Goal: Information Seeking & Learning: Learn about a topic

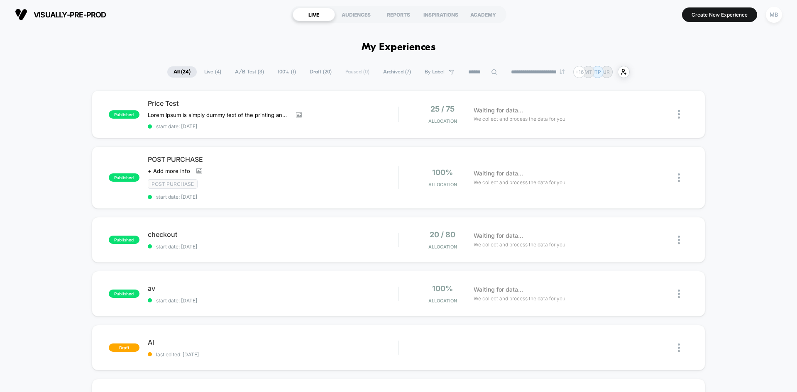
click at [782, 11] on button "MB" at bounding box center [773, 14] width 21 height 17
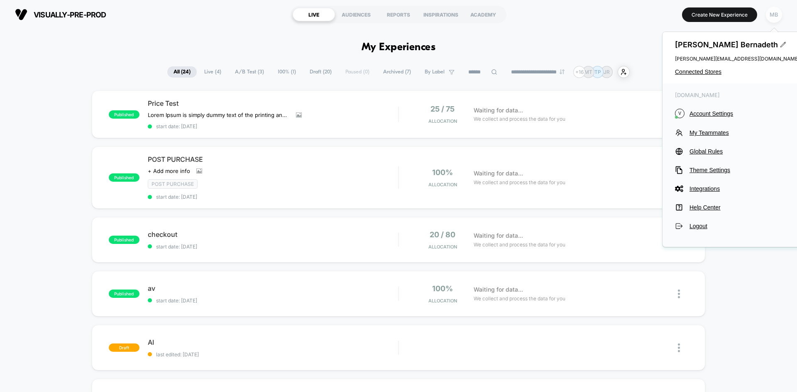
click at [781, 15] on div "MB" at bounding box center [774, 15] width 16 height 16
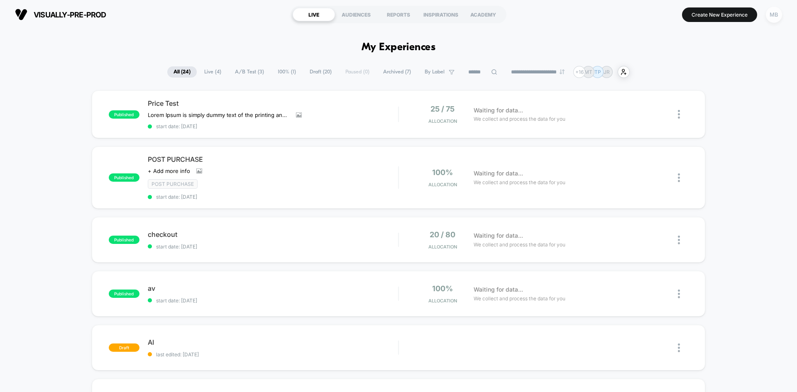
click at [770, 17] on div "MB" at bounding box center [774, 15] width 16 height 16
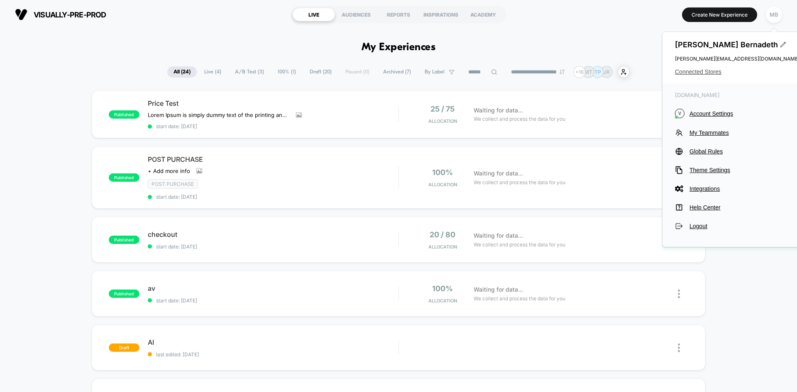
click at [705, 73] on span "Connected Stores" at bounding box center [737, 71] width 125 height 7
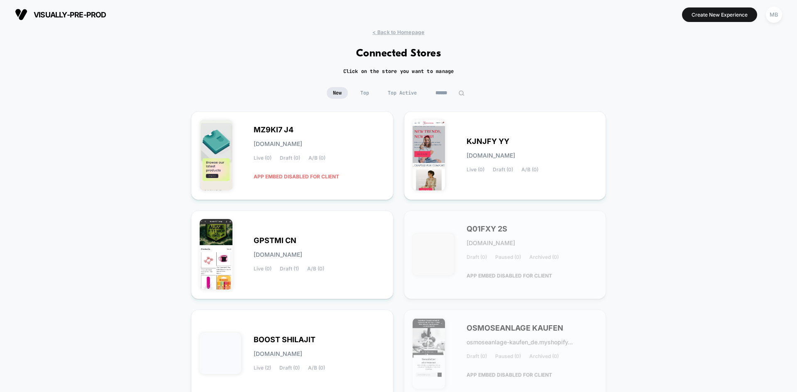
click at [467, 85] on div "< Back to Homepage Connected Stores Click on the store you want to manage New T…" at bounding box center [398, 342] width 797 height 627
click at [461, 91] on img at bounding box center [461, 93] width 6 height 6
click at [454, 92] on input at bounding box center [450, 93] width 42 height 12
paste input "**********"
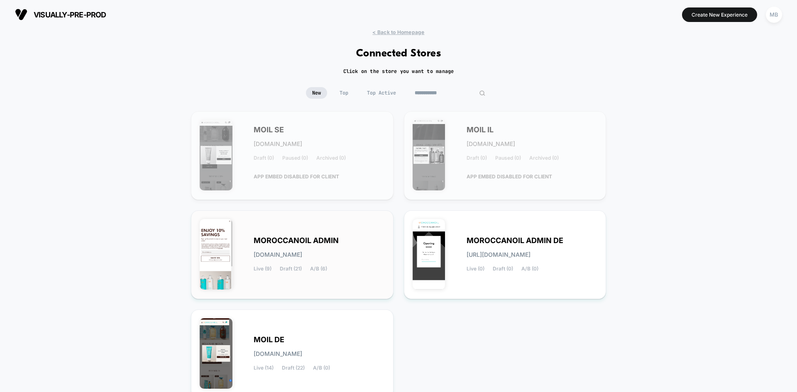
type input "**********"
click at [384, 282] on div "MOROCCANOIL ADMIN moroccanoil-admin.myshopify.com Live (9) Draft (21) A/B (6)" at bounding box center [292, 254] width 185 height 71
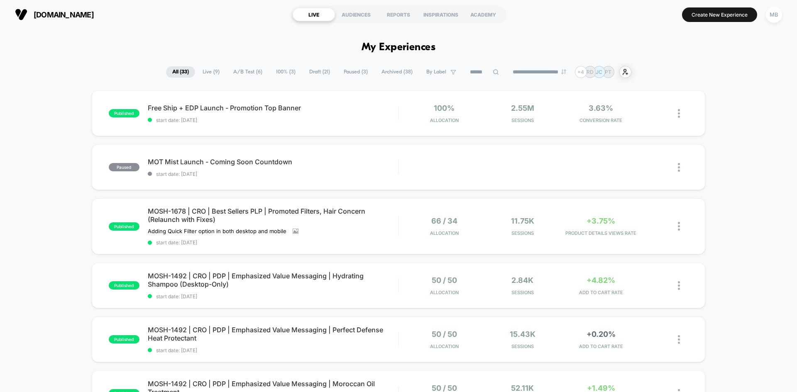
click at [551, 73] on select "**********" at bounding box center [539, 71] width 67 height 5
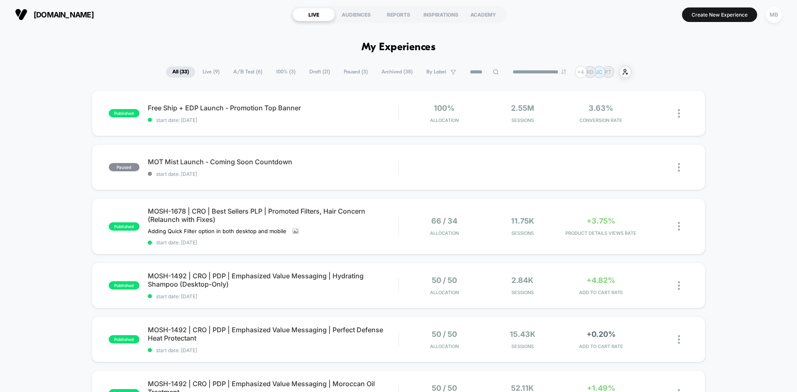
click at [536, 73] on select "**********" at bounding box center [539, 71] width 67 height 5
select select "*"
click at [506, 69] on select "**********" at bounding box center [539, 71] width 67 height 5
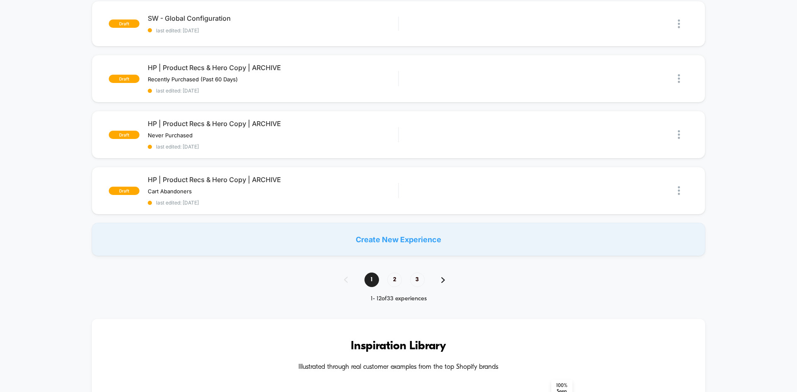
scroll to position [581, 0]
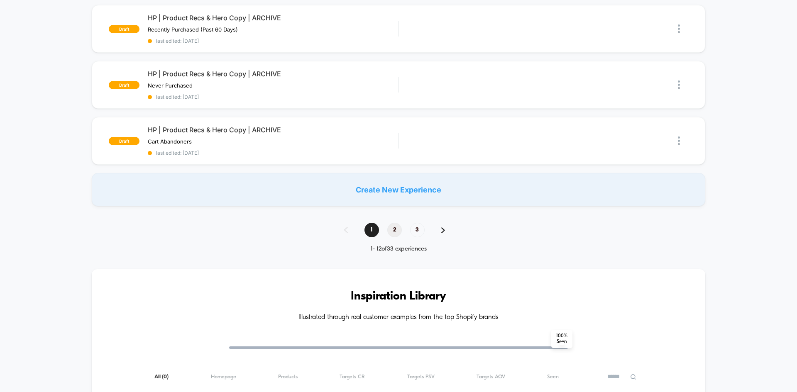
click at [396, 230] on span "2" at bounding box center [394, 230] width 15 height 15
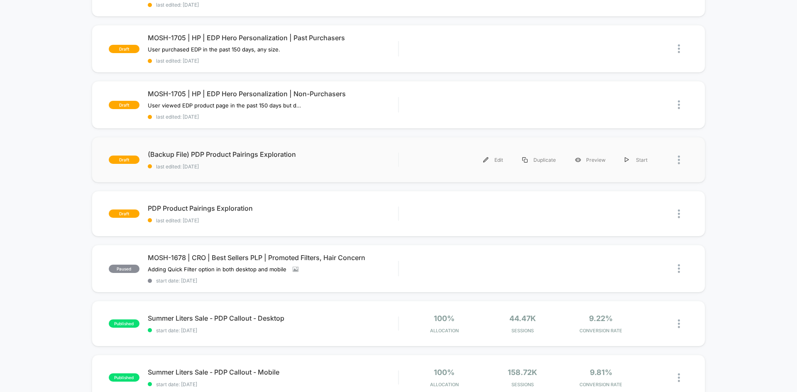
scroll to position [457, 0]
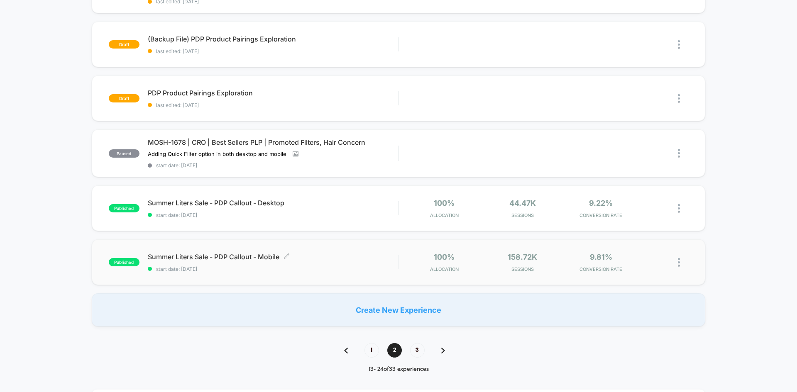
drag, startPoint x: 291, startPoint y: 256, endPoint x: 172, endPoint y: 260, distance: 119.2
drag, startPoint x: 147, startPoint y: 258, endPoint x: 272, endPoint y: 254, distance: 125.8
click at [272, 254] on div "published Summer Liters Sale - PDP Callout - Mobile Click to edit experience de…" at bounding box center [253, 263] width 289 height 20
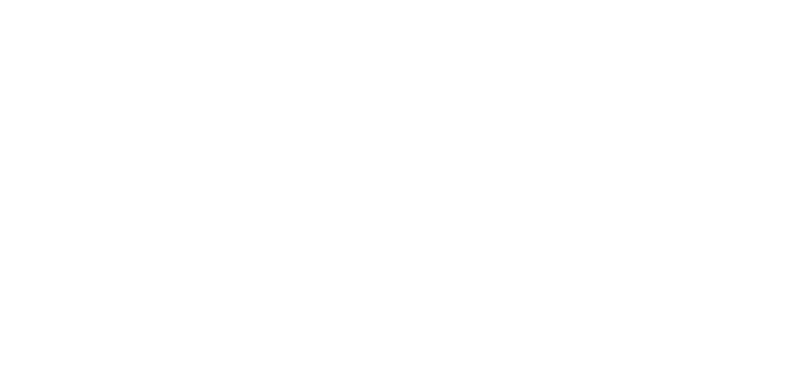
click at [251, 3] on html "Navigated to [DOMAIN_NAME] | No-code CRO for Shopify" at bounding box center [398, 1] width 797 height 3
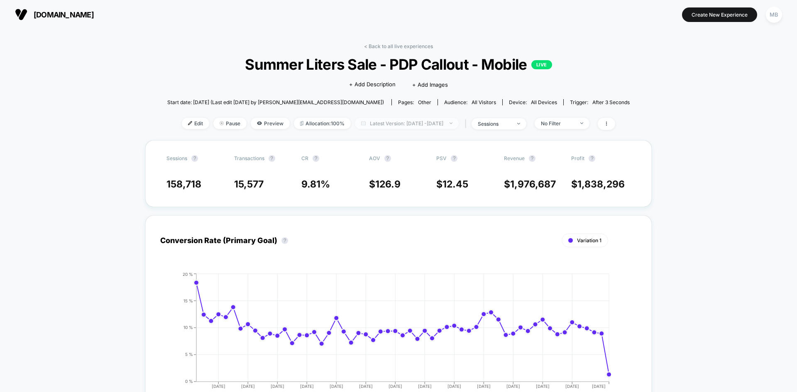
click at [447, 124] on span "Latest Version: [DATE] - [DATE]" at bounding box center [407, 123] width 104 height 11
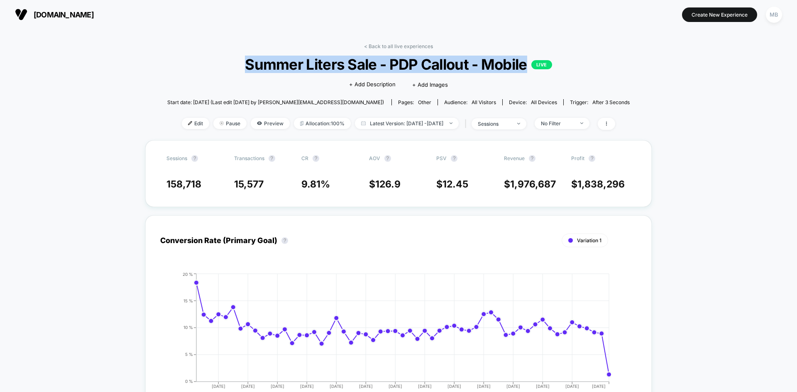
drag, startPoint x: 245, startPoint y: 68, endPoint x: 528, endPoint y: 69, distance: 283.5
click at [528, 69] on span "Summer Liters Sale - PDP Callout - Mobile LIVE" at bounding box center [399, 64] width 416 height 17
copy span "Summer Liters Sale - PDP Callout - Mobile"
click at [418, 126] on span "Latest Version: [DATE] - [DATE]" at bounding box center [407, 123] width 104 height 11
select select "*"
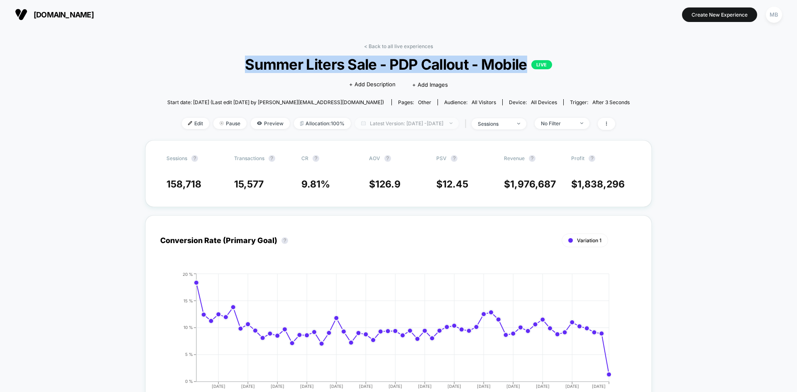
select select "****"
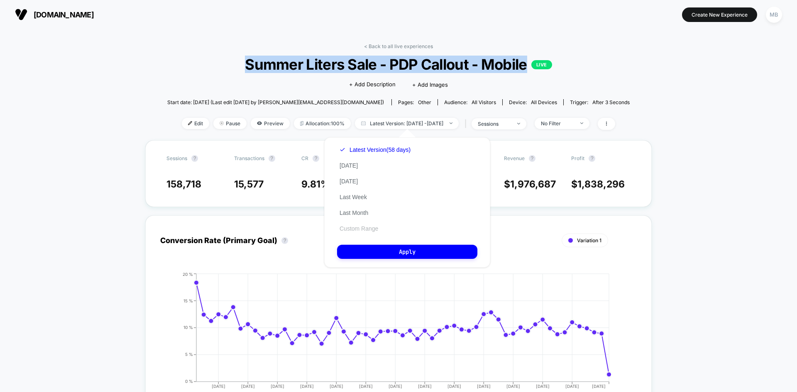
click at [362, 229] on button "Custom Range" at bounding box center [359, 228] width 44 height 7
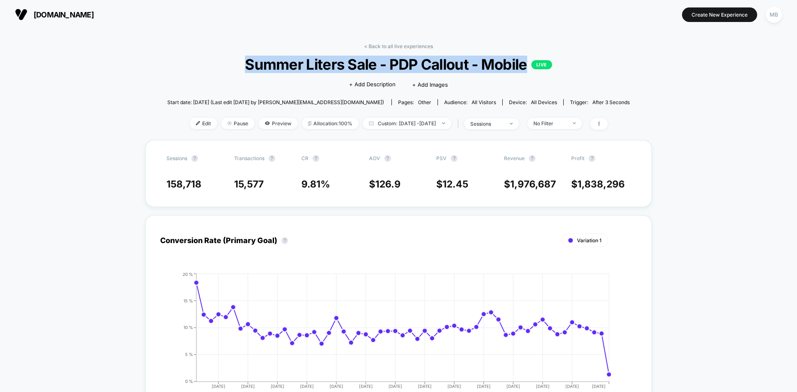
drag, startPoint x: 312, startPoint y: 69, endPoint x: 536, endPoint y: 82, distance: 224.9
click at [526, 71] on span "Summer Liters Sale - PDP Callout - Mobile LIVE" at bounding box center [399, 64] width 416 height 17
copy span "Summer Liters Sale - PDP Callout - Mobile"
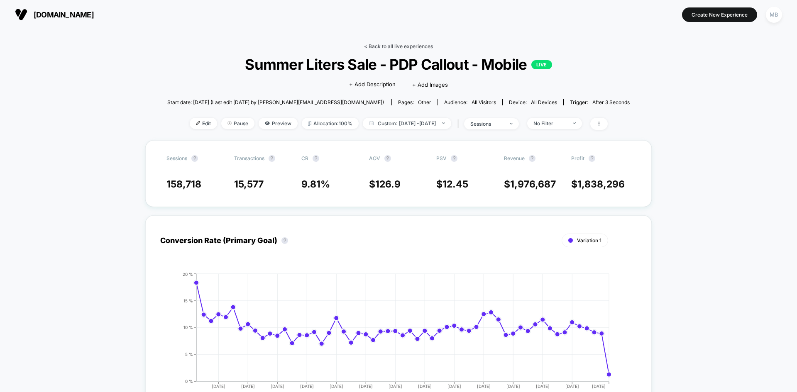
click at [376, 46] on link "< Back to all live experiences" at bounding box center [398, 46] width 69 height 6
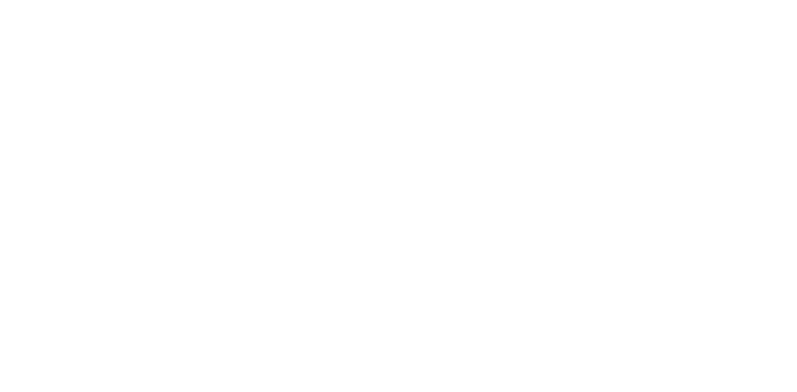
select select "*"
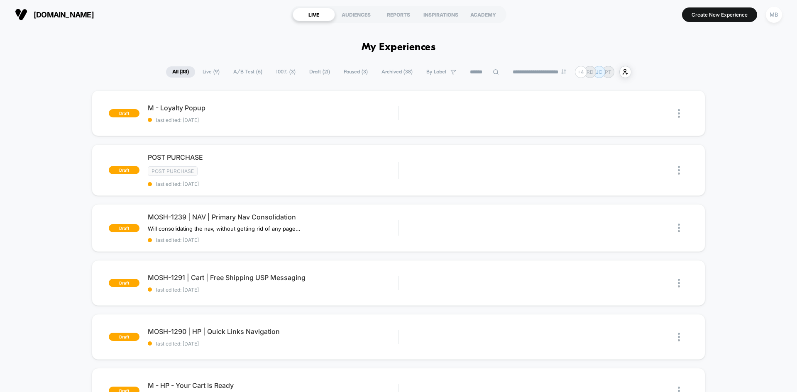
click at [529, 73] on select "**********" at bounding box center [539, 71] width 67 height 5
click at [506, 69] on select "**********" at bounding box center [539, 71] width 67 height 5
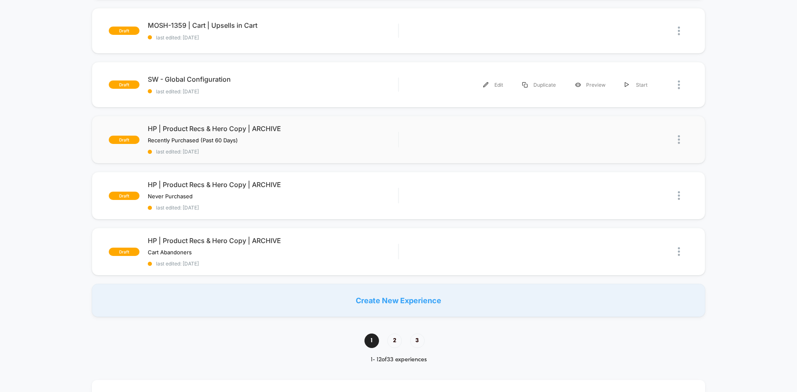
scroll to position [581, 0]
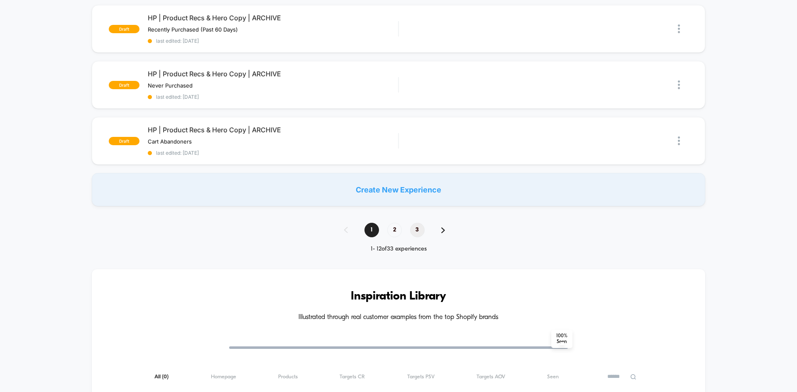
click at [418, 230] on span "3" at bounding box center [417, 230] width 15 height 15
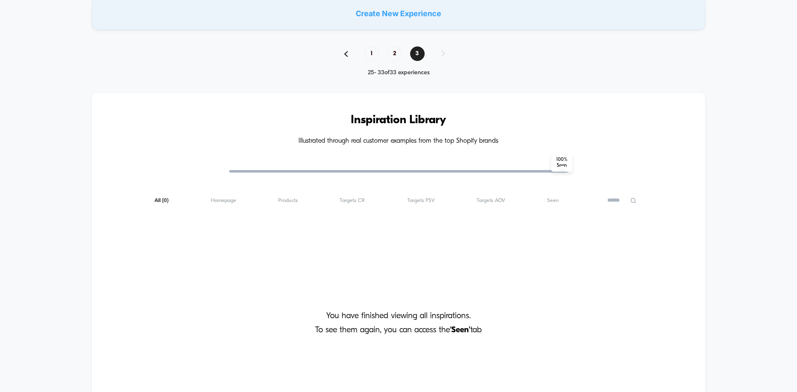
scroll to position [420, 0]
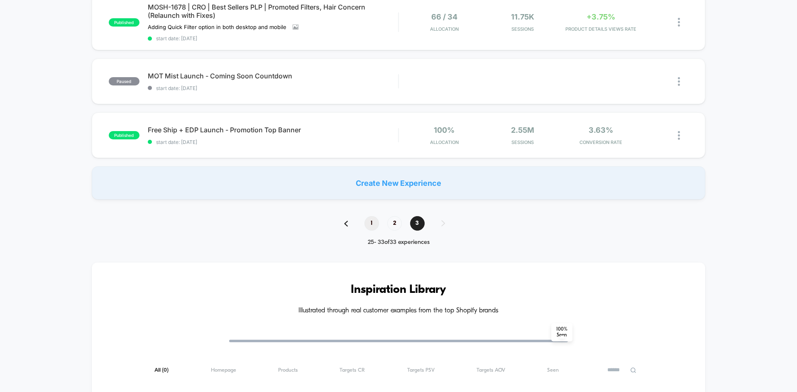
click at [370, 223] on span "1" at bounding box center [371, 223] width 15 height 15
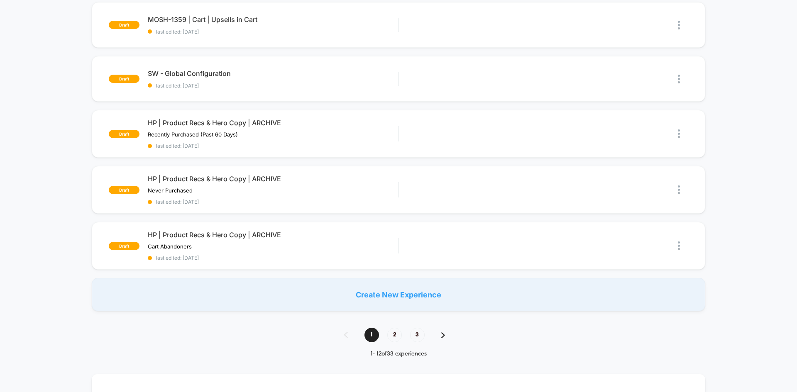
scroll to position [623, 0]
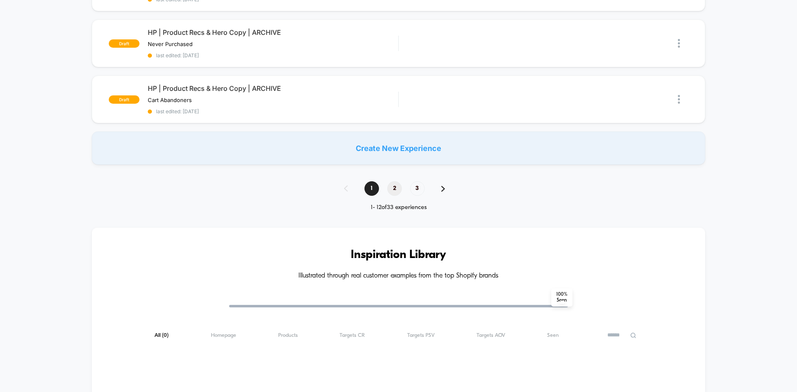
click at [395, 193] on span "2" at bounding box center [394, 188] width 15 height 15
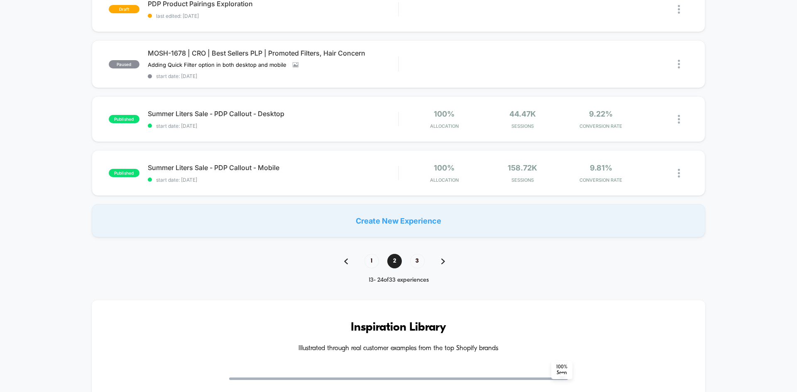
scroll to position [540, 0]
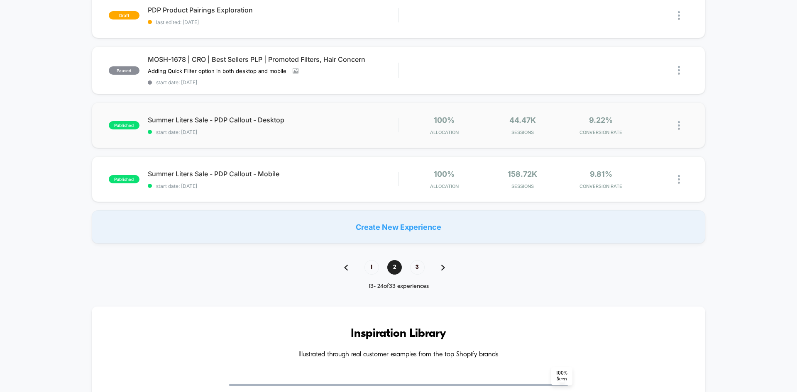
click at [316, 135] on div "published Summer Liters Sale - PDP Callout - Desktop start date: 7/1/2025 100% …" at bounding box center [399, 126] width 614 height 46
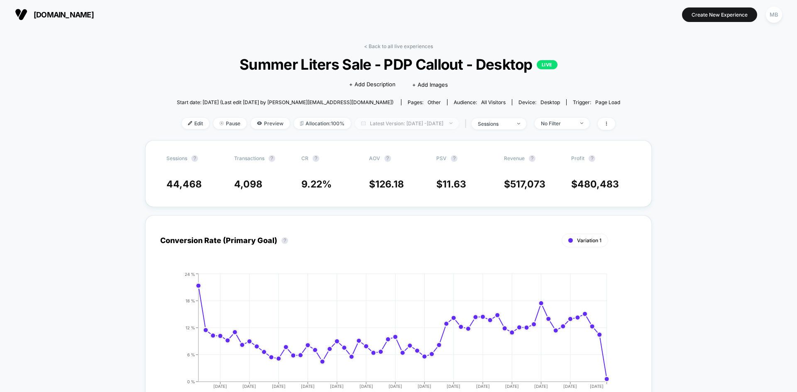
click at [391, 121] on span "Latest Version: [DATE] - [DATE]" at bounding box center [407, 123] width 104 height 11
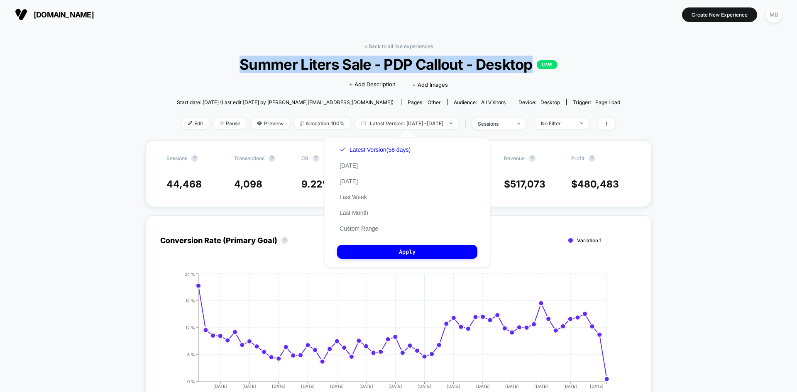
drag, startPoint x: 240, startPoint y: 64, endPoint x: 536, endPoint y: 65, distance: 296.8
click at [536, 65] on span "Summer Liters Sale - PDP Callout - Desktop LIVE" at bounding box center [398, 64] width 399 height 17
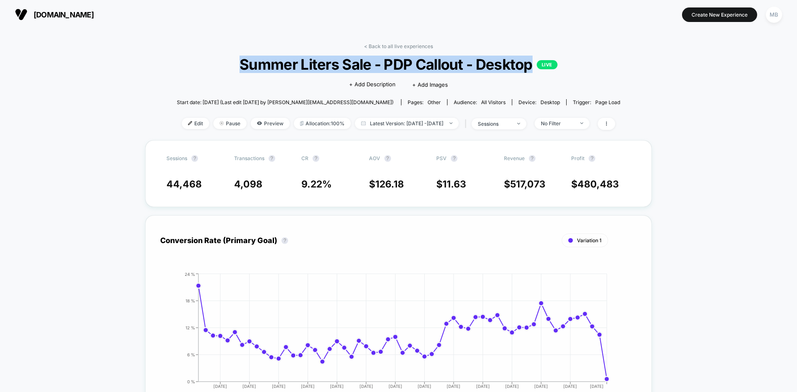
copy span "Summer Liters Sale - PDP Callout - Desktop"
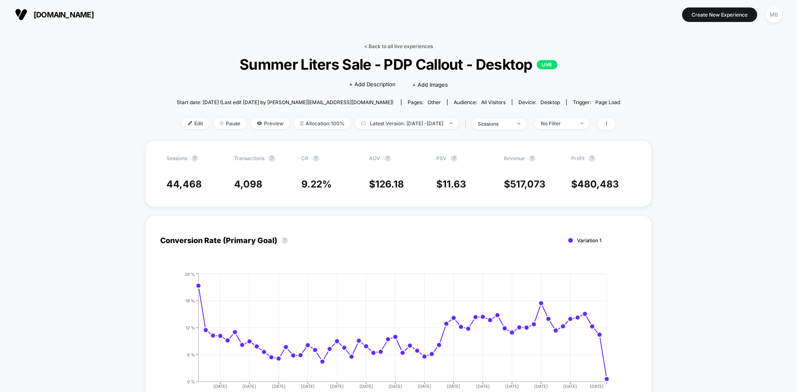
click at [411, 49] on link "< Back to all live experiences" at bounding box center [398, 46] width 69 height 6
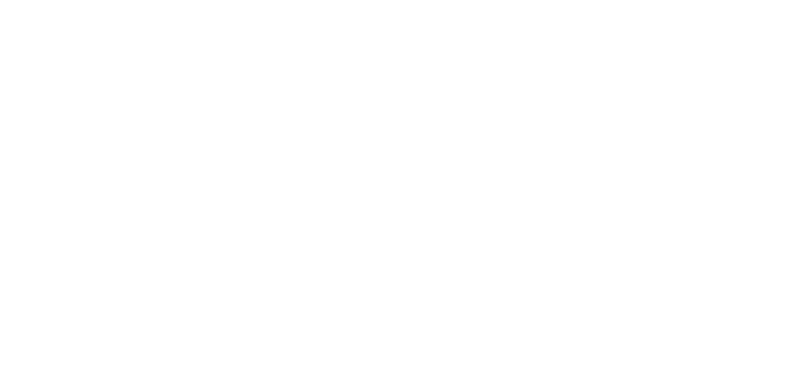
select select "*"
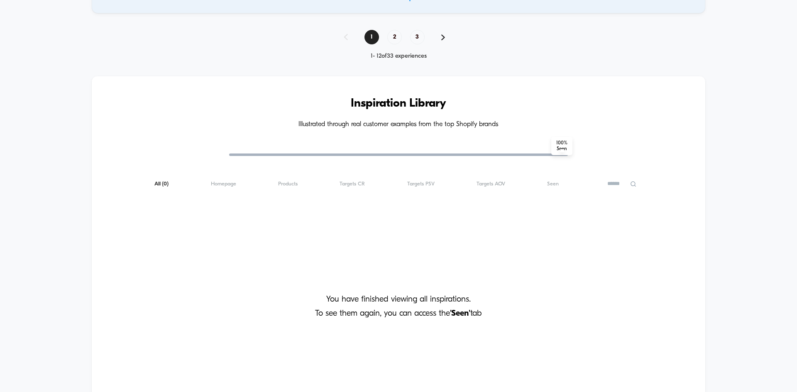
scroll to position [623, 0]
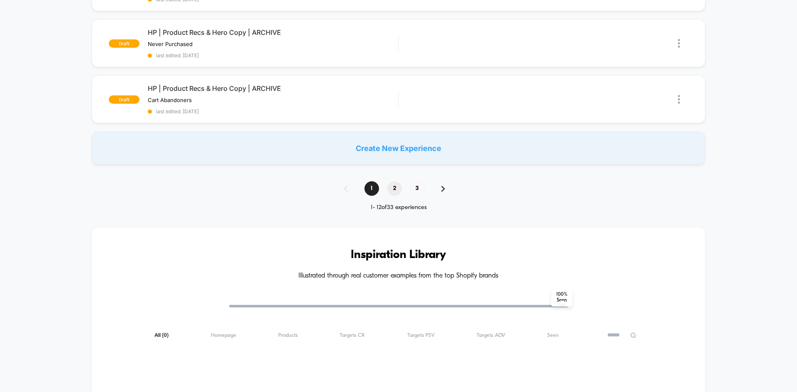
click at [396, 187] on span "2" at bounding box center [394, 188] width 15 height 15
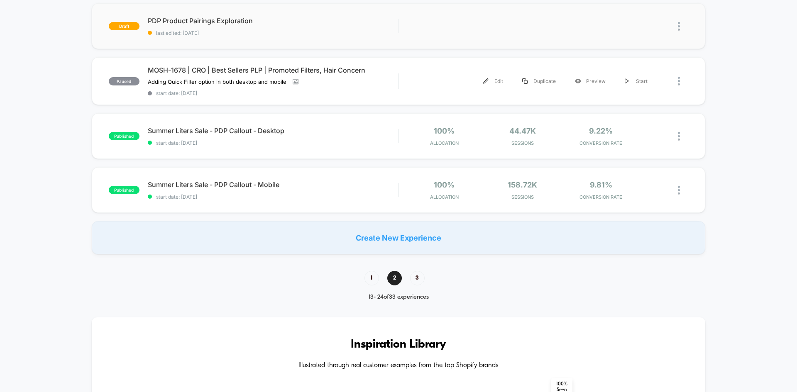
scroll to position [540, 0]
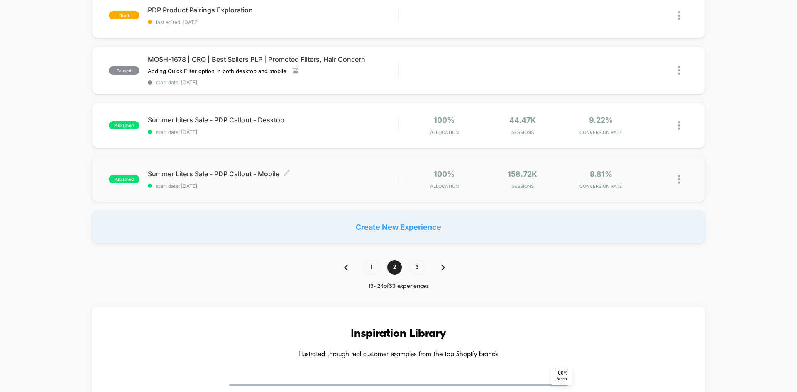
click at [331, 187] on span "start date: [DATE]" at bounding box center [273, 186] width 250 height 6
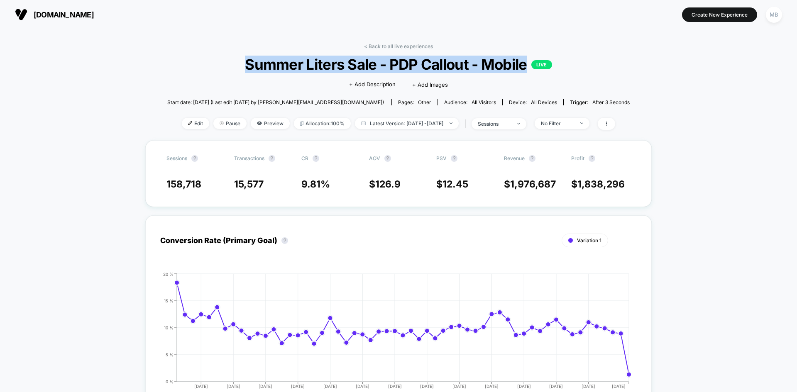
drag, startPoint x: 240, startPoint y: 67, endPoint x: 524, endPoint y: 61, distance: 284.8
click at [524, 61] on span "Summer Liters Sale - PDP Callout - Mobile LIVE" at bounding box center [399, 64] width 416 height 17
copy span "Summer Liters Sale - PDP Callout - Mobile"
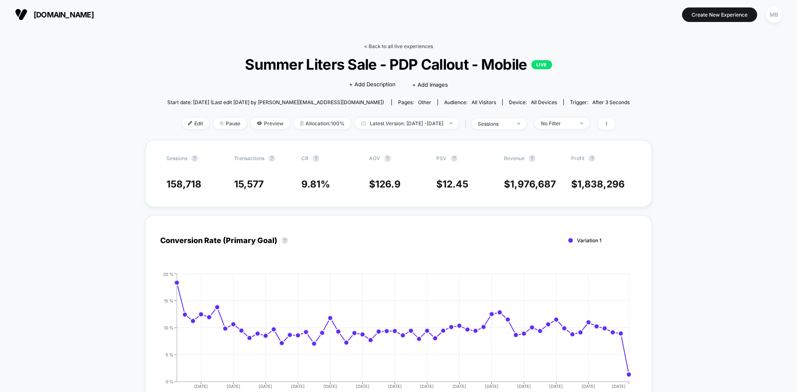
click at [383, 46] on link "< Back to all live experiences" at bounding box center [398, 46] width 69 height 6
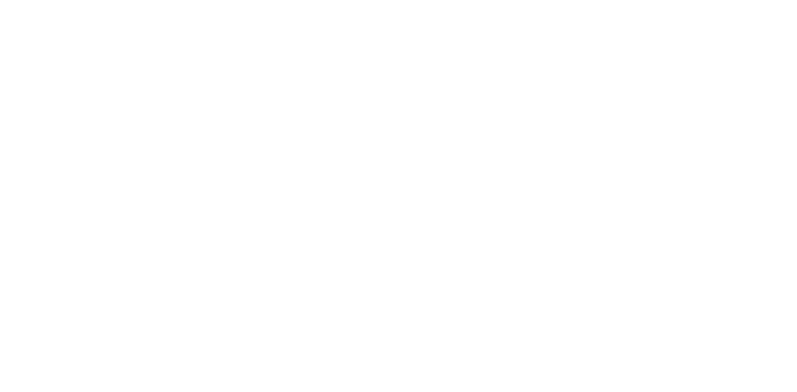
select select "*"
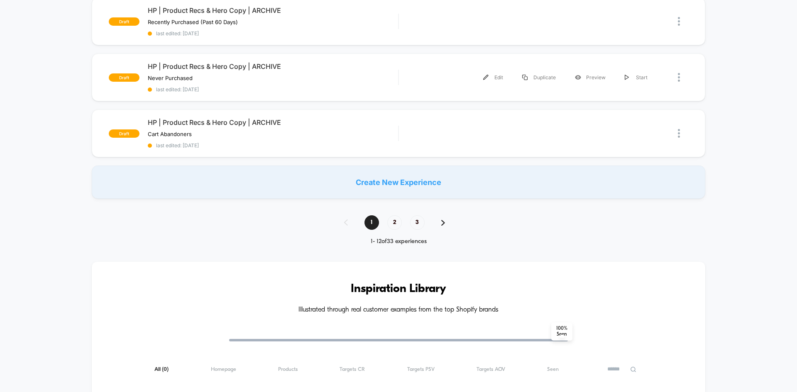
scroll to position [706, 0]
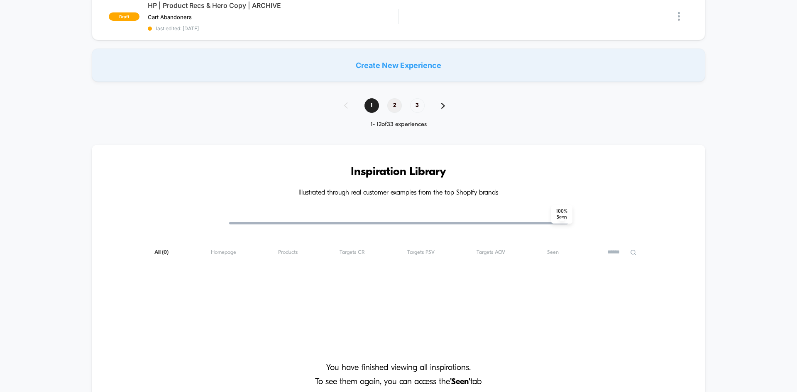
click at [390, 104] on span "2" at bounding box center [394, 105] width 15 height 15
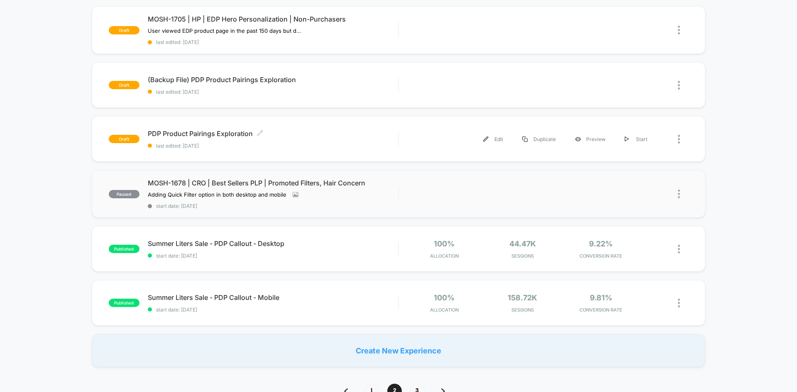
scroll to position [415, 0]
click at [357, 206] on span "start date: [DATE]" at bounding box center [273, 207] width 250 height 6
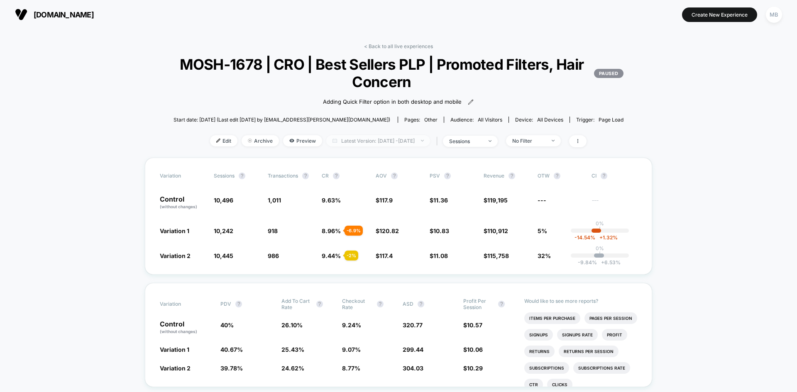
click at [401, 144] on span "Latest Version: Jun 25, 2025 - Aug 26, 2025" at bounding box center [378, 140] width 104 height 11
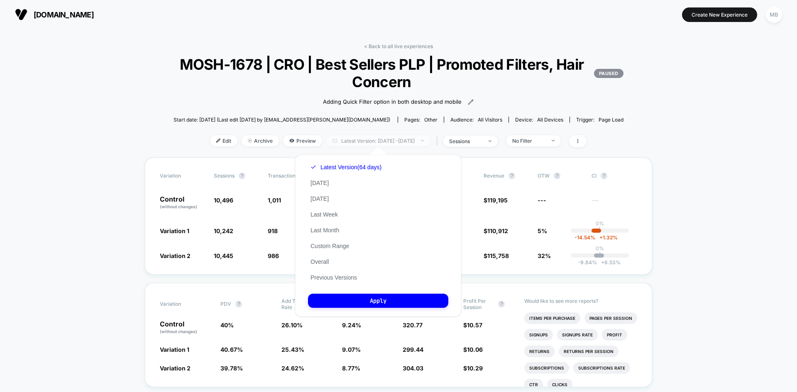
click at [401, 144] on span "Latest Version: Jun 25, 2025 - Aug 26, 2025" at bounding box center [378, 140] width 104 height 11
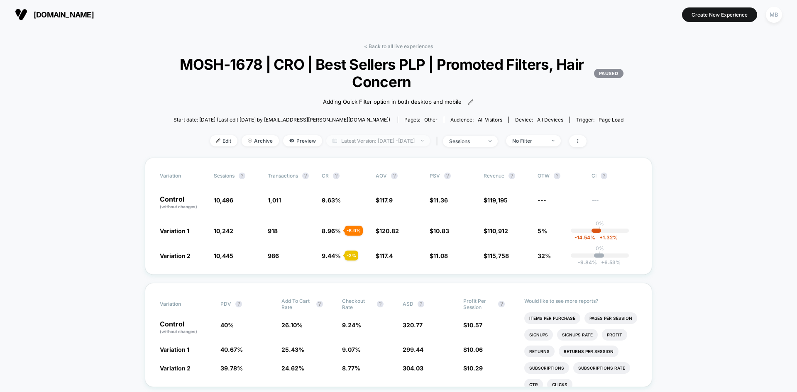
click at [401, 144] on span "Latest Version: Jun 25, 2025 - Aug 26, 2025" at bounding box center [378, 140] width 104 height 11
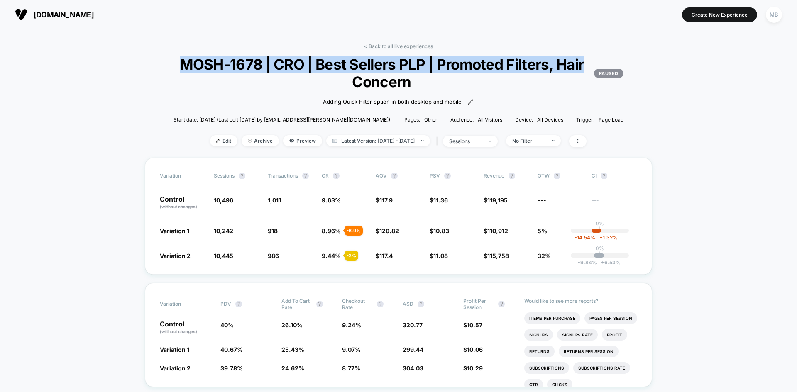
drag, startPoint x: 176, startPoint y: 62, endPoint x: 584, endPoint y: 67, distance: 408.9
click at [584, 67] on span "MOSH-1678 | CRO | Best Sellers PLP | Promoted Filters, Hair Concern PAUSED" at bounding box center [399, 73] width 450 height 35
copy span "MOSH-1678 | CRO | Best Sellers PLP | Promoted Filters, Hair"
drag, startPoint x: 418, startPoint y: 83, endPoint x: 181, endPoint y: 66, distance: 237.6
click at [181, 66] on span "MOSH-1678 | CRO | Best Sellers PLP | Promoted Filters, Hair Concern PAUSED" at bounding box center [399, 73] width 450 height 35
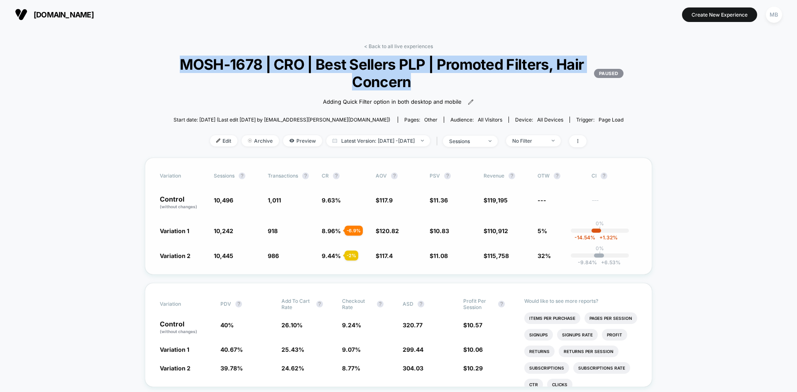
copy span "MOSH-1678 | CRO | Best Sellers PLP | Promoted Filters, Hair Concern"
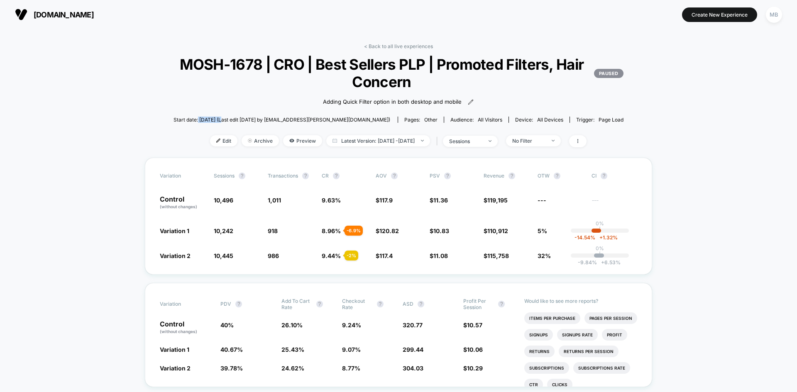
drag, startPoint x: 228, startPoint y: 120, endPoint x: 255, endPoint y: 121, distance: 26.6
click at [255, 121] on span "Start date: 6/24/2025 (Last edit 8/6/2025 by sjaiswal@corra.com)" at bounding box center [282, 120] width 217 height 6
copy span "6/24/2025"
click at [373, 147] on div "< Back to all live experiences MOSH-1678 | CRO | Best Sellers PLP | Promoted Fi…" at bounding box center [399, 100] width 500 height 115
click at [376, 141] on span "Latest Version: Jun 25, 2025 - Aug 26, 2025" at bounding box center [378, 140] width 104 height 11
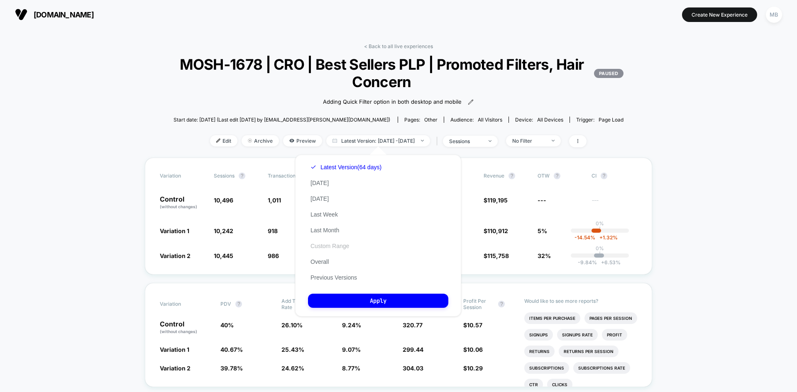
click at [331, 248] on button "Custom Range" at bounding box center [330, 245] width 44 height 7
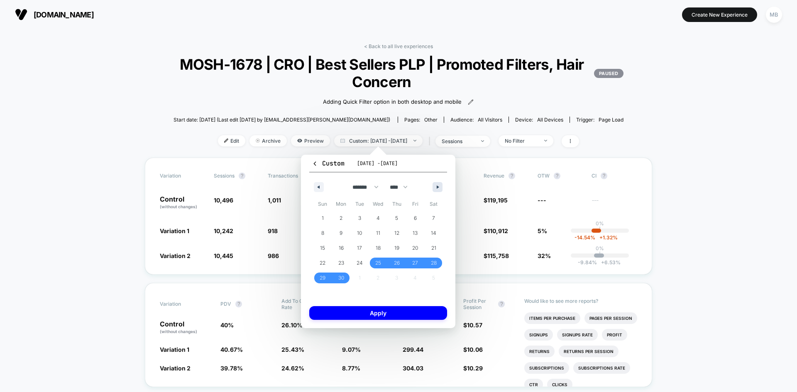
click at [435, 186] on button "button" at bounding box center [438, 187] width 10 height 10
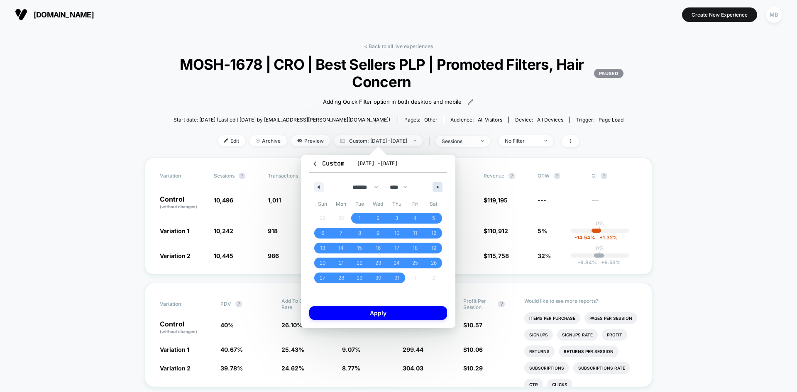
click at [435, 186] on button "button" at bounding box center [438, 187] width 10 height 10
select select "*"
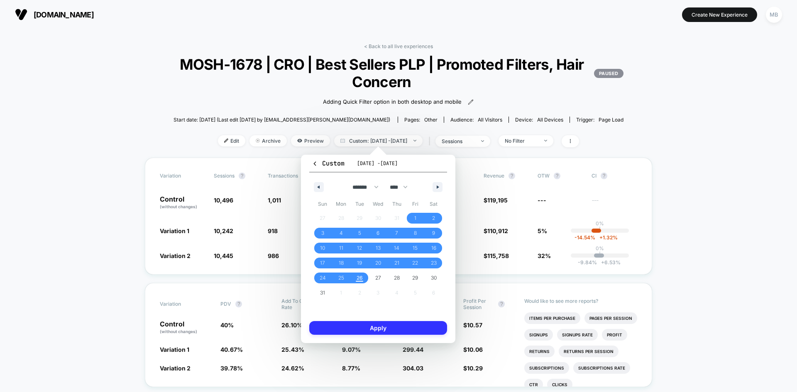
click at [377, 325] on button "Apply" at bounding box center [378, 328] width 138 height 14
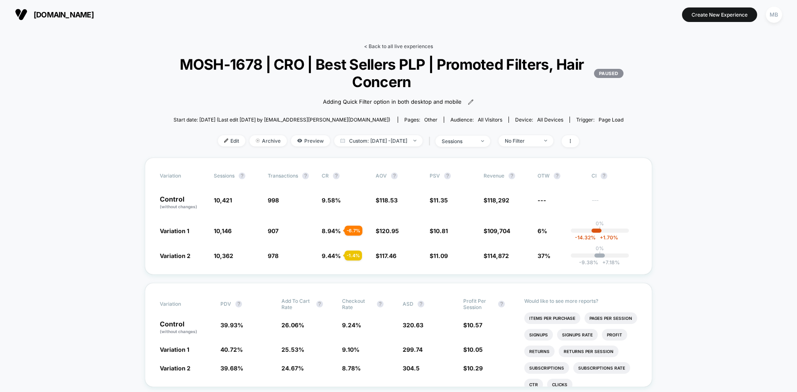
click at [389, 45] on link "< Back to all live experiences" at bounding box center [398, 46] width 69 height 6
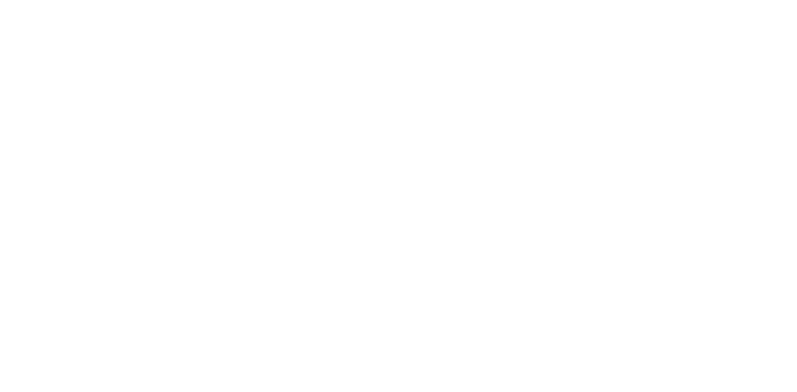
select select "*"
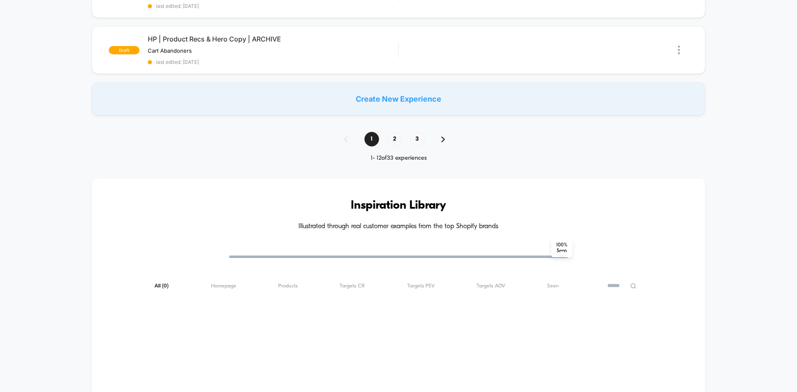
scroll to position [747, 0]
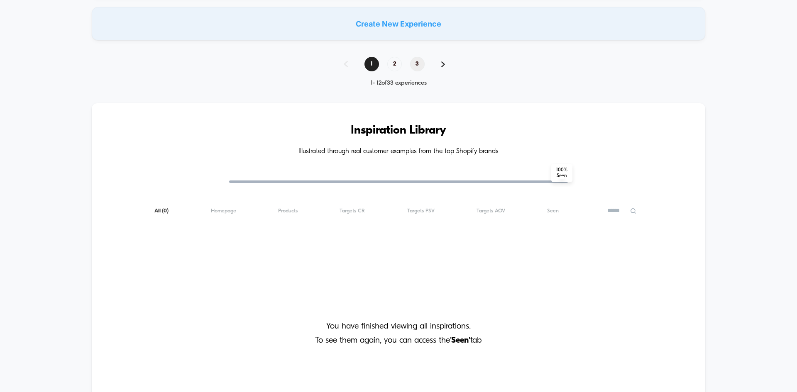
click at [415, 68] on span "3" at bounding box center [417, 64] width 15 height 15
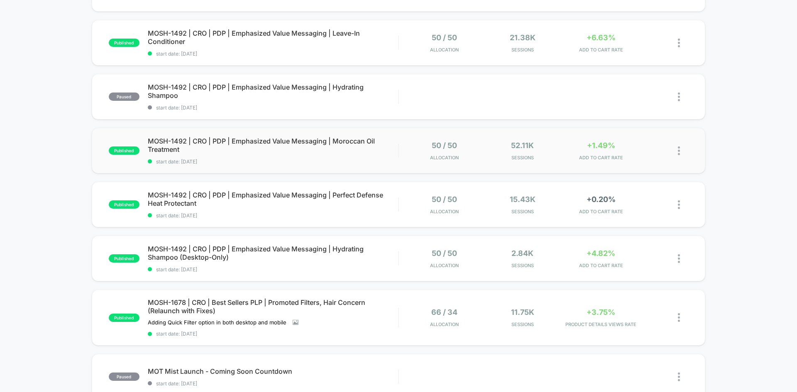
scroll to position [0, 0]
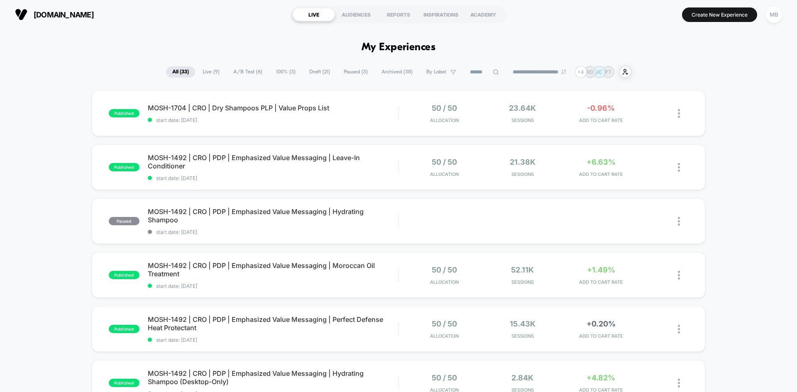
click at [397, 68] on span "Archived ( 38 )" at bounding box center [397, 71] width 44 height 11
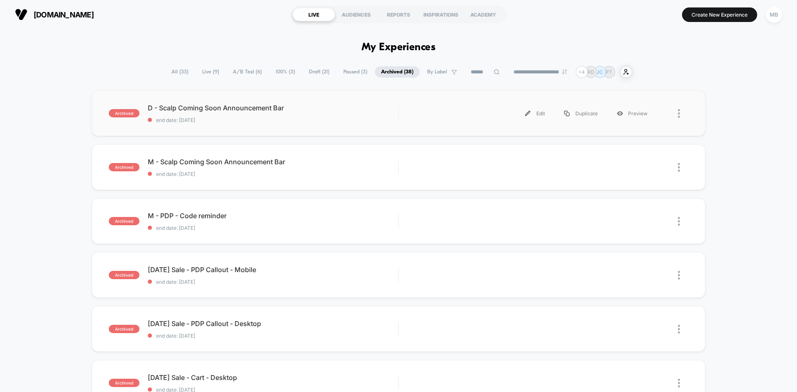
click at [255, 122] on span "end date: [DATE]" at bounding box center [273, 120] width 250 height 6
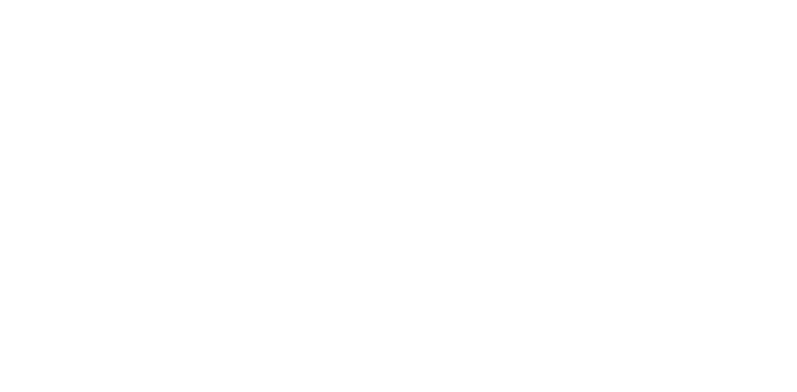
select select "*"
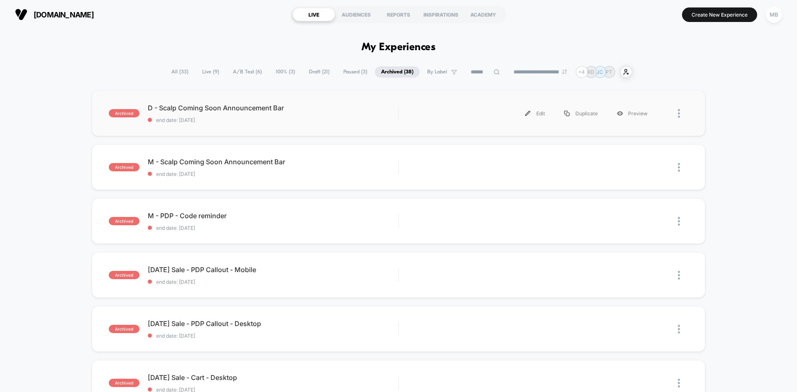
click at [325, 123] on div "archived D - Scalp Coming Soon Announcement Bar end date: 8/15/2024 Edit Duplic…" at bounding box center [399, 113] width 614 height 46
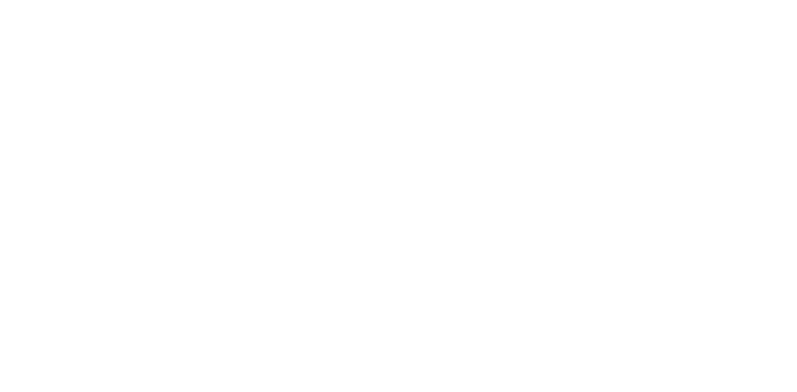
select select "*"
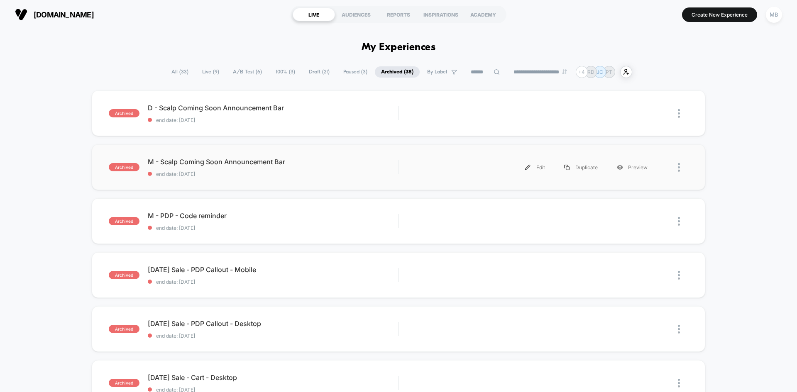
click at [293, 184] on div "archived M - Scalp Coming Soon Announcement Bar end date: [DATE] Edit Duplicate…" at bounding box center [399, 167] width 614 height 46
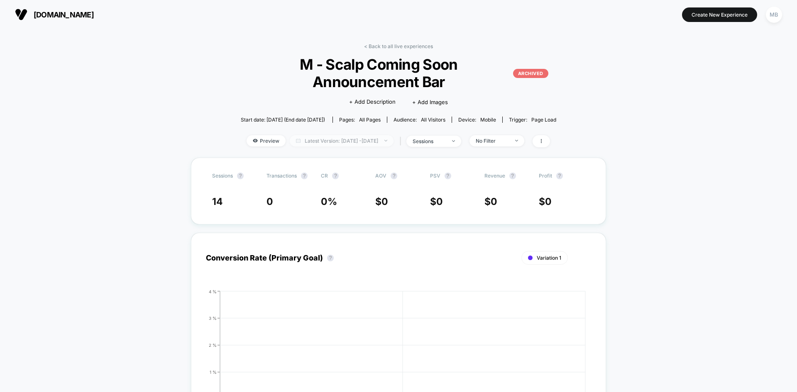
click at [394, 142] on span "Latest Version: [DATE] - [DATE]" at bounding box center [342, 140] width 104 height 11
select select "*"
select select "****"
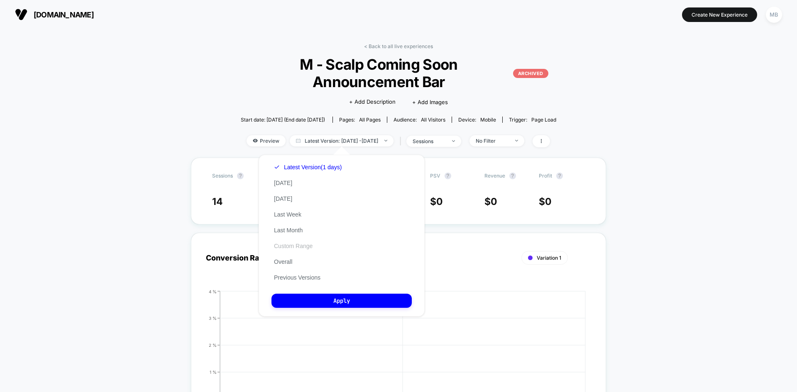
click at [293, 249] on button "Custom Range" at bounding box center [293, 245] width 44 height 7
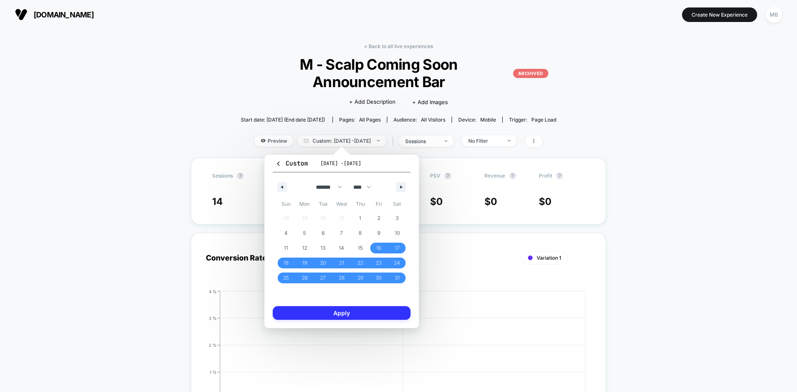
click at [362, 316] on button "Apply" at bounding box center [342, 313] width 138 height 14
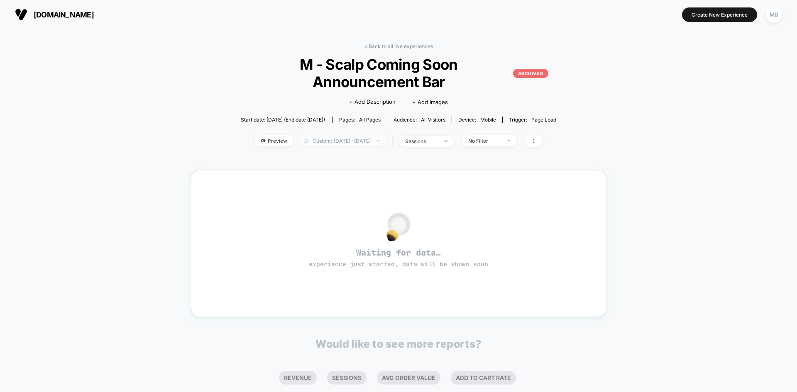
click at [380, 142] on span "Custom: [DATE] - [DATE]" at bounding box center [342, 140] width 88 height 11
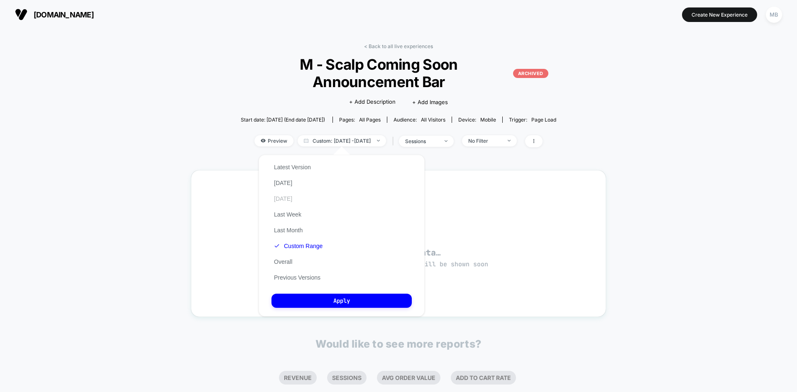
click at [295, 200] on button "[DATE]" at bounding box center [282, 198] width 23 height 7
click at [294, 208] on div "Latest Version [DATE] [DATE] Last Week Last Month Custom Range Overall Previous…" at bounding box center [296, 222] width 51 height 126
click at [294, 211] on button "Last Week" at bounding box center [287, 214] width 32 height 7
click at [332, 303] on button "Apply" at bounding box center [341, 301] width 140 height 14
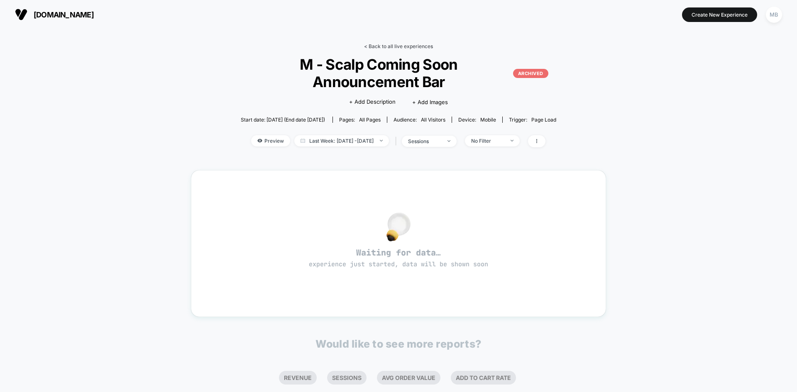
click at [395, 45] on link "< Back to all live experiences" at bounding box center [398, 46] width 69 height 6
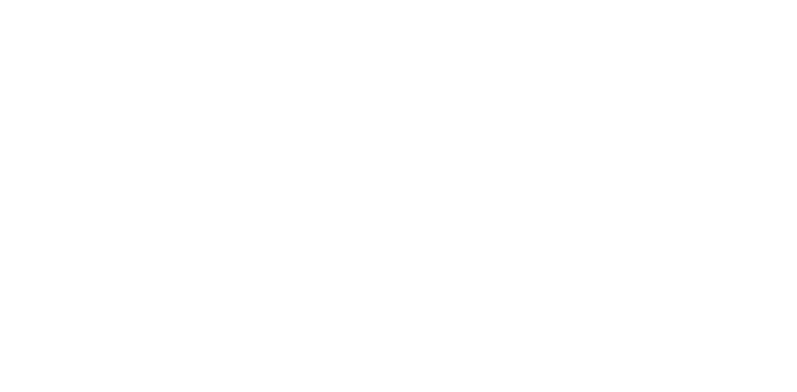
select select "*"
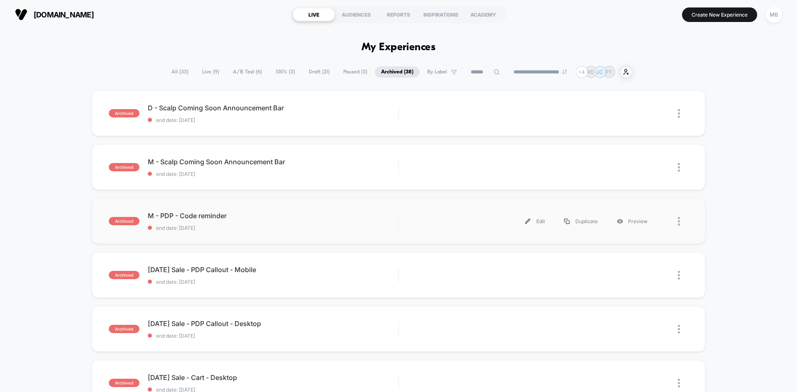
click at [269, 237] on div "archived M - PDP - Code reminder end date: [DATE] Edit Duplicate Preview" at bounding box center [399, 221] width 614 height 46
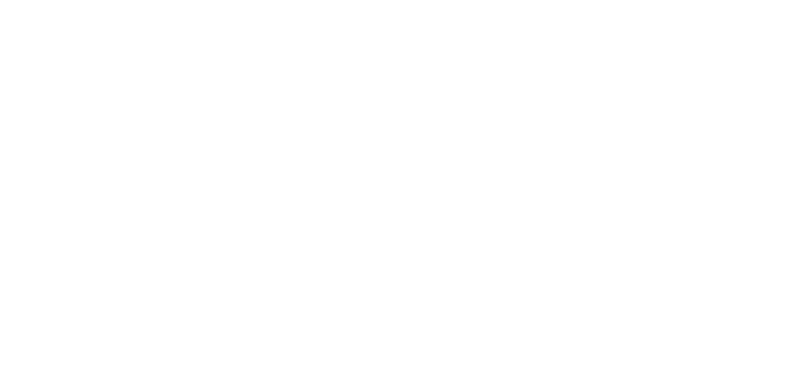
select select "*"
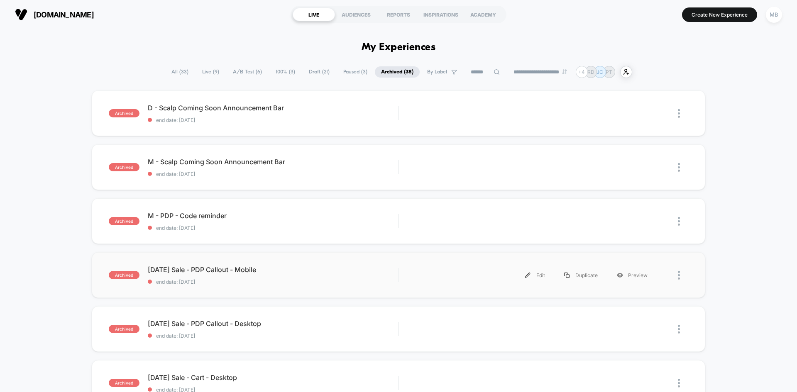
click at [316, 288] on div "archived [DATE] Sale - PDP Callout - Mobile end date: [DATE] Edit Duplicate Pre…" at bounding box center [399, 275] width 614 height 46
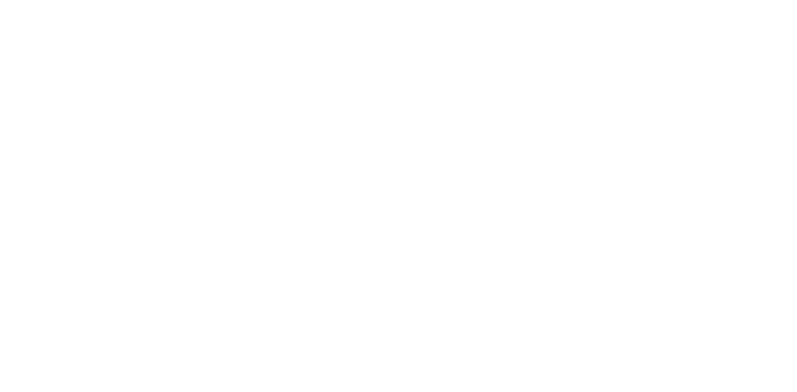
select select "*"
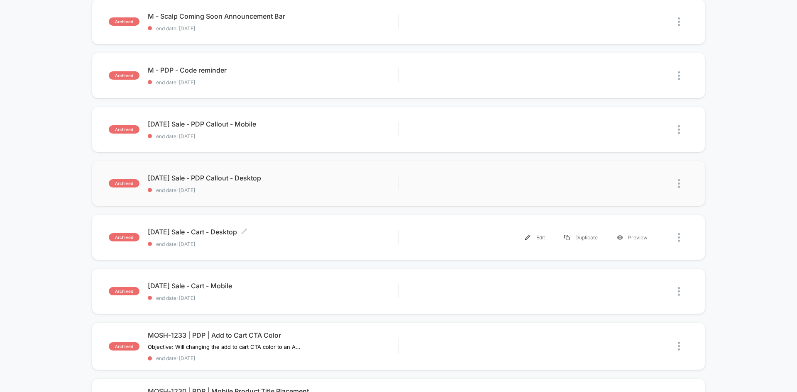
scroll to position [166, 0]
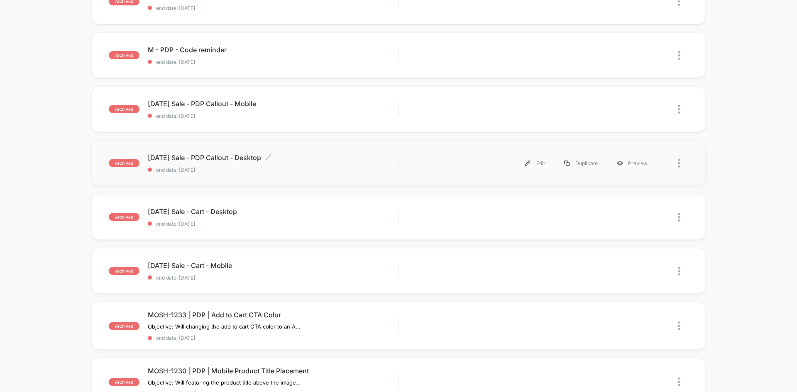
click at [307, 171] on span "end date: [DATE]" at bounding box center [273, 170] width 250 height 6
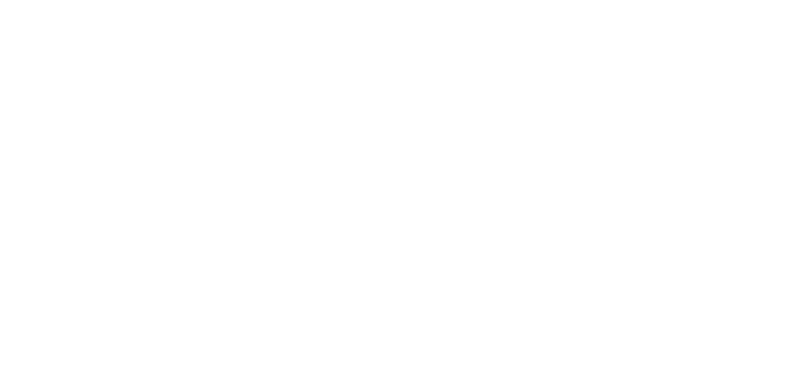
select select "*"
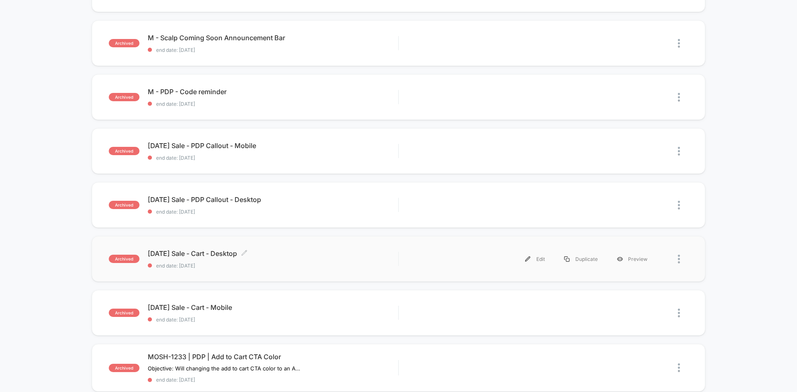
scroll to position [125, 0]
click at [300, 303] on span "[DATE] Sale - Cart - Mobile Click to edit experience details" at bounding box center [273, 307] width 250 height 8
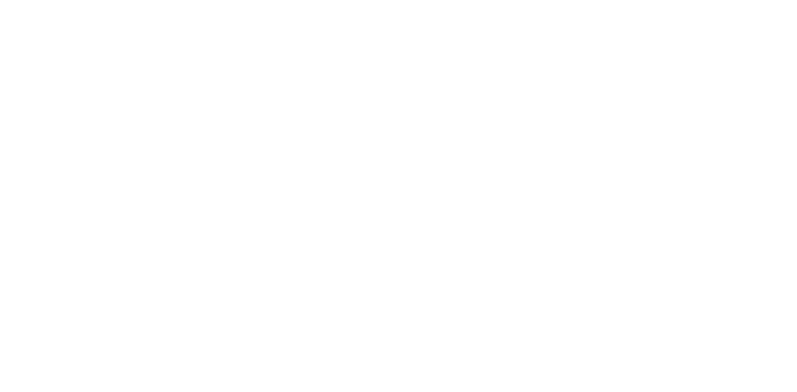
select select "*"
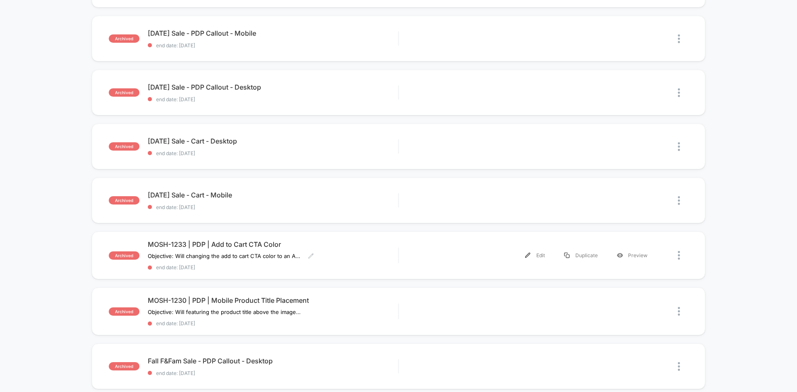
scroll to position [249, 0]
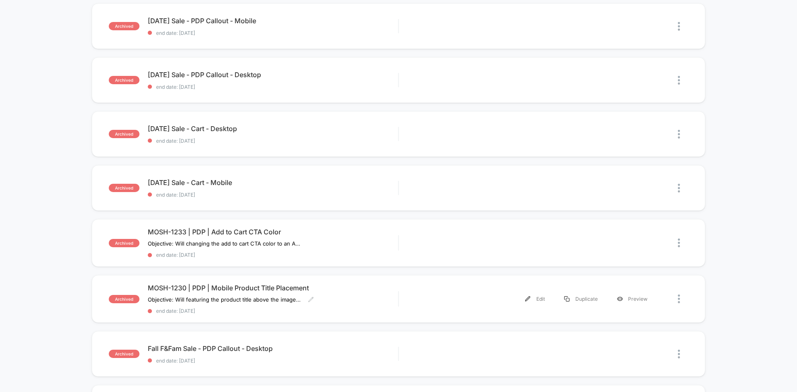
click at [269, 311] on span "end date: [DATE]" at bounding box center [273, 311] width 250 height 6
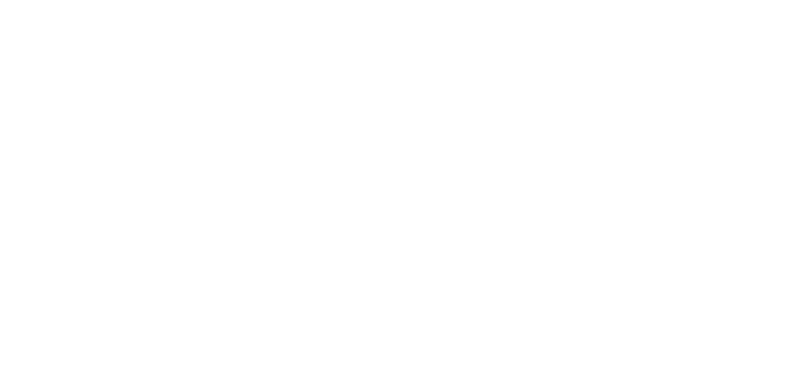
select select "*"
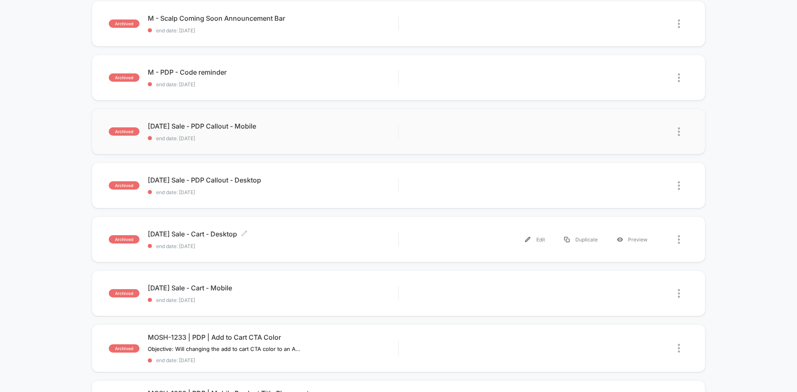
scroll to position [166, 0]
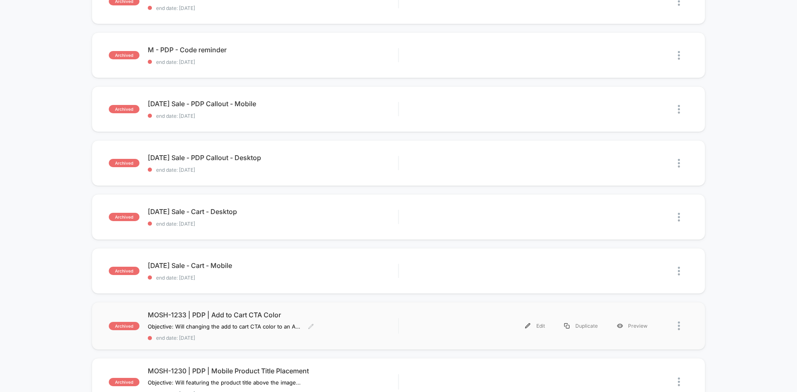
click at [342, 323] on div "MOSH-1233 | PDP | Add to Cart CTA Color Objective: Will changing the add to car…" at bounding box center [273, 326] width 250 height 30
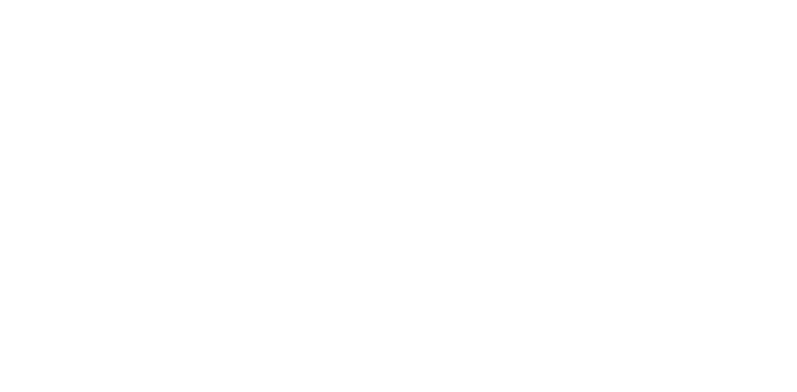
select select "*"
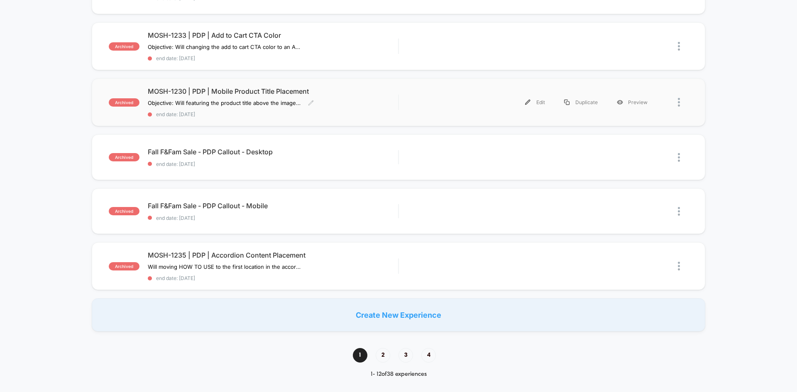
scroll to position [457, 0]
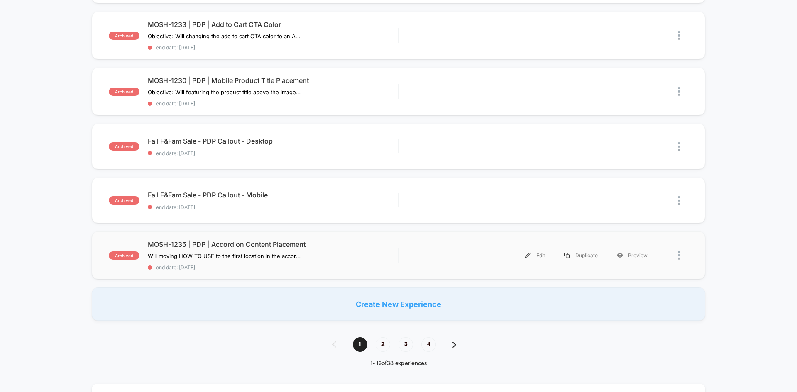
click at [347, 269] on span "end date: [DATE]" at bounding box center [273, 267] width 250 height 6
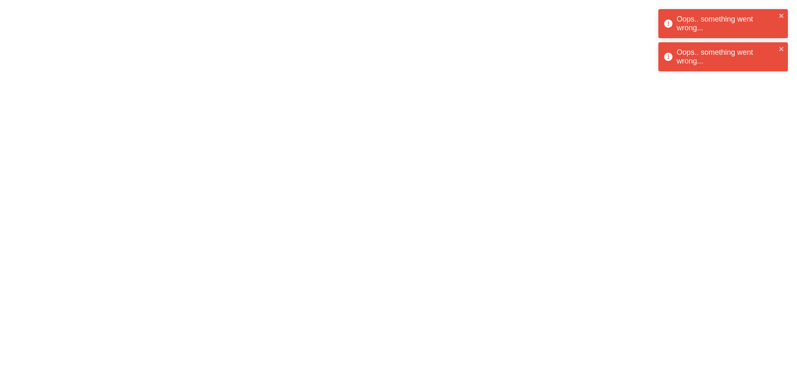
select select "*"
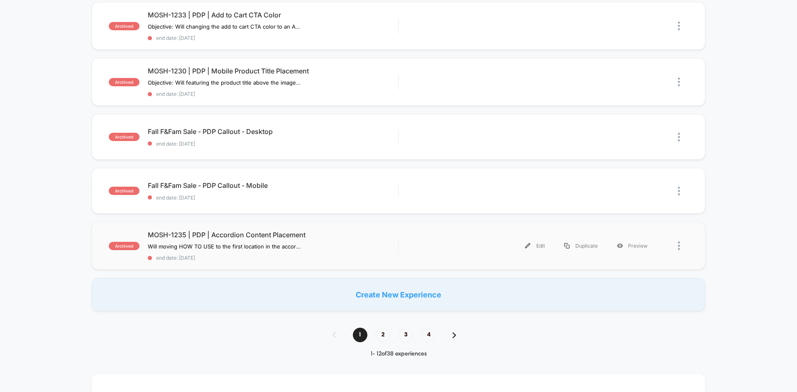
scroll to position [498, 0]
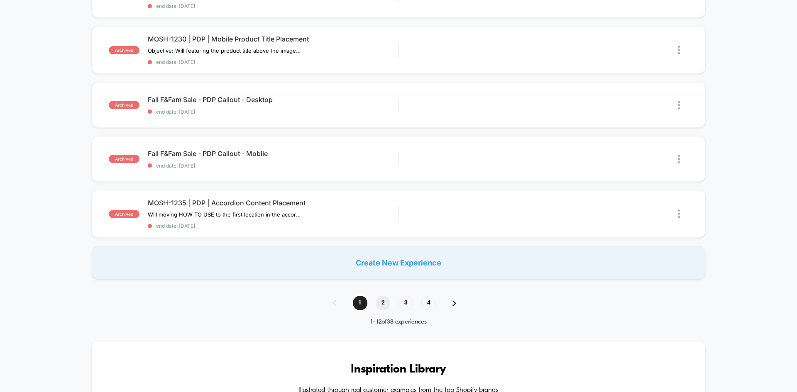
click at [382, 306] on span "2" at bounding box center [383, 303] width 15 height 15
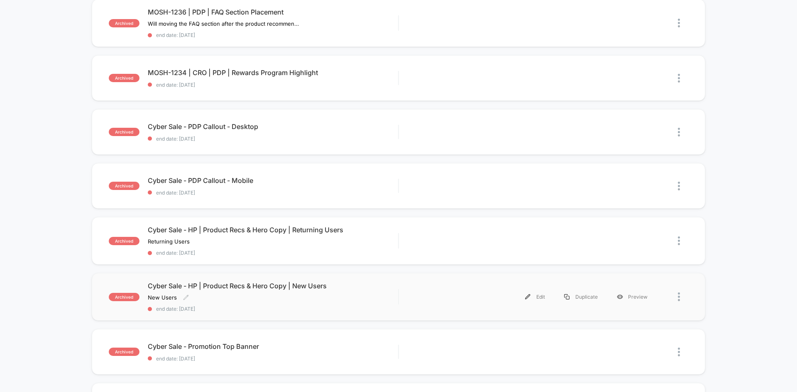
scroll to position [166, 0]
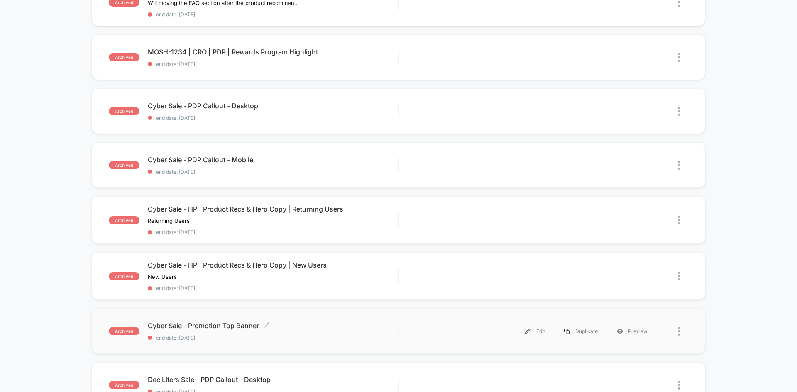
click at [345, 337] on span "end date: [DATE]" at bounding box center [273, 338] width 250 height 6
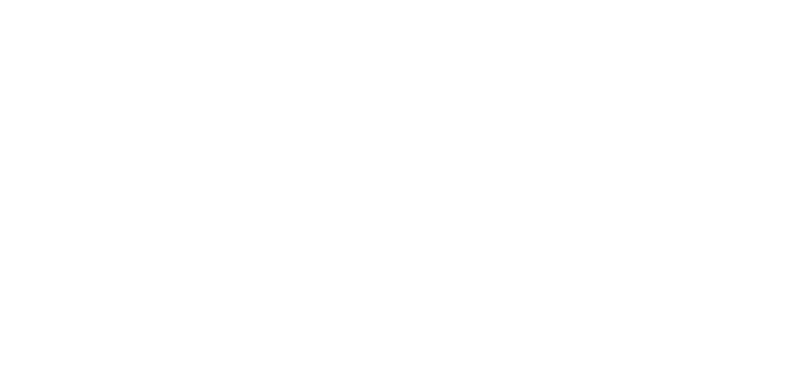
select select "*"
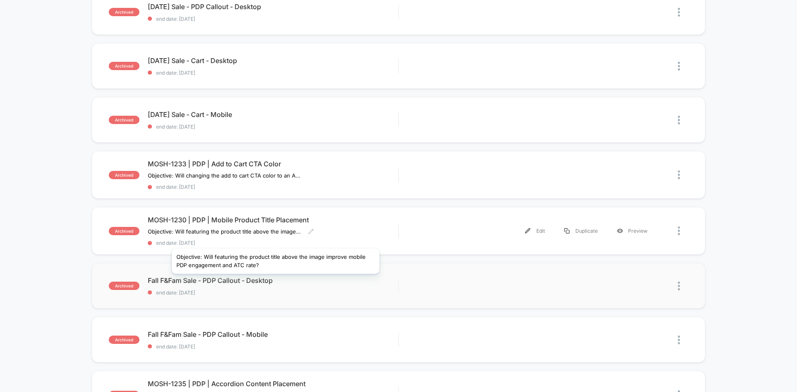
scroll to position [415, 0]
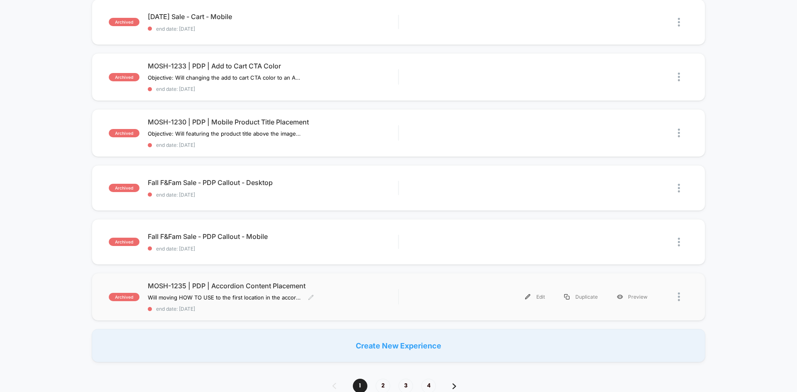
click at [377, 302] on div "MOSH-1235 | PDP | Accordion Content Placement Will moving HOW TO USE to the fir…" at bounding box center [273, 297] width 250 height 30
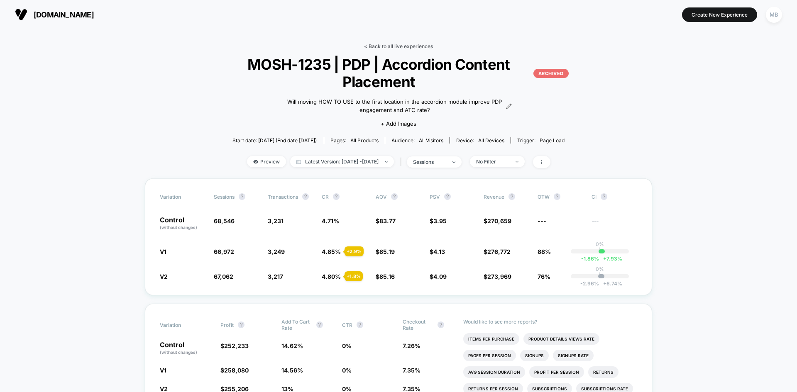
click at [394, 47] on link "< Back to all live experiences" at bounding box center [398, 46] width 69 height 6
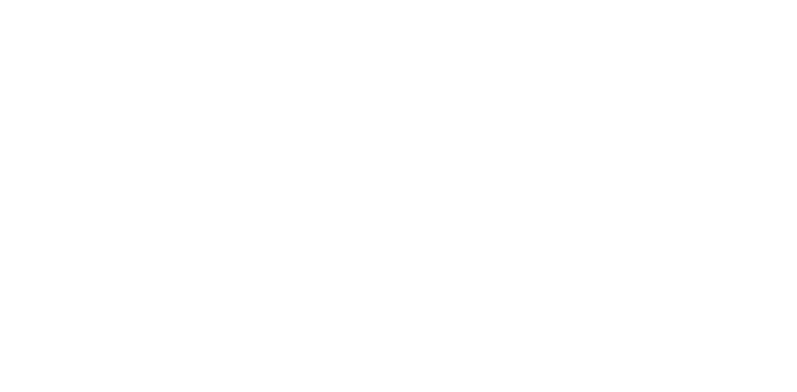
select select "*"
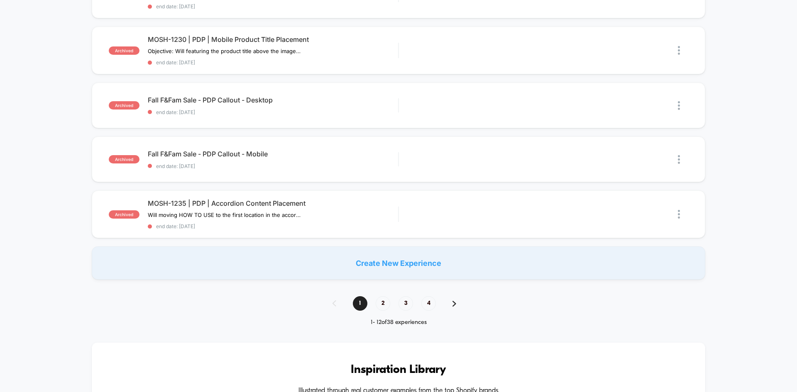
scroll to position [498, 0]
click at [386, 215] on div "MOSH-1235 | PDP | Accordion Content Placement Will moving HOW TO USE to the fir…" at bounding box center [273, 214] width 250 height 30
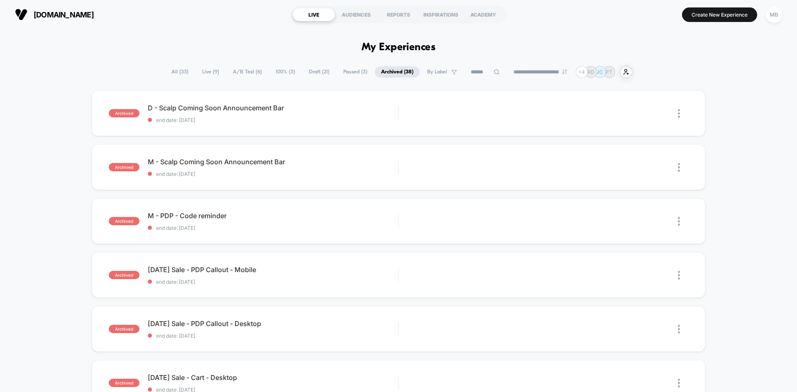
click at [530, 73] on select "**********" at bounding box center [540, 71] width 67 height 5
click at [507, 69] on select "**********" at bounding box center [540, 71] width 67 height 5
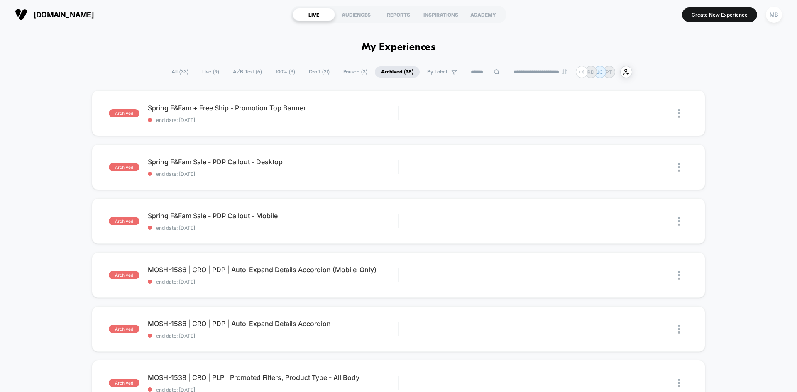
click at [540, 76] on div "**********" at bounding box center [398, 72] width 467 height 12
click at [543, 68] on div "**********" at bounding box center [398, 72] width 467 height 12
click at [543, 71] on select "**********" at bounding box center [540, 71] width 67 height 5
click at [507, 69] on select "**********" at bounding box center [540, 71] width 67 height 5
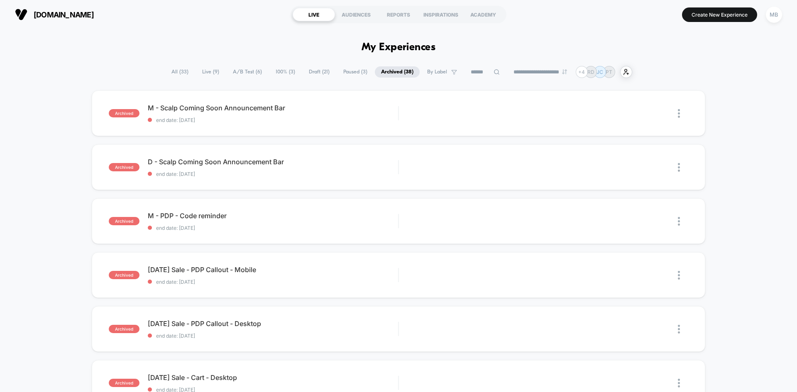
click at [548, 69] on select "**********" at bounding box center [540, 71] width 67 height 5
select select "*"
click at [507, 69] on select "**********" at bounding box center [540, 71] width 67 height 5
click at [180, 68] on span "All ( 33 )" at bounding box center [179, 71] width 29 height 11
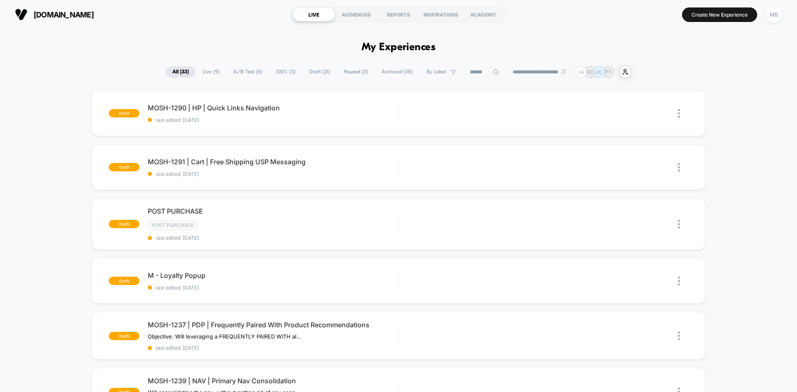
click at [540, 74] on select "**********" at bounding box center [539, 71] width 67 height 5
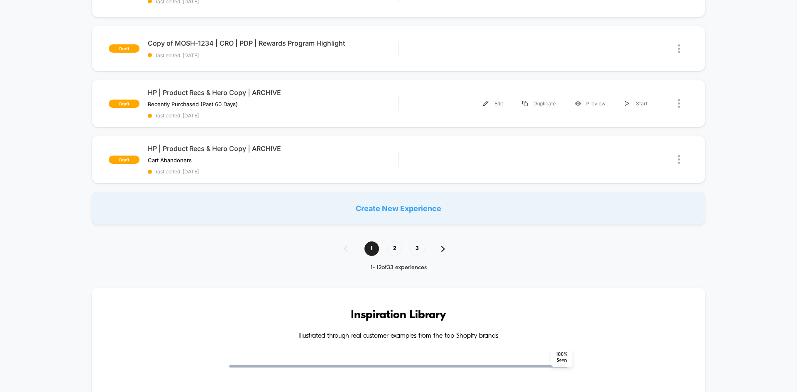
scroll to position [581, 0]
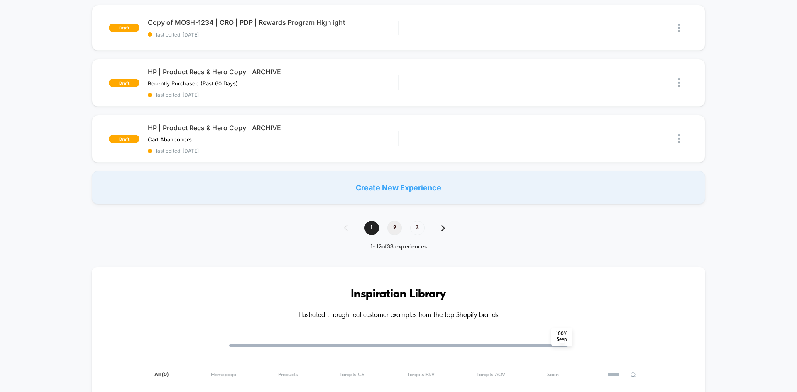
click at [392, 229] on span "2" at bounding box center [394, 228] width 15 height 15
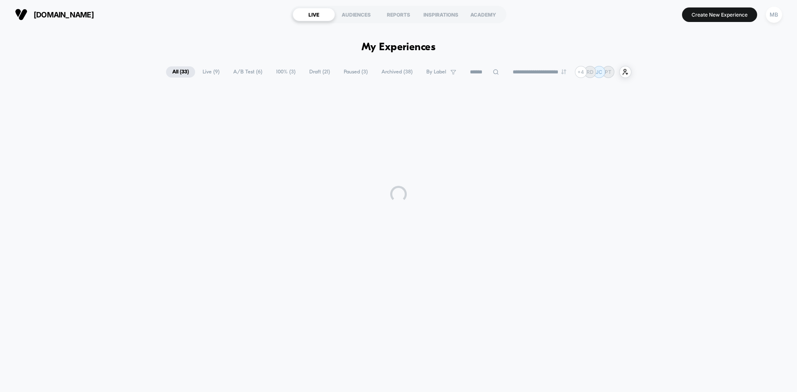
scroll to position [0, 0]
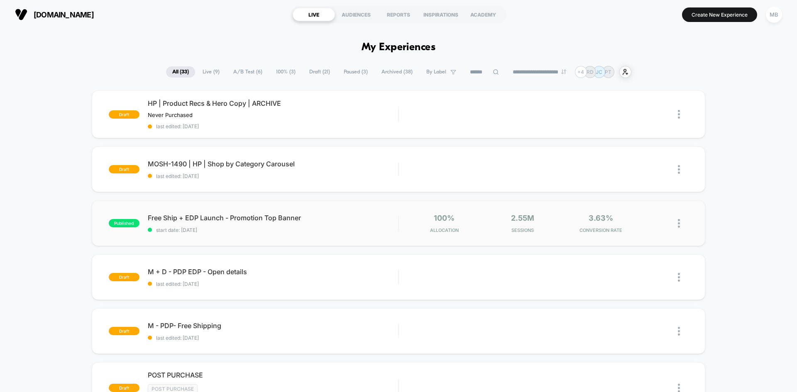
click at [294, 240] on div "published Free Ship + EDP Launch - Promotion Top Banner start date: [DATE] 100%…" at bounding box center [399, 224] width 614 height 46
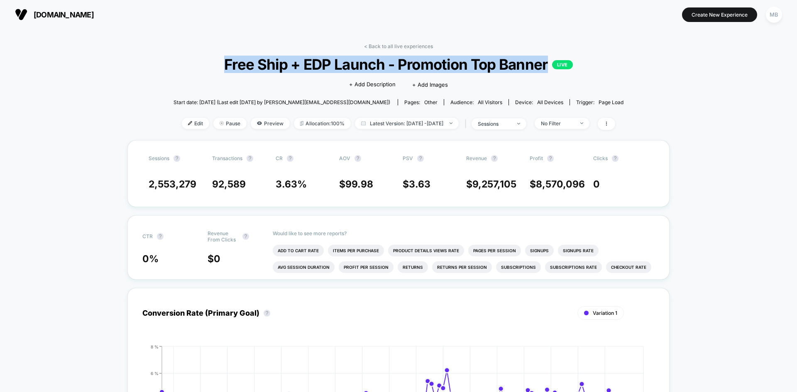
drag, startPoint x: 218, startPoint y: 66, endPoint x: 546, endPoint y: 66, distance: 327.9
click at [546, 66] on span "Free Ship + EDP Launch - Promotion Top Banner LIVE" at bounding box center [398, 64] width 405 height 17
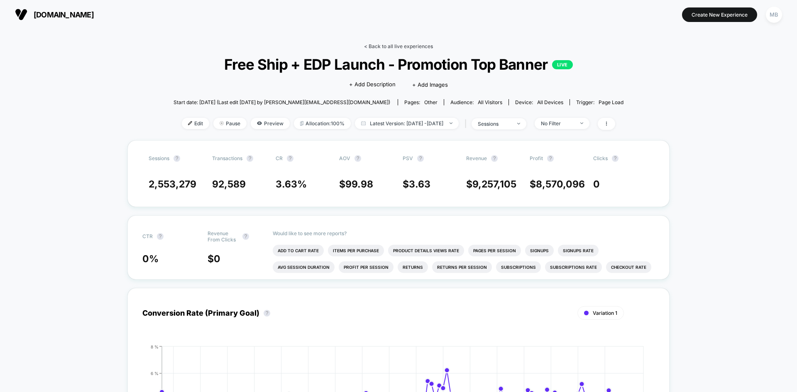
click at [388, 47] on link "< Back to all live experiences" at bounding box center [398, 46] width 69 height 6
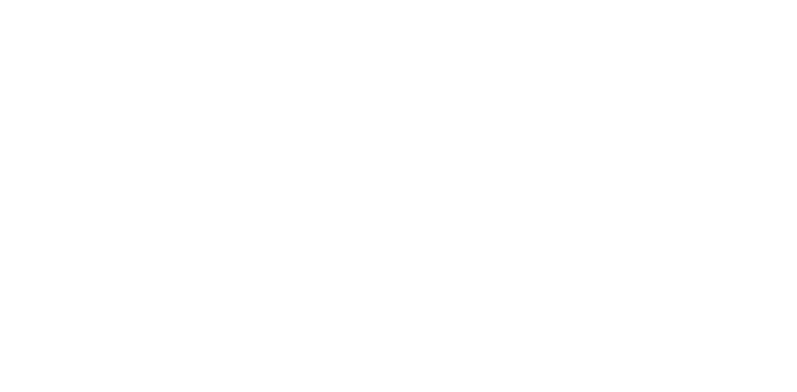
select select "*"
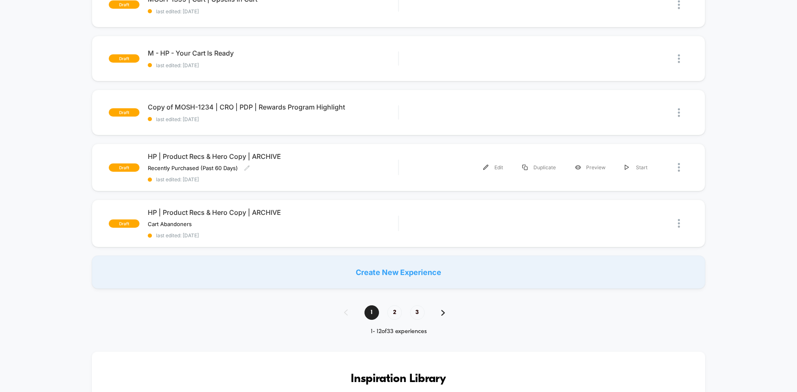
scroll to position [498, 0]
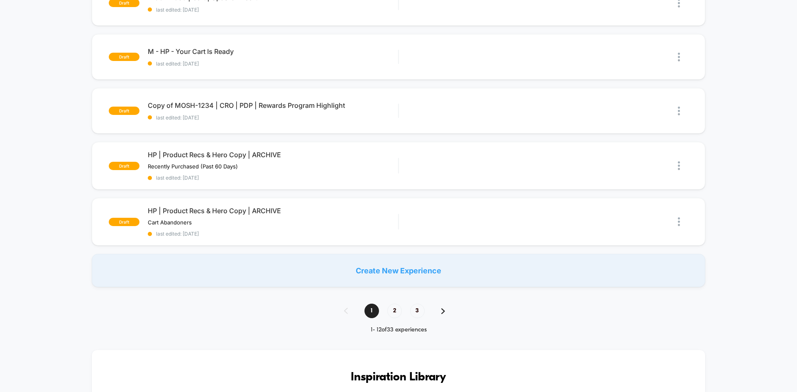
click at [394, 308] on span "2" at bounding box center [394, 311] width 15 height 15
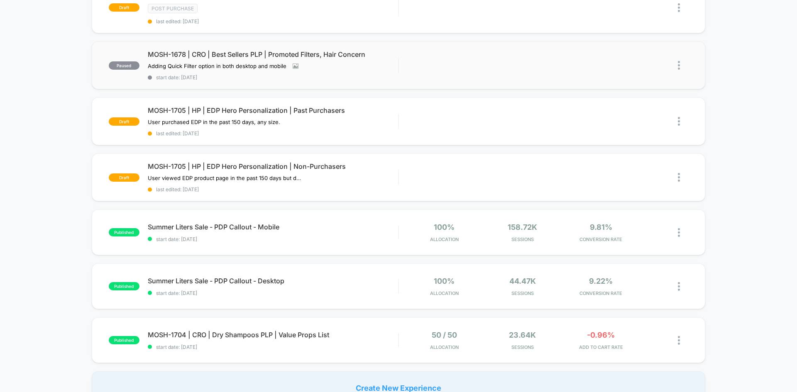
scroll to position [415, 0]
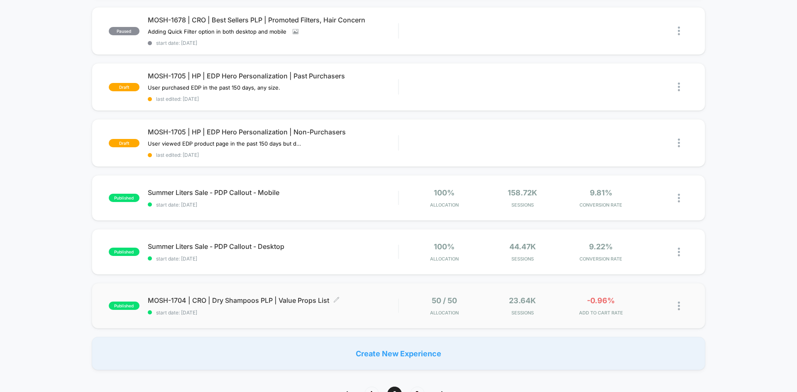
click at [391, 311] on span "start date: [DATE]" at bounding box center [273, 313] width 250 height 6
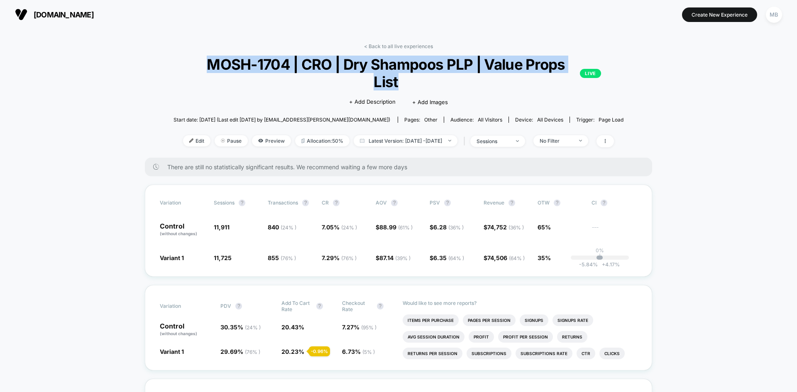
drag, startPoint x: 188, startPoint y: 61, endPoint x: 580, endPoint y: 64, distance: 391.0
click at [580, 64] on div "< Back to all live experiences MOSH-1704 | CRO | Dry Shampoos PLP | Value Props…" at bounding box center [399, 100] width 450 height 115
copy span "MOSH-1704 | CRO | Dry Shampoos PLP | Value Props List"
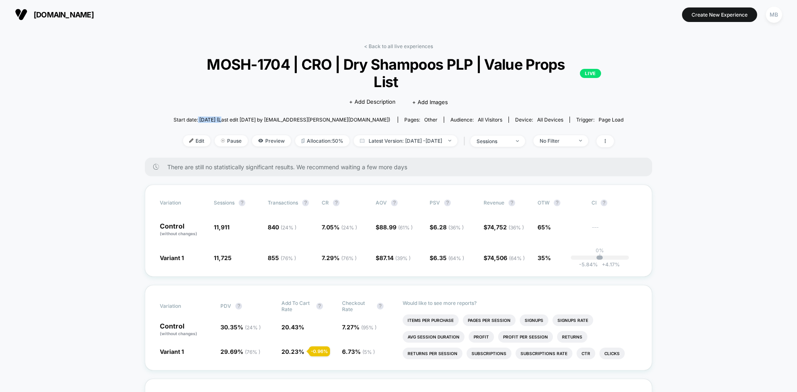
drag, startPoint x: 227, startPoint y: 104, endPoint x: 251, endPoint y: 103, distance: 24.5
click at [251, 117] on span "Start date: [DATE] (Last edit [DATE] by [EMAIL_ADDRESS][PERSON_NAME][DOMAIN_NAM…" at bounding box center [282, 120] width 217 height 6
copy span "[DATE]"
click at [394, 50] on div "< Back to all live experiences MOSH-1704 | CRO | Dry Shampoos PLP | Value Props…" at bounding box center [399, 100] width 450 height 115
click at [395, 48] on link "< Back to all live experiences" at bounding box center [398, 46] width 69 height 6
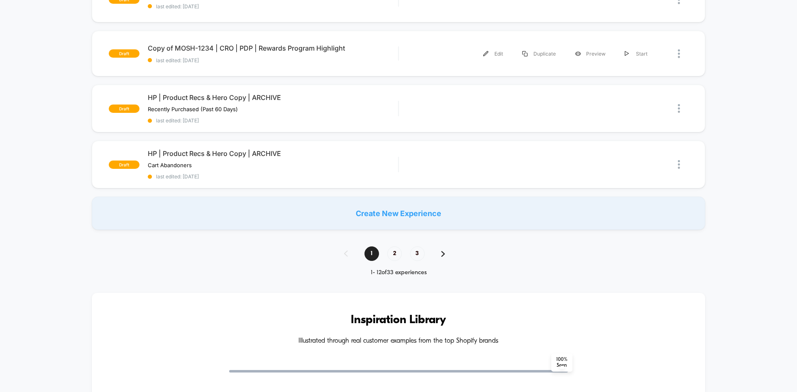
scroll to position [706, 0]
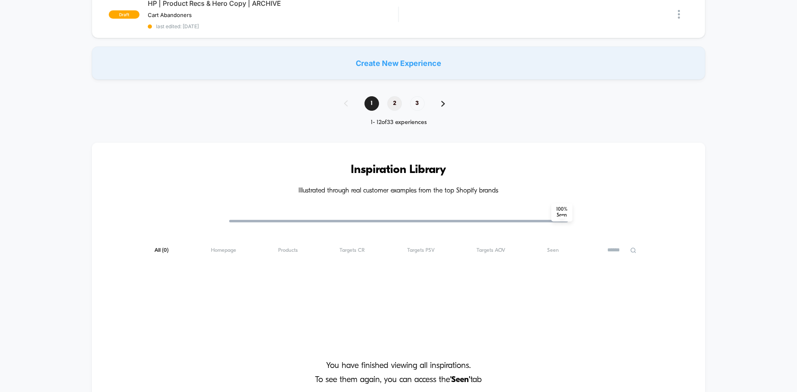
click at [395, 100] on span "2" at bounding box center [394, 103] width 15 height 15
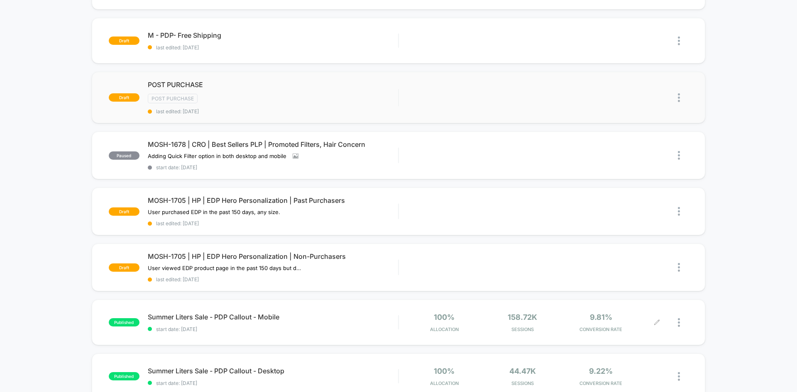
scroll to position [540, 0]
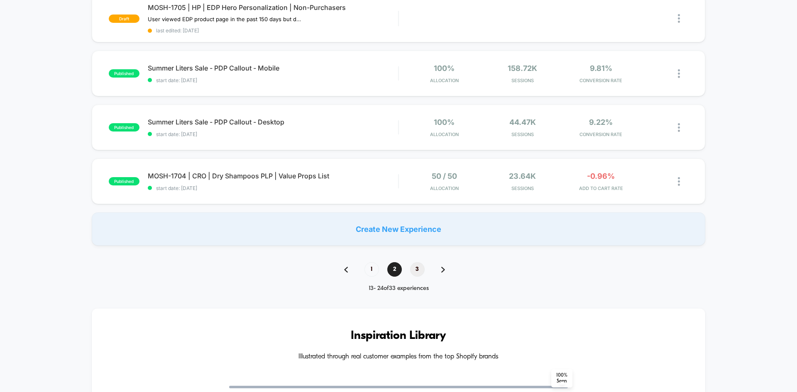
click at [420, 266] on span "3" at bounding box center [417, 269] width 15 height 15
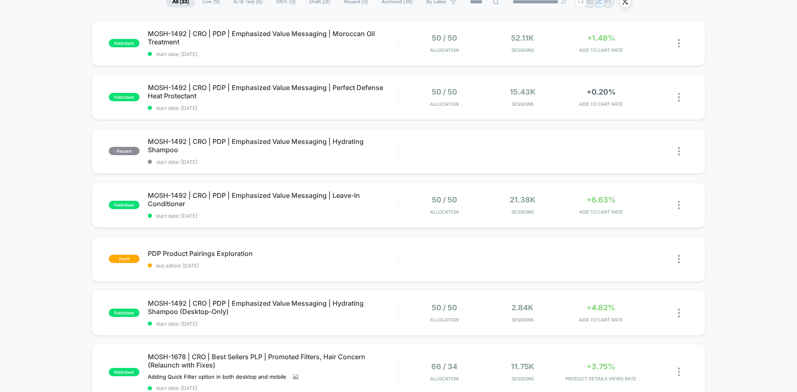
scroll to position [0, 0]
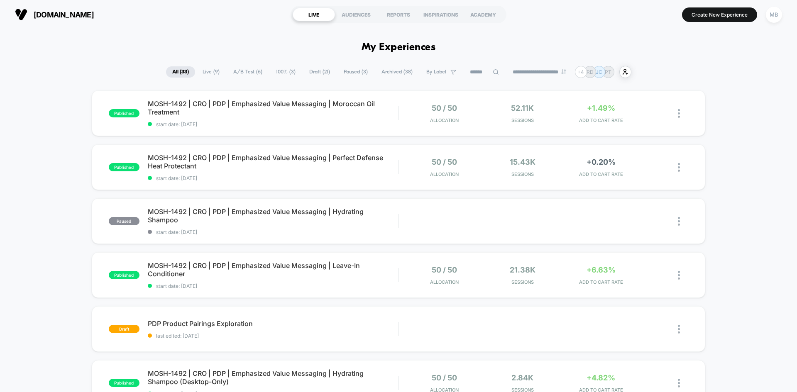
click at [395, 71] on span "Archived ( 38 )" at bounding box center [397, 71] width 44 height 11
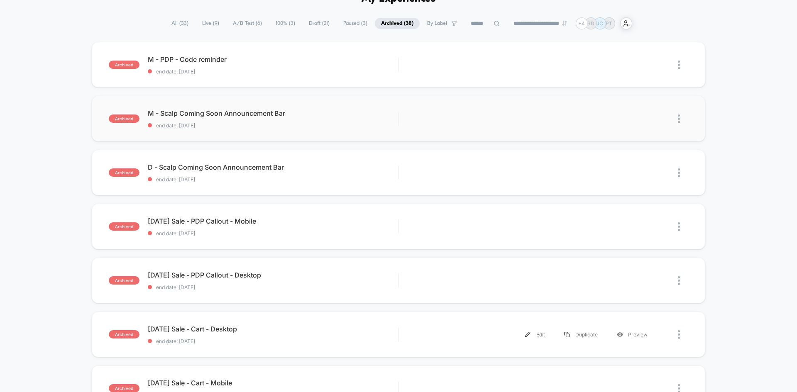
scroll to position [42, 0]
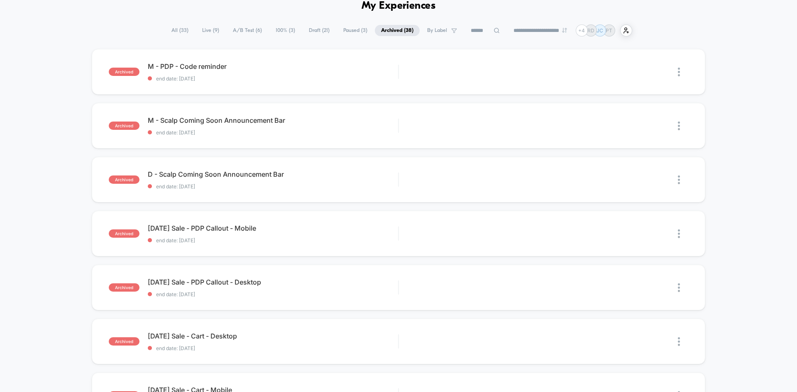
click at [548, 29] on select "**********" at bounding box center [540, 30] width 67 height 5
select select "*"
click at [507, 33] on select "**********" at bounding box center [540, 30] width 67 height 5
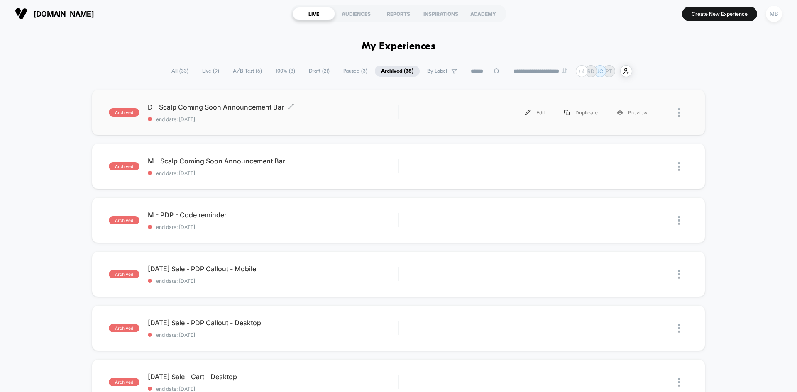
scroll to position [0, 0]
click at [323, 120] on span "end date: [DATE]" at bounding box center [273, 120] width 250 height 6
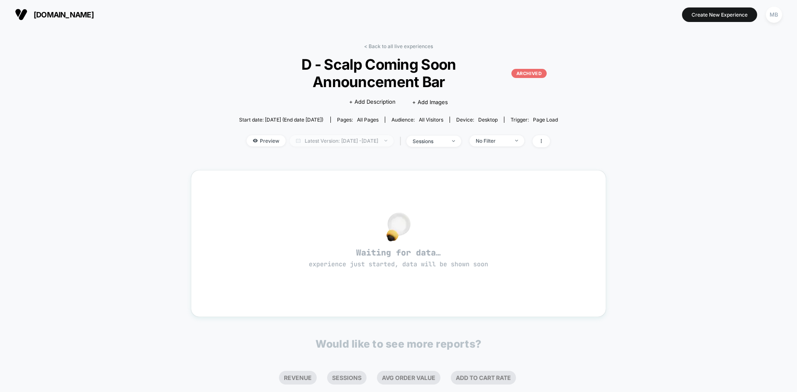
click at [388, 141] on span "Latest Version: [DATE] - [DATE]" at bounding box center [342, 140] width 104 height 11
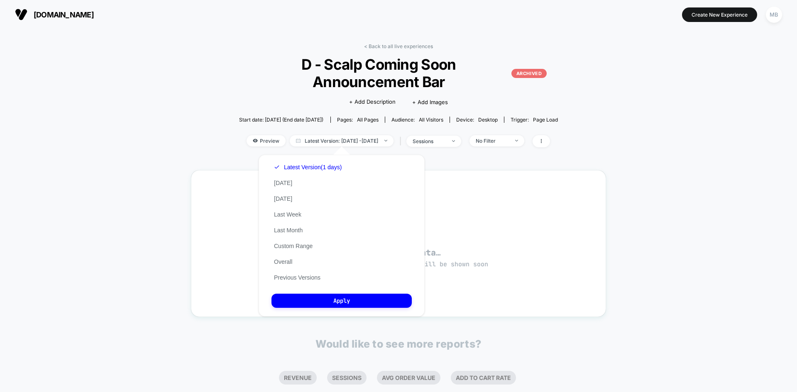
click at [317, 281] on div "Latest Version (1 days) [DATE] [DATE] Last Week Last Month Custom Range Overall…" at bounding box center [307, 222] width 73 height 126
click at [316, 278] on button "Previous Versions" at bounding box center [296, 277] width 51 height 7
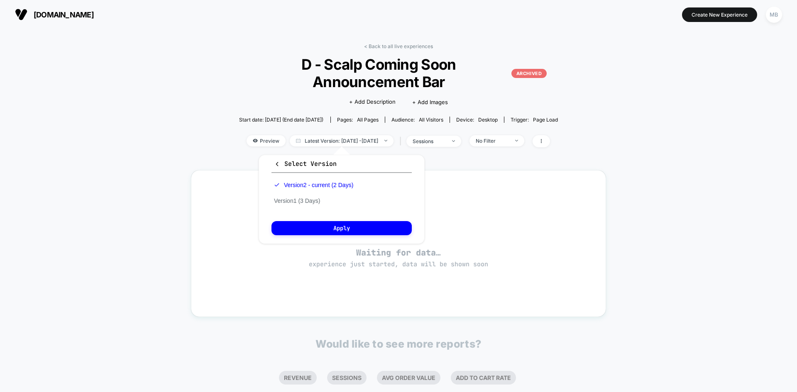
click at [306, 195] on div "Version 2 - current (2 Days) Version 1 (3 Days)" at bounding box center [313, 193] width 84 height 32
click at [315, 207] on div "Version 2 - current (2 Days) Version 1 (3 Days)" at bounding box center [313, 193] width 84 height 32
click at [313, 203] on button "Version 1 (3 Days)" at bounding box center [296, 200] width 51 height 7
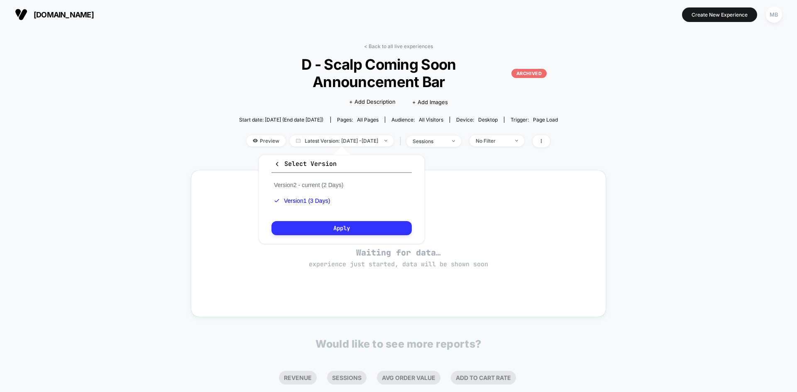
click at [335, 227] on button "Apply" at bounding box center [341, 228] width 140 height 14
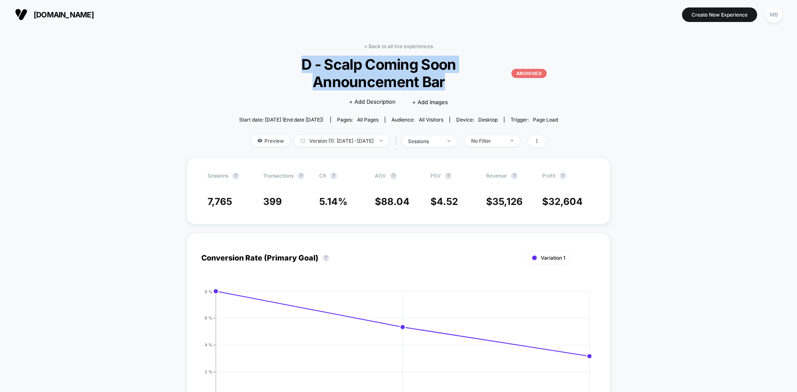
drag, startPoint x: 455, startPoint y: 85, endPoint x: 296, endPoint y: 63, distance: 160.9
click at [296, 63] on span "D - Scalp Coming Soon Announcement Bar ARCHIVED" at bounding box center [398, 73] width 296 height 35
copy span "D - Scalp Coming Soon Announcement Bar"
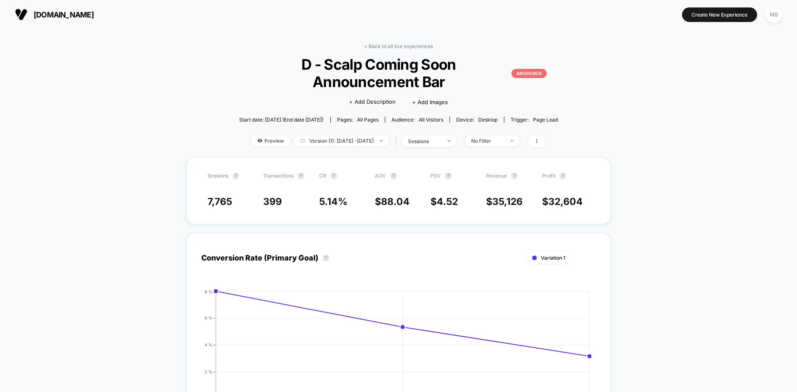
click at [418, 49] on div "< Back to all live experiences D - Scalp Coming Soon Announcement Bar ARCHIVED …" at bounding box center [399, 100] width 330 height 115
click at [419, 48] on link "< Back to all live experiences" at bounding box center [398, 46] width 69 height 6
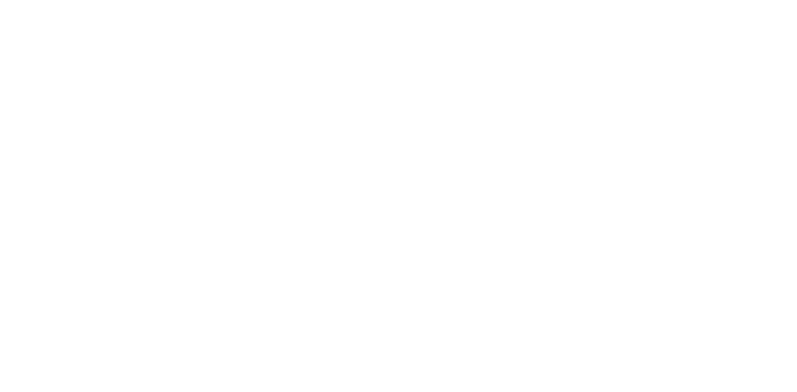
select select "*"
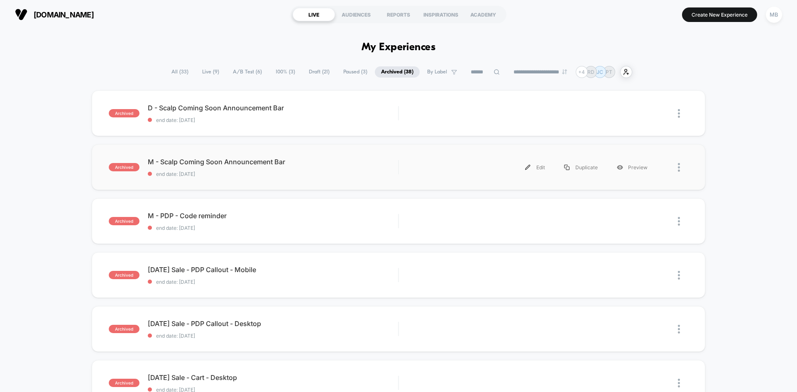
click at [245, 182] on div "archived M - Scalp Coming Soon Announcement Bar end date: [DATE] Edit Duplicate…" at bounding box center [399, 167] width 614 height 46
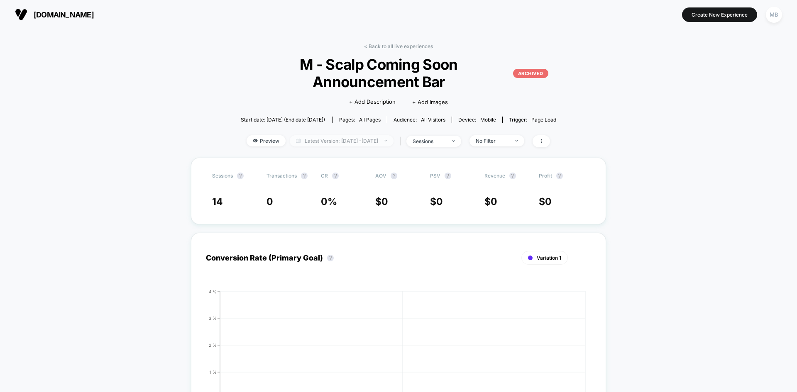
click at [393, 135] on span "Latest Version: [DATE] - [DATE]" at bounding box center [342, 140] width 104 height 11
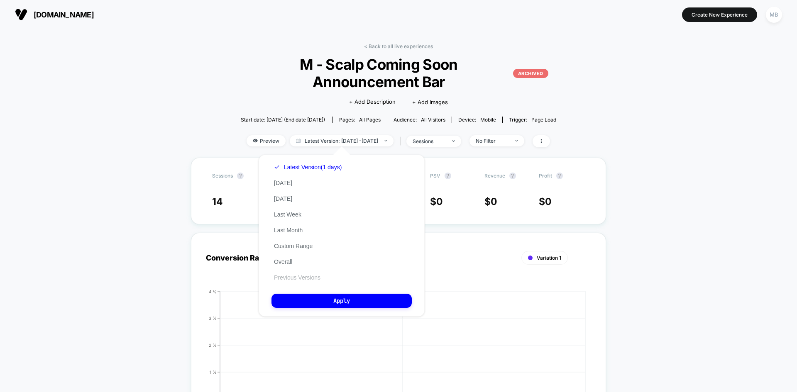
click at [301, 275] on button "Previous Versions" at bounding box center [296, 277] width 51 height 7
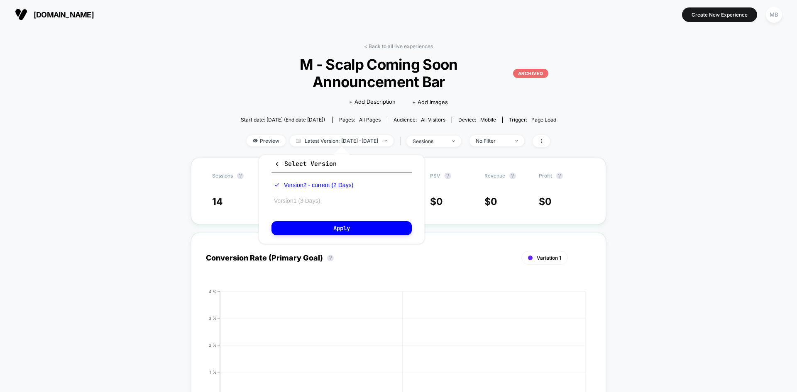
click at [309, 198] on button "Version 1 (3 Days)" at bounding box center [296, 200] width 51 height 7
click at [324, 219] on div "Select Version Version 2 - current (2 Days) Version 1 (3 Days) Apply" at bounding box center [342, 199] width 166 height 89
click at [328, 225] on button "Apply" at bounding box center [341, 228] width 140 height 14
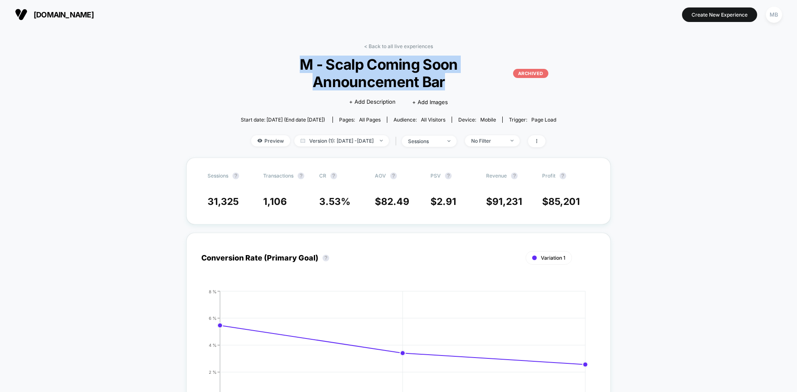
drag, startPoint x: 300, startPoint y: 65, endPoint x: 447, endPoint y: 83, distance: 148.5
click at [447, 83] on span "M - Scalp Coming Soon Announcement Bar ARCHIVED" at bounding box center [398, 73] width 299 height 35
copy span "M - Scalp Coming Soon Announcement Bar"
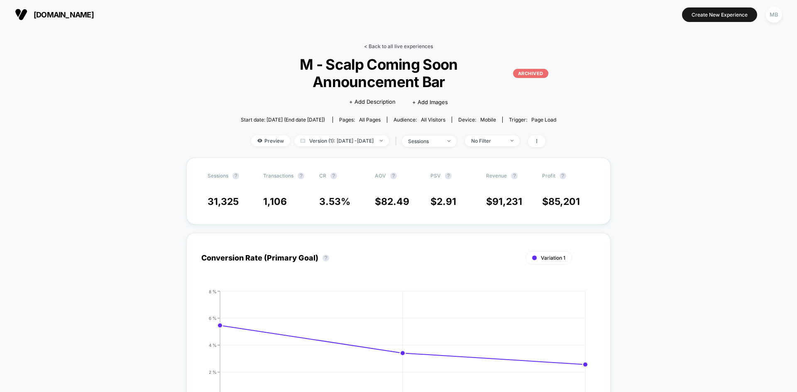
click at [372, 46] on link "< Back to all live experiences" at bounding box center [398, 46] width 69 height 6
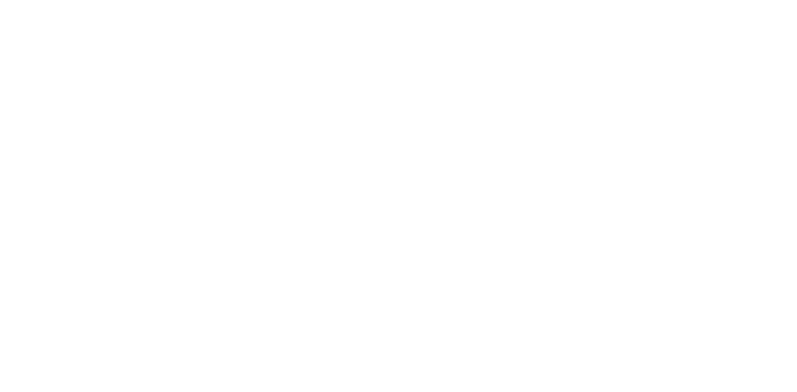
select select "*"
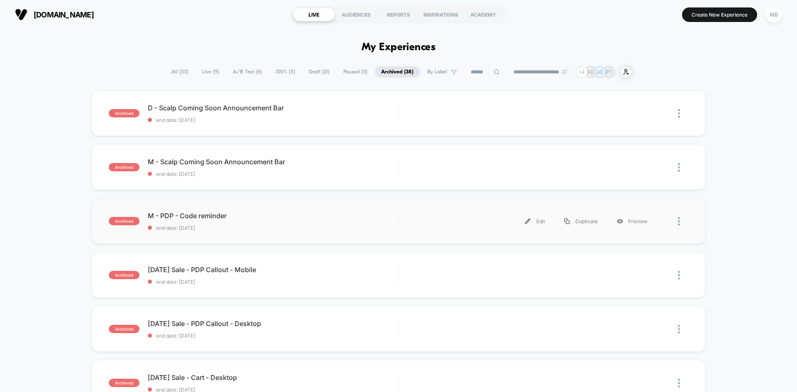
click at [215, 236] on div "archived M - PDP - Code reminder end date: [DATE] Edit Duplicate Preview" at bounding box center [399, 221] width 614 height 46
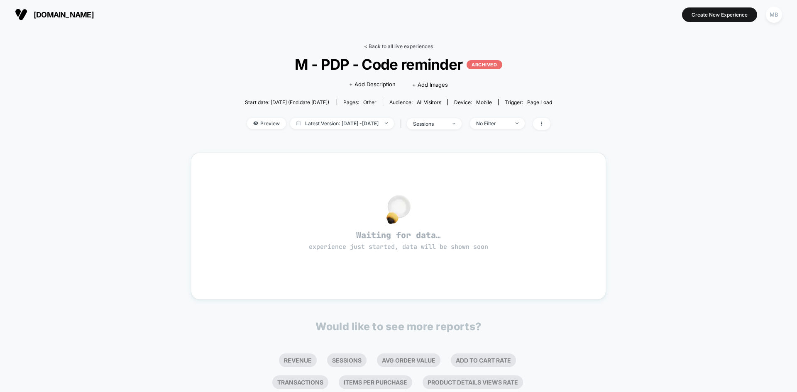
click at [416, 47] on link "< Back to all live experiences" at bounding box center [398, 46] width 69 height 6
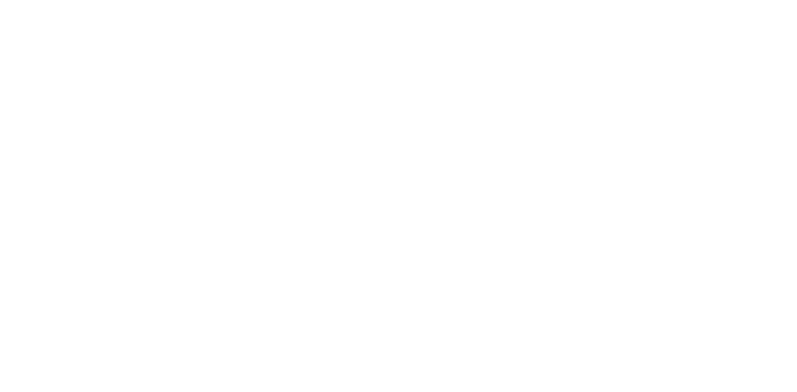
select select "*"
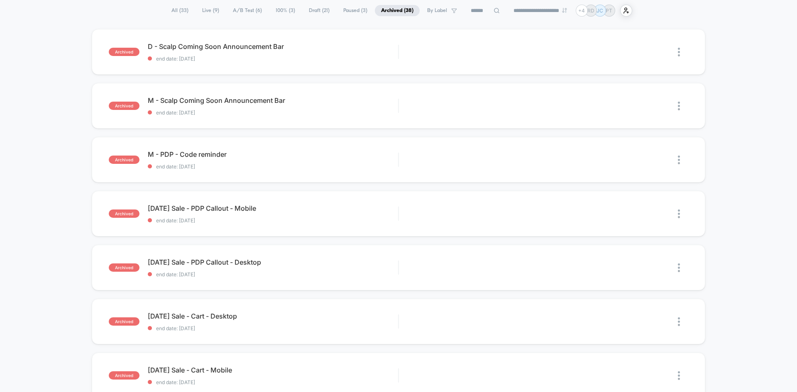
scroll to position [42, 0]
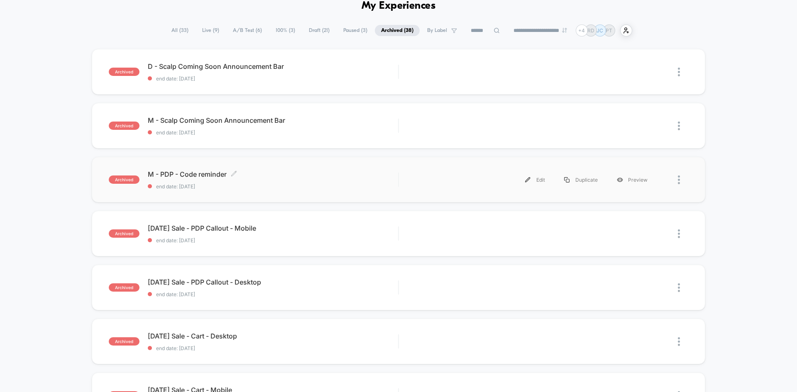
click at [269, 186] on span "end date: [DATE]" at bounding box center [273, 186] width 250 height 6
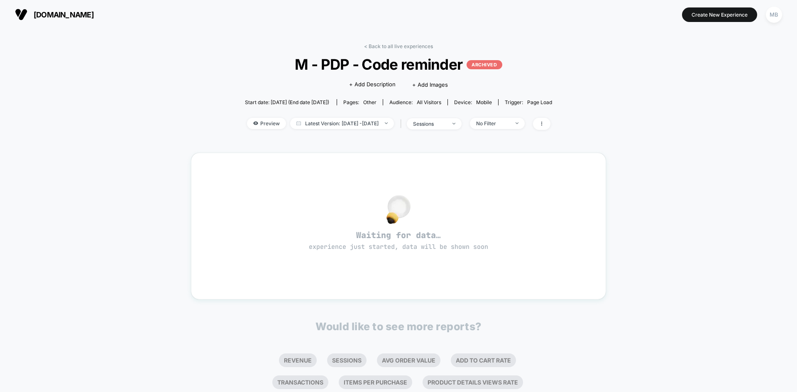
click at [318, 130] on div "Preview Latest Version: [DATE] - [DATE] | sessions No Filter" at bounding box center [398, 124] width 307 height 12
click at [323, 125] on span "Latest Version: [DATE] - [DATE]" at bounding box center [342, 123] width 104 height 11
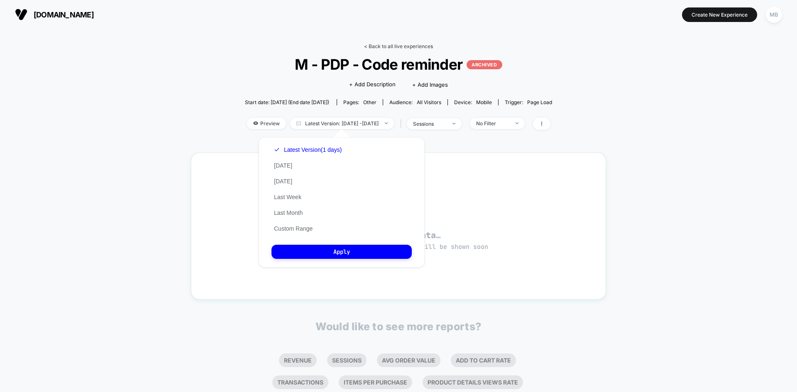
click at [408, 46] on link "< Back to all live experiences" at bounding box center [398, 46] width 69 height 6
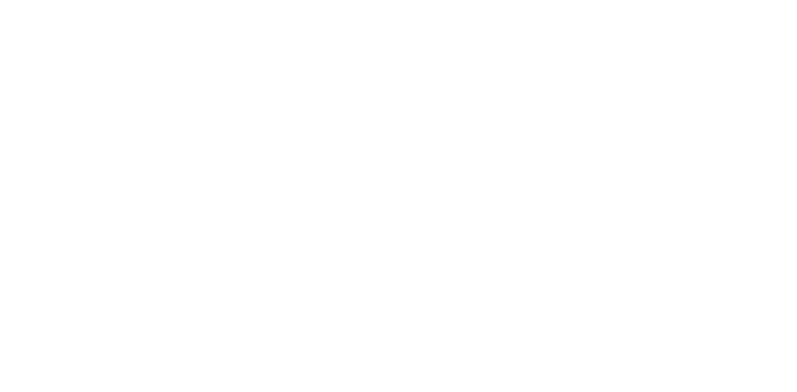
select select "*"
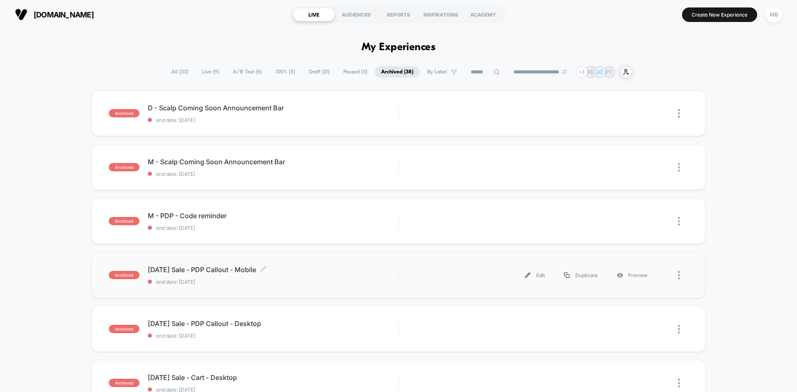
click at [295, 276] on div "[DATE] Sale - PDP Callout - Mobile Click to edit experience details Click to ed…" at bounding box center [273, 276] width 250 height 20
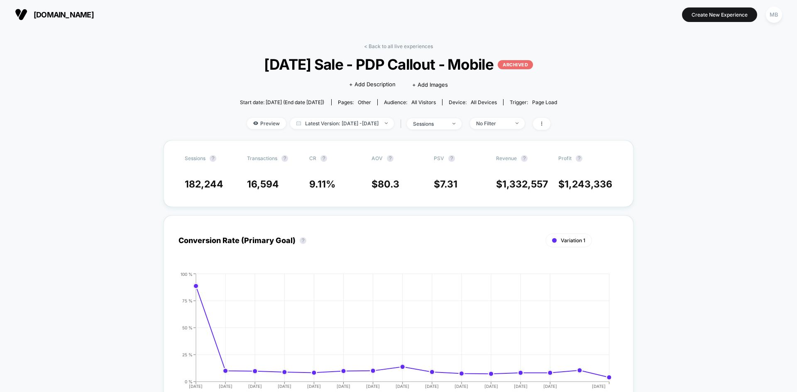
click at [385, 44] on link "< Back to all live experiences" at bounding box center [398, 46] width 69 height 6
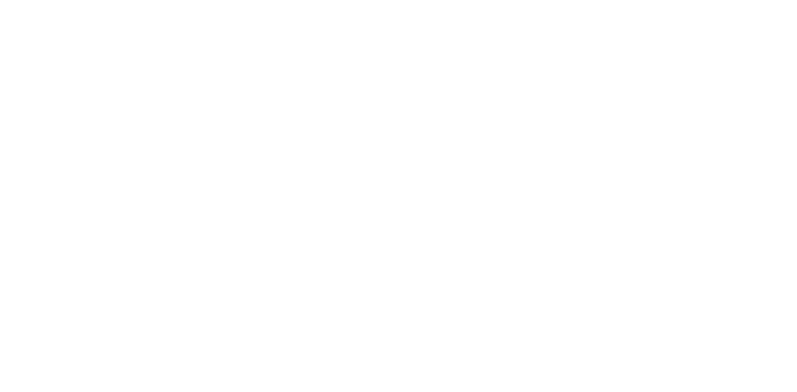
select select "*"
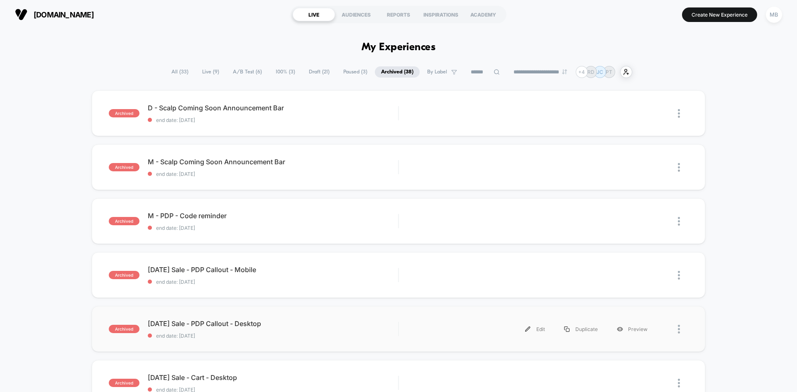
click at [307, 340] on div "archived [DATE] Sale - PDP Callout - Desktop end date: [DATE] Edit Duplicate Pr…" at bounding box center [399, 329] width 614 height 46
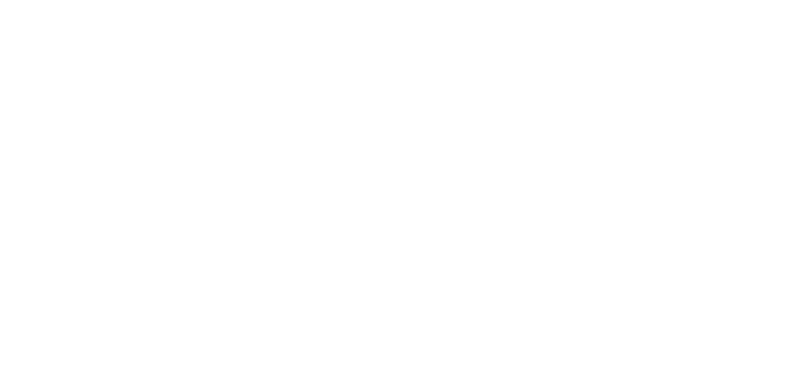
select select "*"
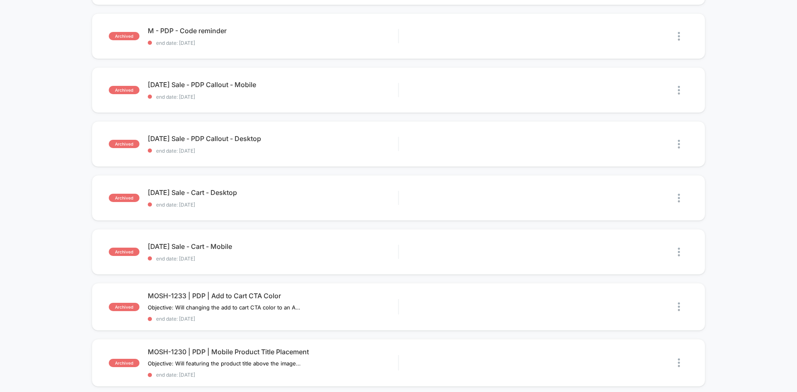
scroll to position [208, 0]
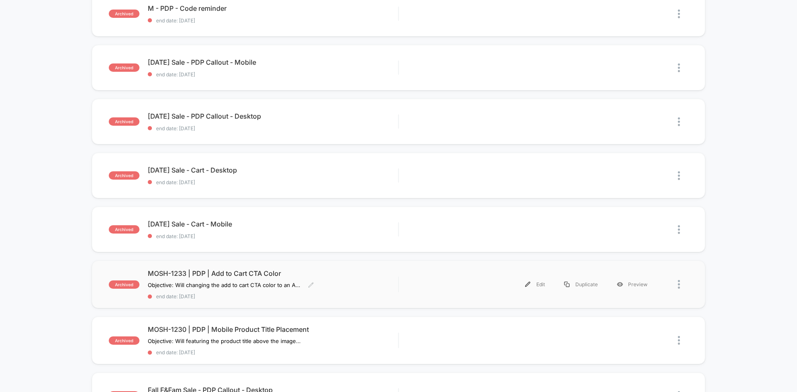
click at [311, 296] on span "end date: [DATE]" at bounding box center [273, 296] width 250 height 6
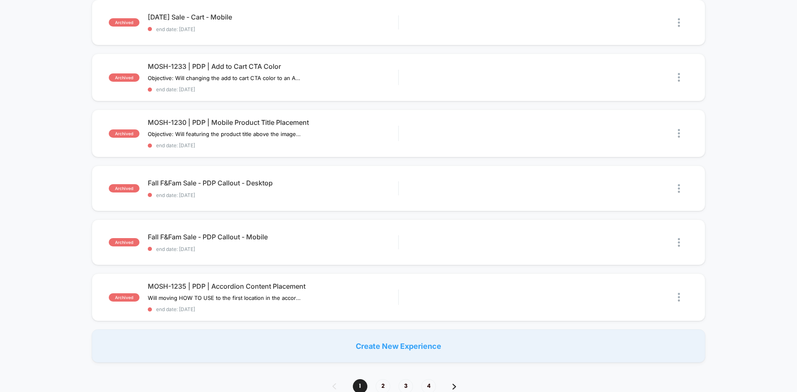
scroll to position [415, 0]
click at [428, 386] on span "4" at bounding box center [428, 386] width 15 height 15
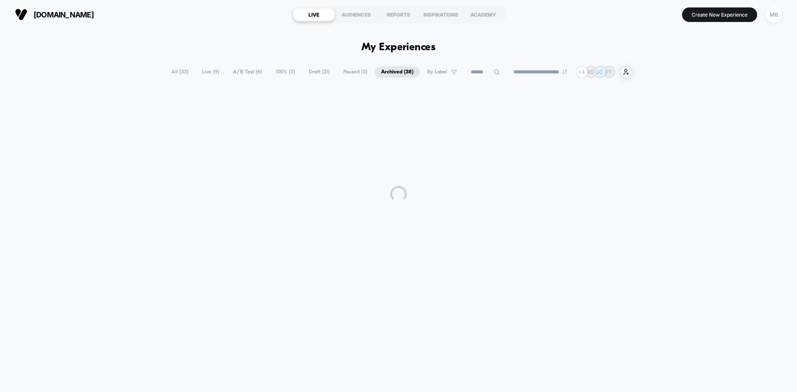
scroll to position [0, 0]
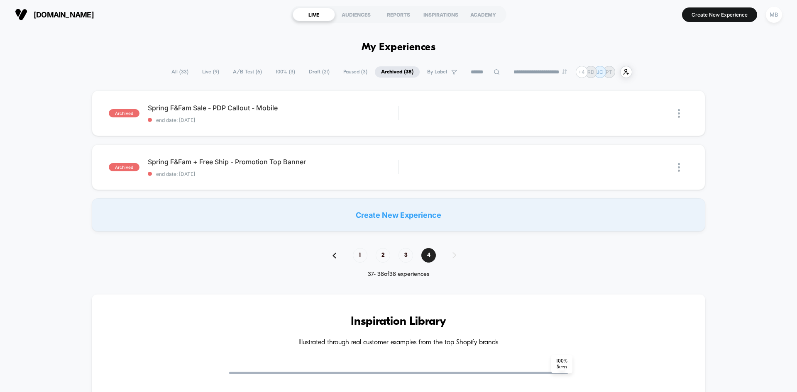
click at [174, 72] on span "All ( 33 )" at bounding box center [179, 71] width 29 height 11
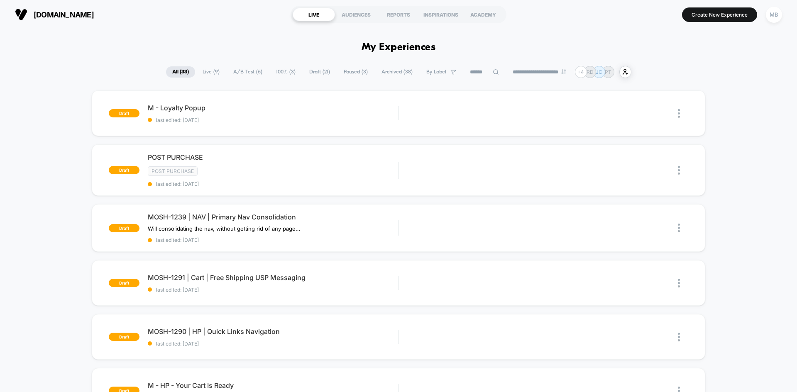
click at [523, 77] on div "**********" at bounding box center [398, 72] width 465 height 12
click at [525, 76] on div "**********" at bounding box center [398, 72] width 465 height 12
click at [526, 73] on select "**********" at bounding box center [539, 71] width 67 height 5
select select "*"
click at [506, 69] on select "**********" at bounding box center [539, 71] width 67 height 5
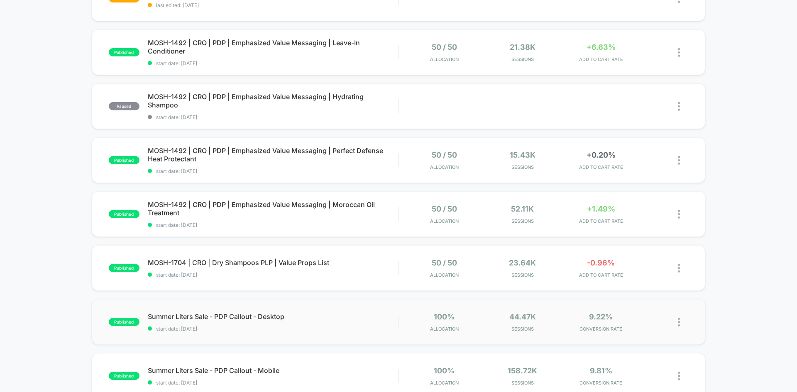
scroll to position [332, 0]
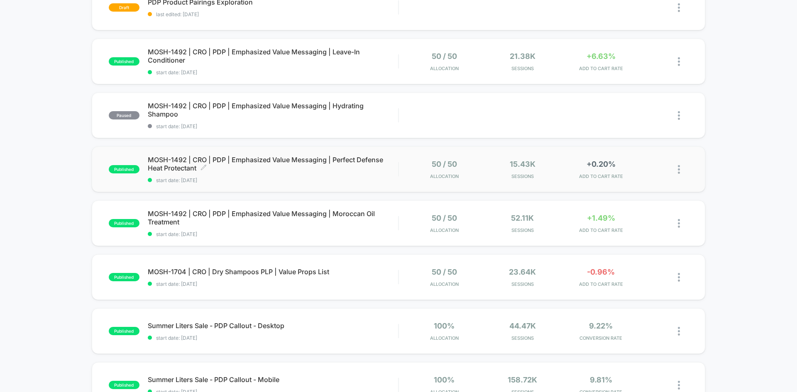
click at [248, 176] on div "MOSH-1492 | CRO | PDP | Emphasized Value Messaging | Perfect Defense Heat Prote…" at bounding box center [273, 170] width 250 height 28
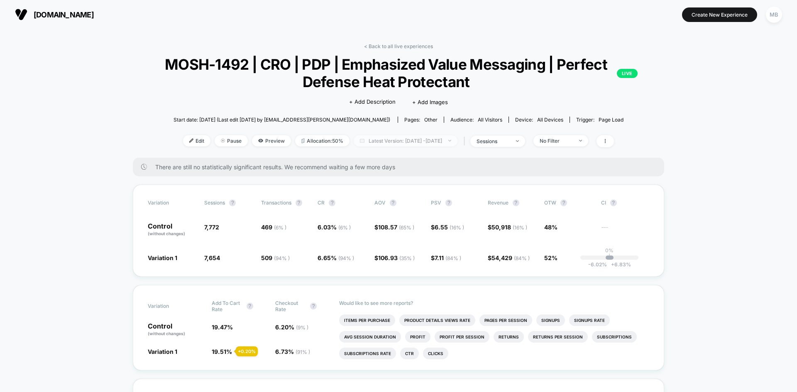
click at [366, 140] on span "Latest Version: [DATE] - [DATE]" at bounding box center [406, 140] width 104 height 11
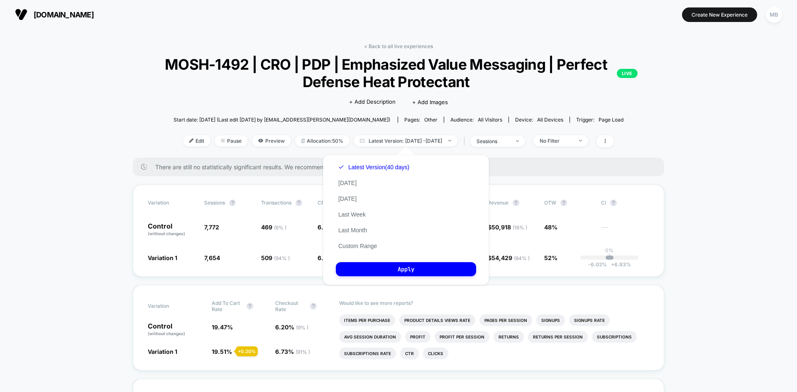
click at [134, 163] on div "There are still no statistically significant results. We recommend waiting a fe…" at bounding box center [398, 167] width 531 height 19
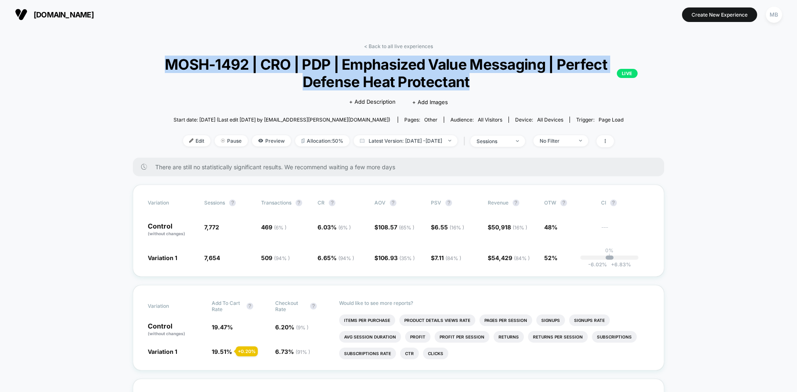
drag, startPoint x: 164, startPoint y: 61, endPoint x: 478, endPoint y: 80, distance: 315.2
click at [478, 80] on span "MOSH-1492 | CRO | PDP | Emphasized Value Messaging | Perfect Defense Heat Prote…" at bounding box center [398, 73] width 478 height 35
copy span "MOSH-1492 | CRO | PDP | Emphasized Value Messaging | Perfect Defense Heat Prote…"
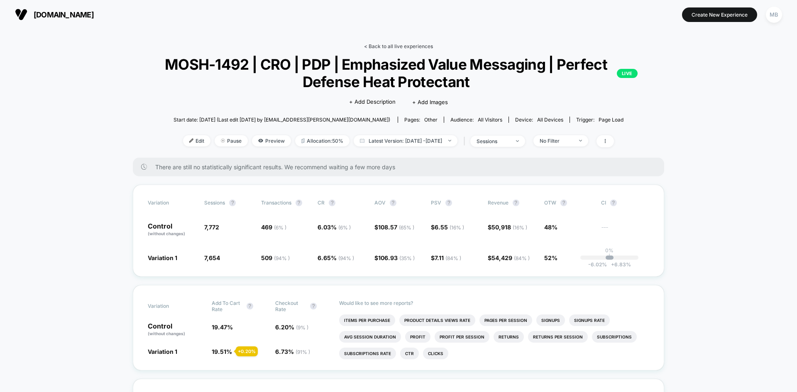
click at [405, 48] on link "< Back to all live experiences" at bounding box center [398, 46] width 69 height 6
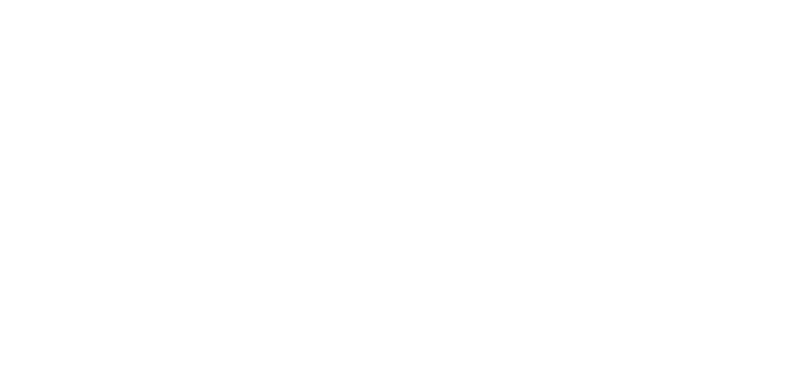
select select "*"
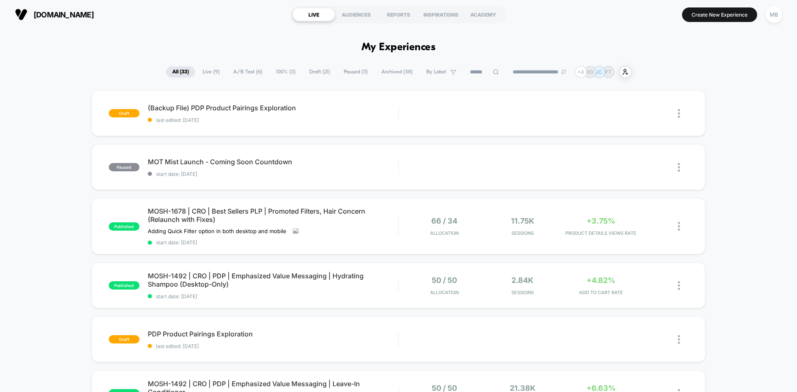
drag, startPoint x: 223, startPoint y: 218, endPoint x: 145, endPoint y: 213, distance: 78.2
click at [145, 213] on div "published MOSH-1678 | CRO | Best Sellers PLP | Promoted Filters, Hair Concern (…" at bounding box center [253, 226] width 289 height 39
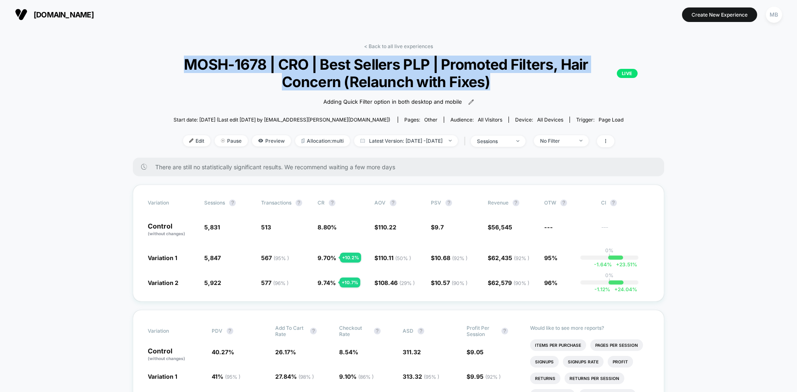
drag, startPoint x: 186, startPoint y: 66, endPoint x: 497, endPoint y: 78, distance: 311.1
click at [497, 78] on span "MOSH-1678 | CRO | Best Sellers PLP | Promoted Filters, Hair Concern (Relaunch w…" at bounding box center [398, 73] width 478 height 35
copy span "MOSH-1678 | CRO | Best Sellers PLP | Promoted Filters, Hair Concern (Relaunch w…"
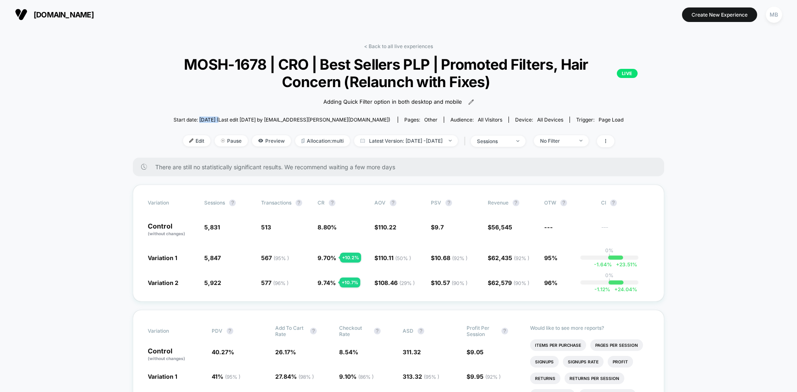
drag, startPoint x: 252, startPoint y: 120, endPoint x: 230, endPoint y: 118, distance: 21.6
click at [230, 118] on span "Start date: [DATE] (Last edit [DATE] by [EMAIL_ADDRESS][PERSON_NAME][DOMAIN_NAM…" at bounding box center [282, 120] width 217 height 6
copy span "[DATE]"
click at [401, 46] on link "< Back to all live experiences" at bounding box center [398, 46] width 69 height 6
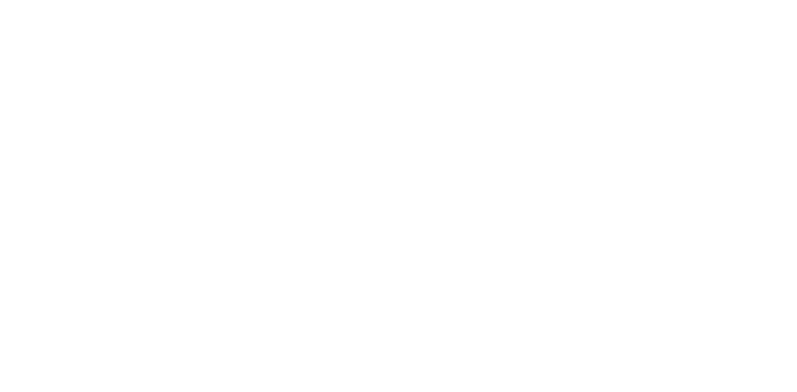
select select "*"
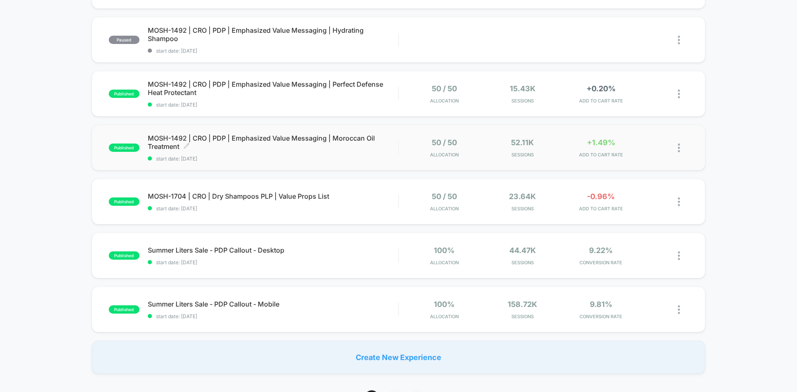
click at [247, 154] on div "MOSH-1492 | CRO | PDP | Emphasized Value Messaging | Moroccan Oil Treatment Cli…" at bounding box center [273, 148] width 250 height 28
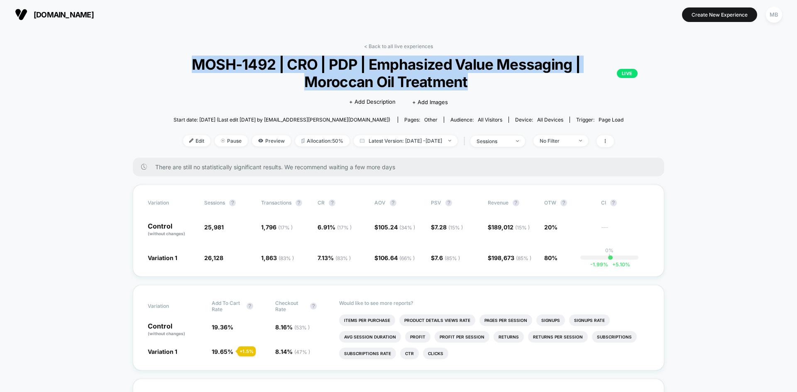
drag, startPoint x: 482, startPoint y: 88, endPoint x: 195, endPoint y: 68, distance: 287.5
click at [195, 68] on span "MOSH-1492 | CRO | PDP | Emphasized Value Messaging | Moroccan Oil Treatment LIVE" at bounding box center [398, 73] width 478 height 35
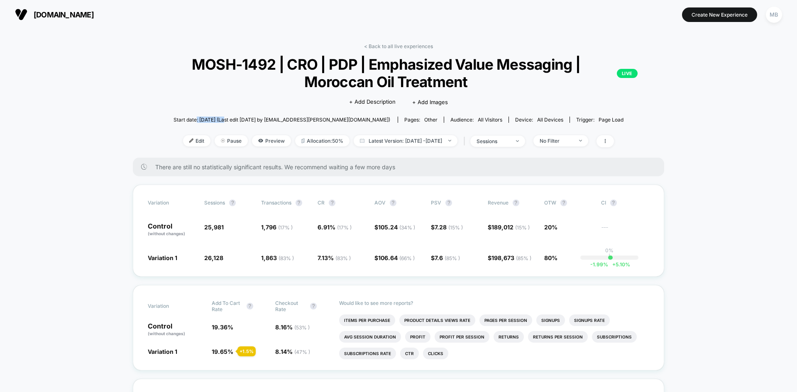
drag, startPoint x: 253, startPoint y: 120, endPoint x: 225, endPoint y: 120, distance: 28.7
click at [225, 120] on span "Start date: [DATE] (Last edit [DATE] by [EMAIL_ADDRESS][PERSON_NAME][DOMAIN_NAM…" at bounding box center [282, 120] width 217 height 6
copy span ": [DATE]"
click at [395, 44] on link "< Back to all live experiences" at bounding box center [398, 46] width 69 height 6
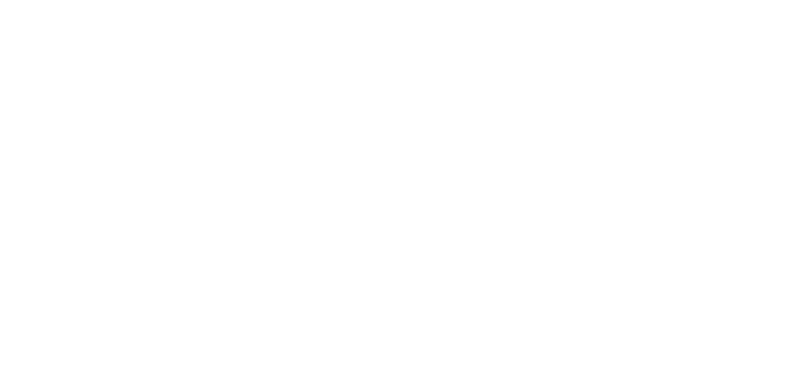
select select "*"
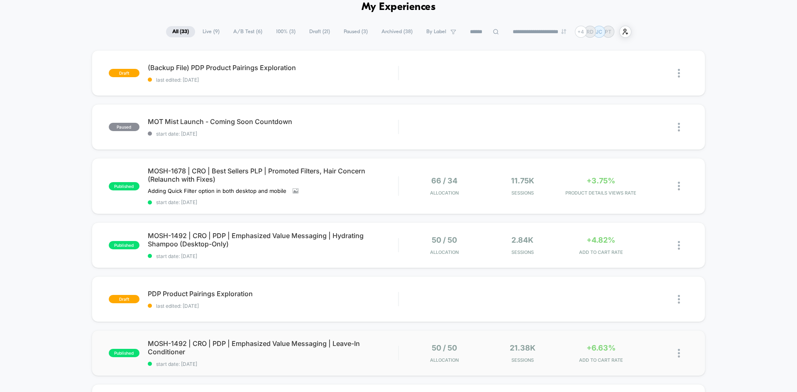
scroll to position [42, 0]
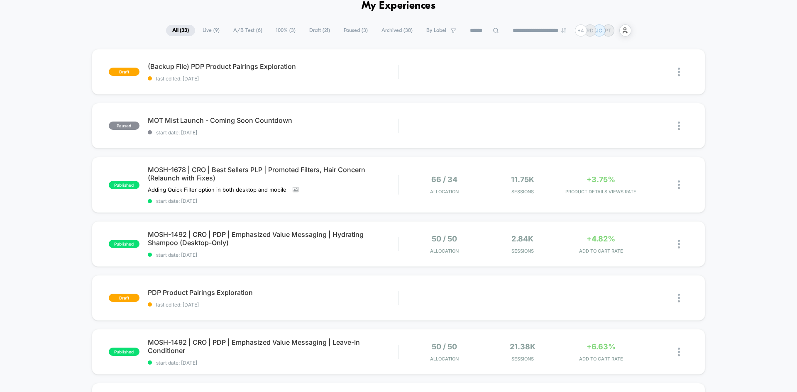
click at [84, 267] on div "draft (Backup File) PDP Product Pairings Exploration last edited: [DATE] Edit D…" at bounding box center [398, 394] width 797 height 691
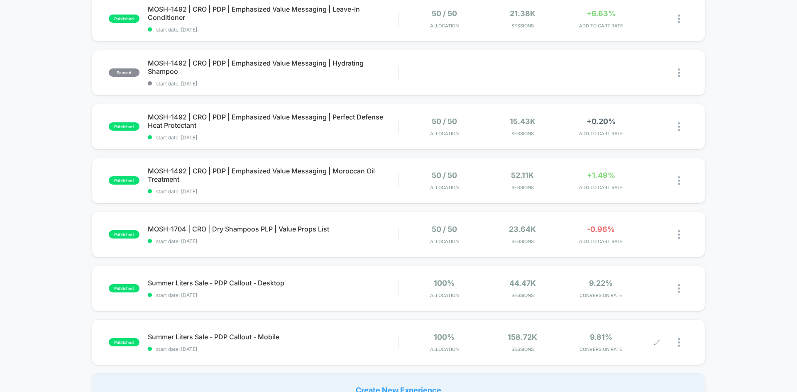
scroll to position [437, 0]
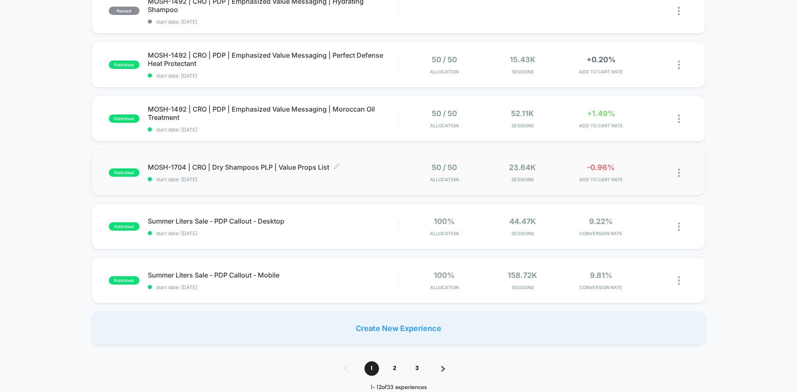
click at [203, 166] on span "MOSH-1704 | CRO | Dry Shampoos PLP | Value Props List Click to edit experience …" at bounding box center [273, 167] width 250 height 8
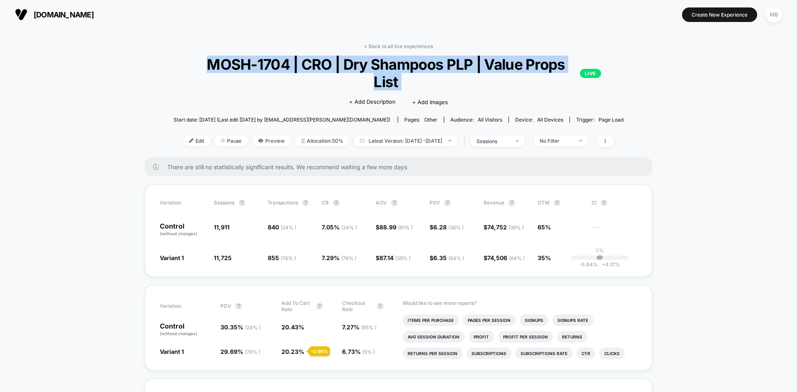
drag, startPoint x: 190, startPoint y: 70, endPoint x: 582, endPoint y: 60, distance: 392.0
click at [582, 60] on div "< Back to all live experiences MOSH-1704 | CRO | Dry Shampoos PLP | Value Props…" at bounding box center [399, 100] width 450 height 115
copy span "MOSH-1704 | CRO | Dry Shampoos PLP | Value Props List LIVE"
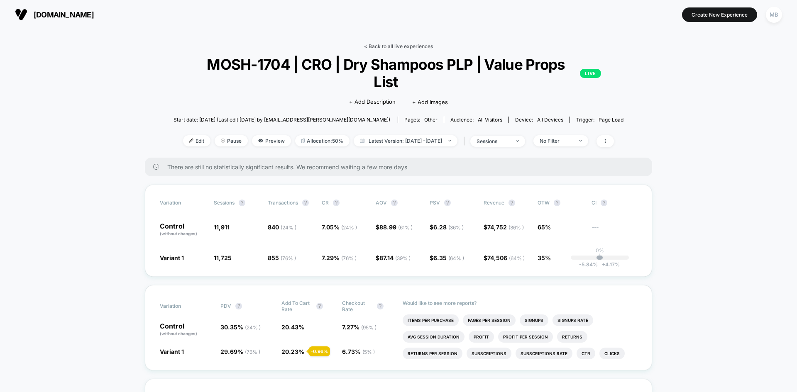
click at [408, 46] on link "< Back to all live experiences" at bounding box center [398, 46] width 69 height 6
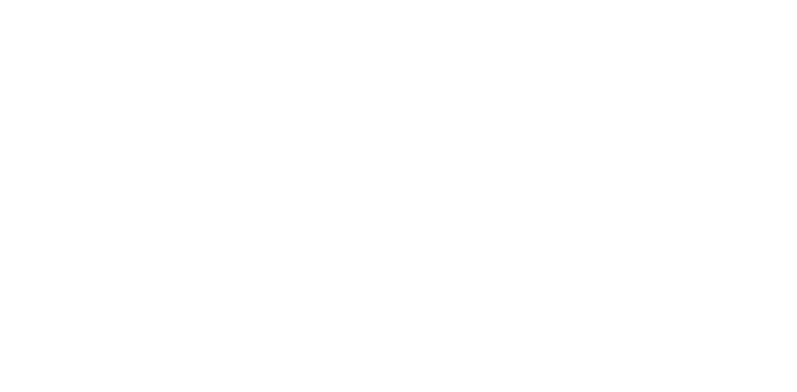
select select "*"
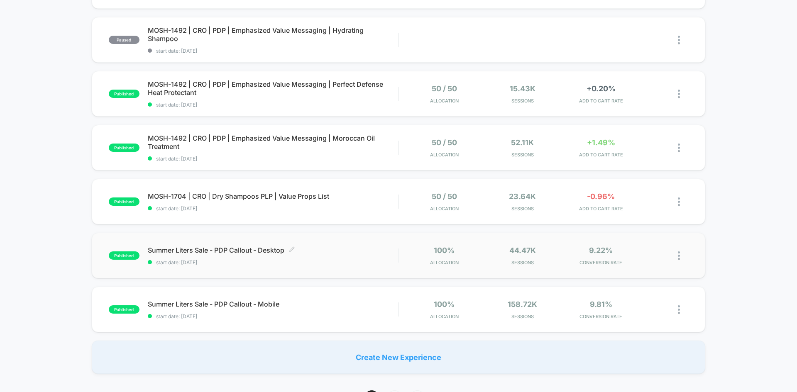
click at [334, 263] on span "start date: [DATE]" at bounding box center [273, 262] width 250 height 6
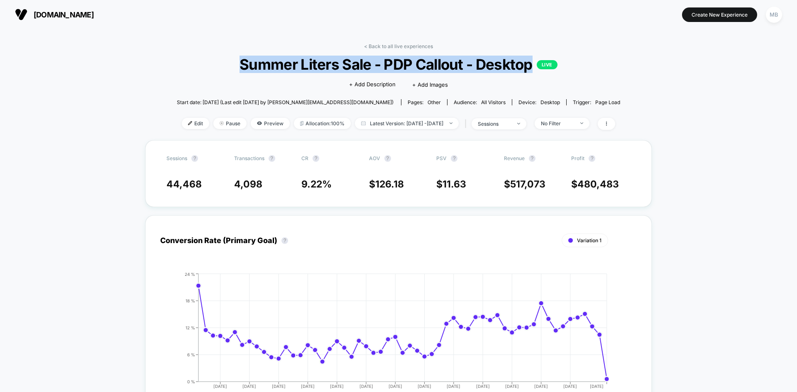
drag, startPoint x: 235, startPoint y: 65, endPoint x: 534, endPoint y: 64, distance: 299.3
click at [534, 64] on span "Summer Liters Sale - PDP Callout - Desktop LIVE" at bounding box center [398, 64] width 399 height 17
copy span "Summer Liters Sale - PDP Callout - Desktop"
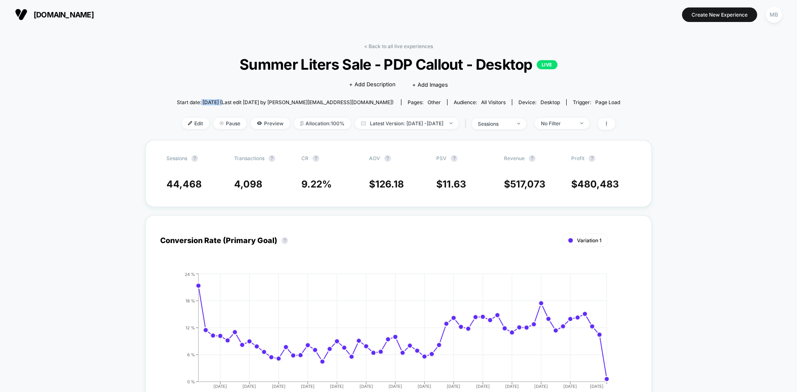
drag, startPoint x: 245, startPoint y: 104, endPoint x: 224, endPoint y: 102, distance: 21.3
click at [224, 102] on span "Start date: [DATE] (Last edit [DATE] by [PERSON_NAME][EMAIL_ADDRESS][DOMAIN_NAM…" at bounding box center [285, 102] width 217 height 6
click at [372, 47] on link "< Back to all live experiences" at bounding box center [398, 46] width 69 height 6
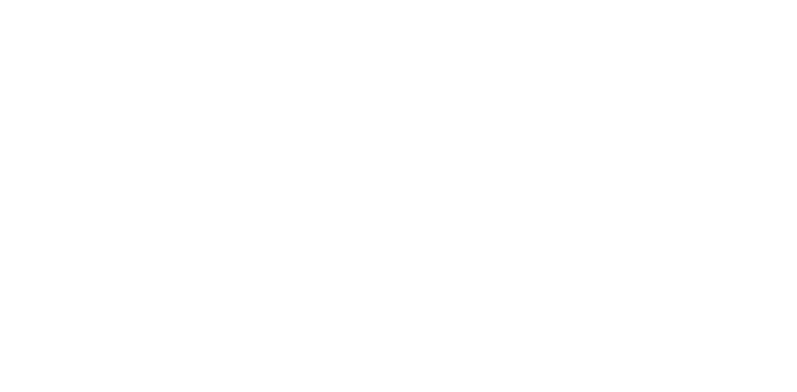
select select "*"
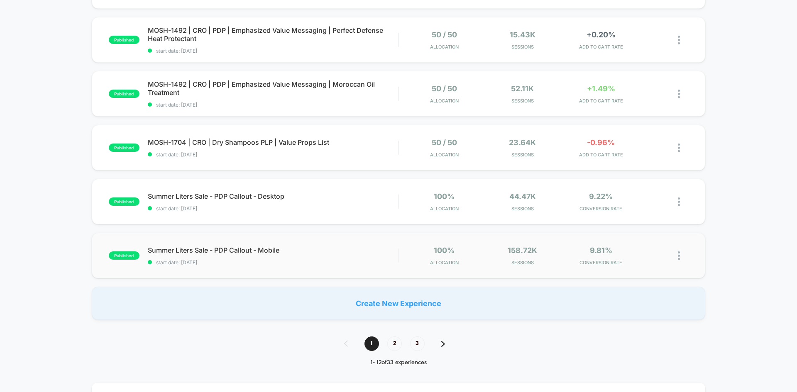
click at [333, 245] on div "published Summer Liters Sale - PDP Callout - Mobile start date: [DATE] 100% All…" at bounding box center [399, 256] width 614 height 46
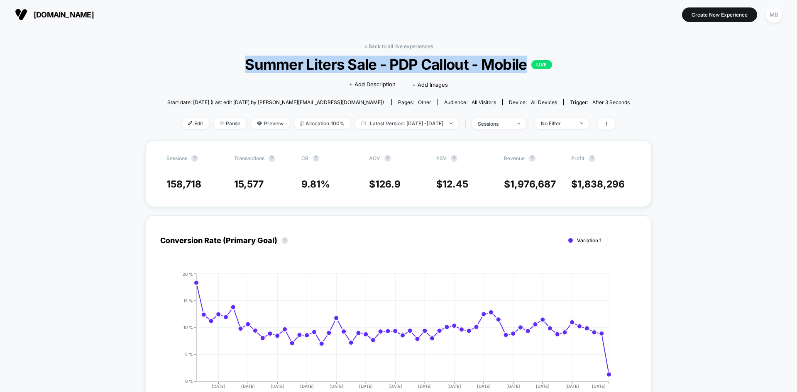
drag, startPoint x: 246, startPoint y: 64, endPoint x: 530, endPoint y: 71, distance: 284.5
click at [530, 71] on span "Summer Liters Sale - PDP Callout - Mobile LIVE" at bounding box center [399, 64] width 416 height 17
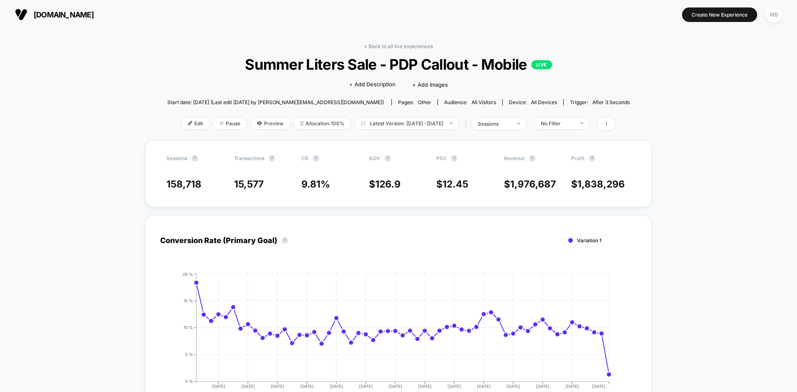
drag, startPoint x: 404, startPoint y: 46, endPoint x: 434, endPoint y: 95, distance: 58.3
click at [404, 46] on link "< Back to all live experiences" at bounding box center [398, 46] width 69 height 6
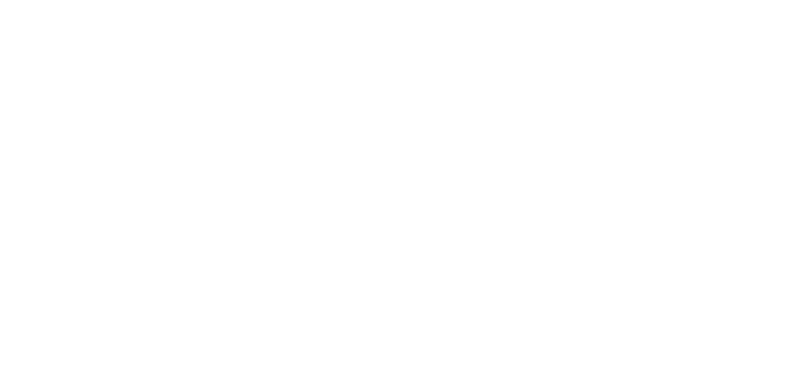
select select "*"
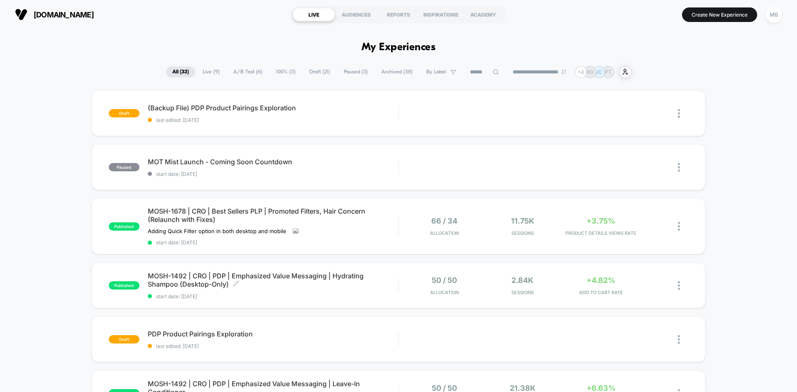
click at [109, 291] on div "published MOSH-1492 | CRO | PDP | Emphasized Value Messaging | Hydrating Shampo…" at bounding box center [253, 286] width 289 height 28
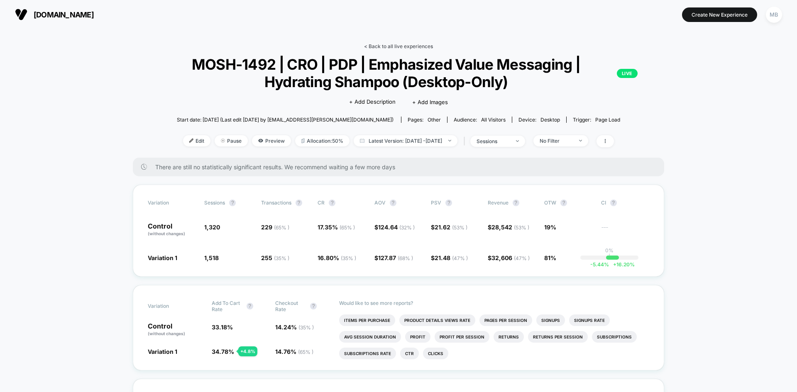
click at [388, 47] on link "< Back to all live experiences" at bounding box center [398, 46] width 69 height 6
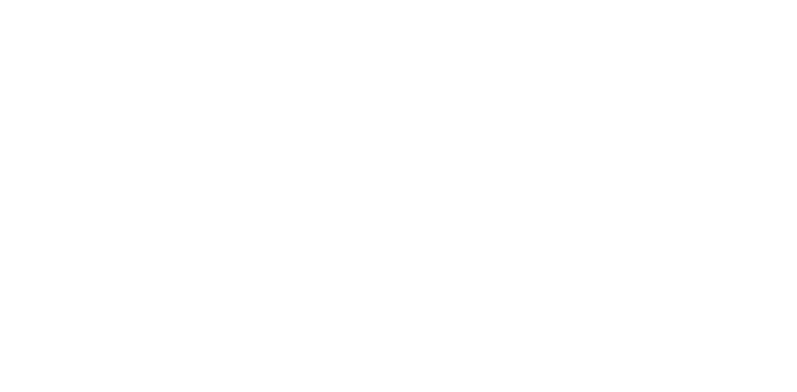
select select "*"
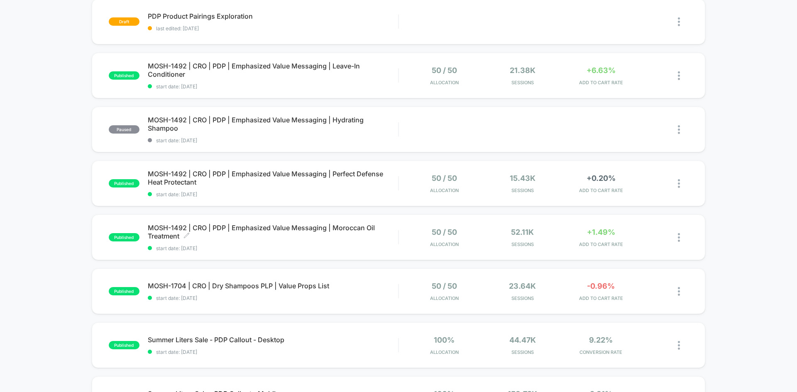
scroll to position [457, 0]
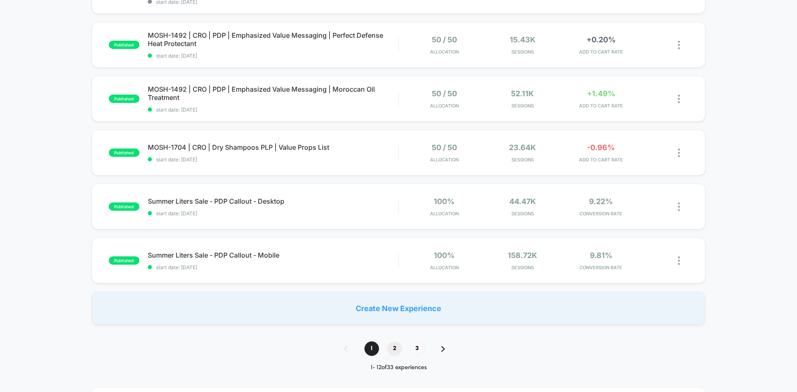
click at [392, 348] on span "2" at bounding box center [394, 349] width 15 height 15
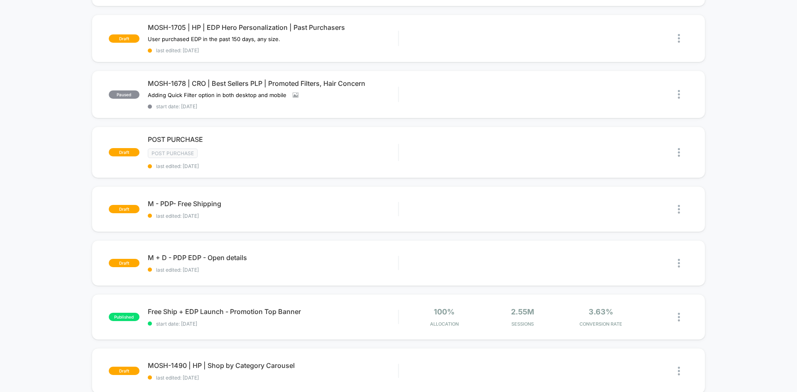
scroll to position [125, 0]
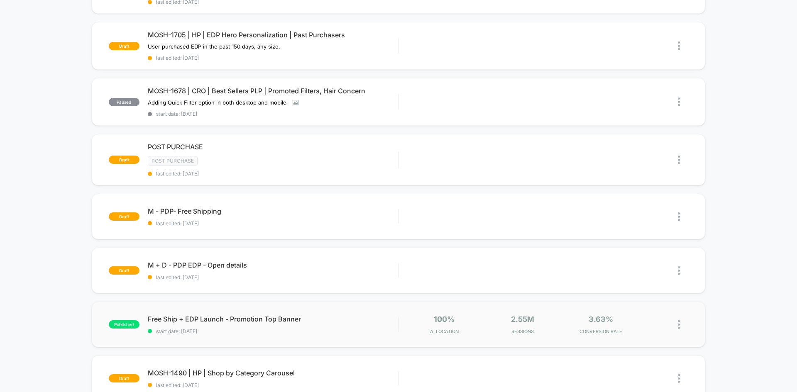
click at [364, 342] on div "published Free Ship + EDP Launch - Promotion Top Banner start date: [DATE] 100%…" at bounding box center [399, 325] width 614 height 46
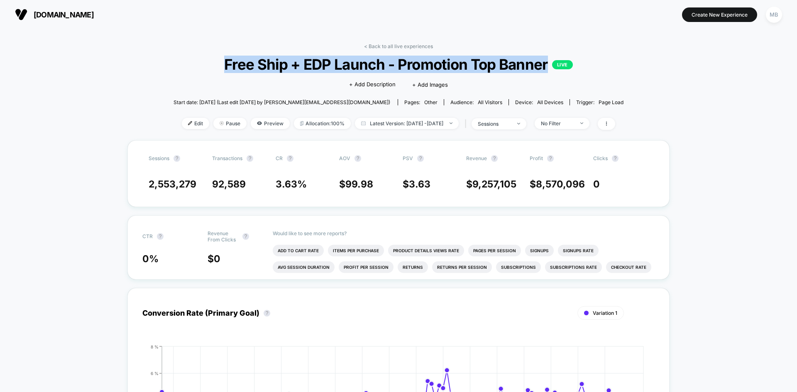
drag, startPoint x: 213, startPoint y: 66, endPoint x: 551, endPoint y: 66, distance: 337.9
click at [551, 66] on span "Free Ship + EDP Launch - Promotion Top Banner LIVE" at bounding box center [398, 64] width 405 height 17
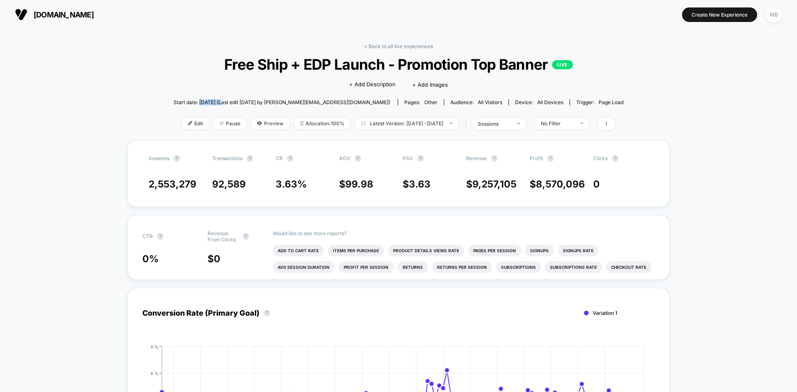
drag, startPoint x: 242, startPoint y: 103, endPoint x: 218, endPoint y: 102, distance: 24.1
click at [218, 102] on span "Start date: [DATE] (Last edit [DATE] by [PERSON_NAME][EMAIL_ADDRESS][DOMAIN_NAM…" at bounding box center [282, 102] width 217 height 6
click at [397, 49] on link "< Back to all live experiences" at bounding box center [398, 46] width 69 height 6
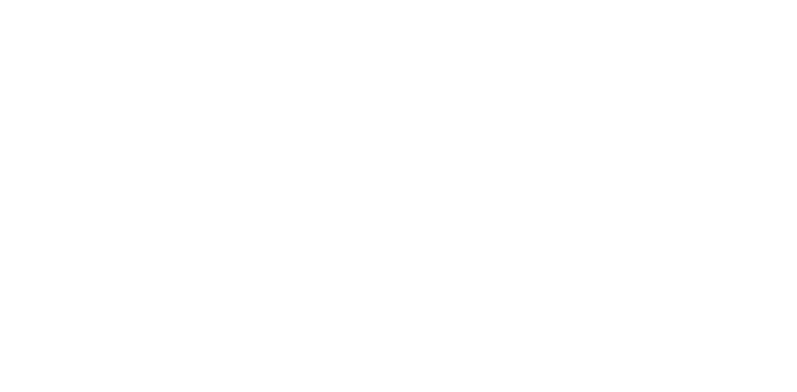
select select "*"
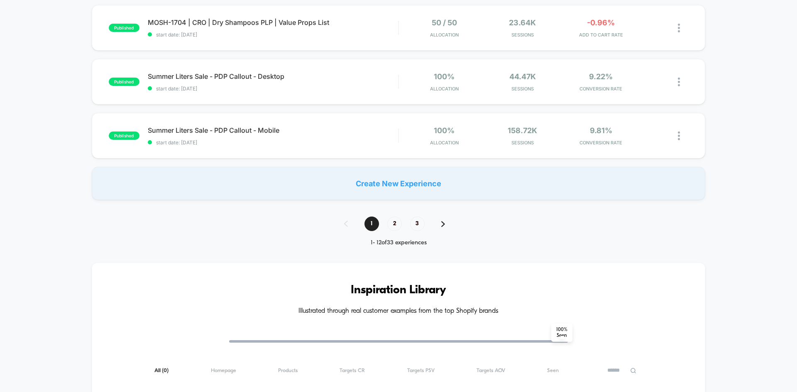
scroll to position [747, 0]
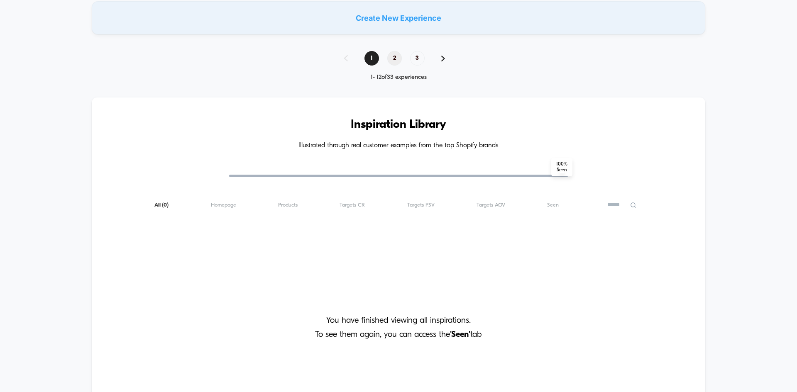
click at [396, 57] on span "2" at bounding box center [394, 58] width 15 height 15
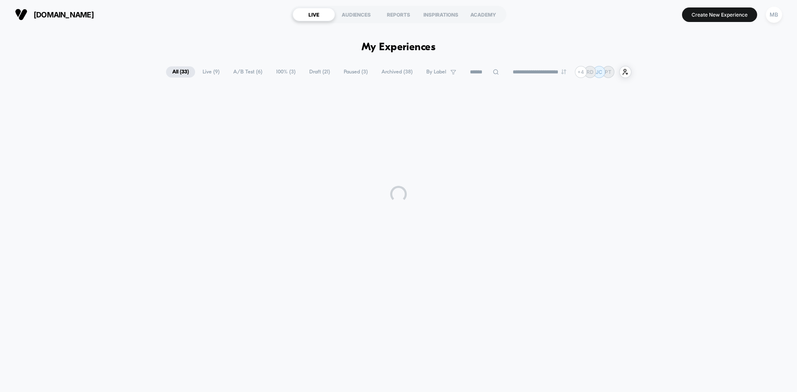
scroll to position [0, 0]
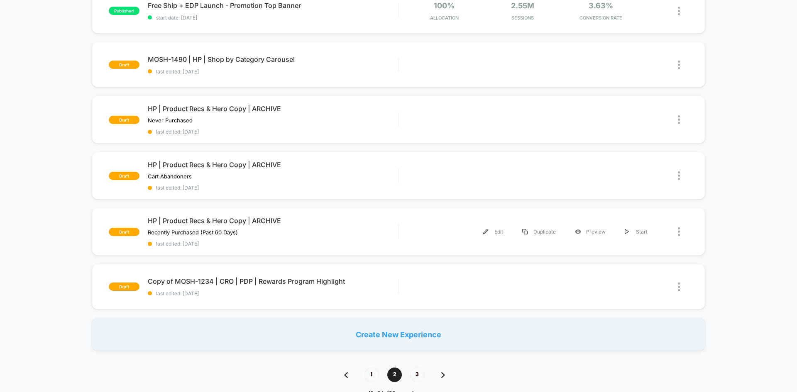
scroll to position [455, 0]
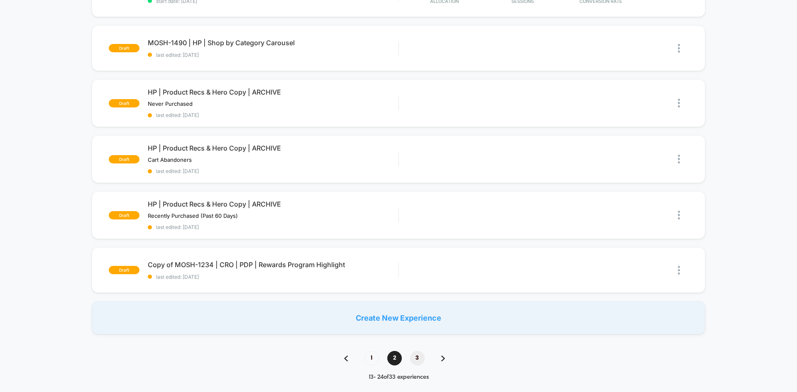
click at [423, 359] on span "3" at bounding box center [417, 358] width 15 height 15
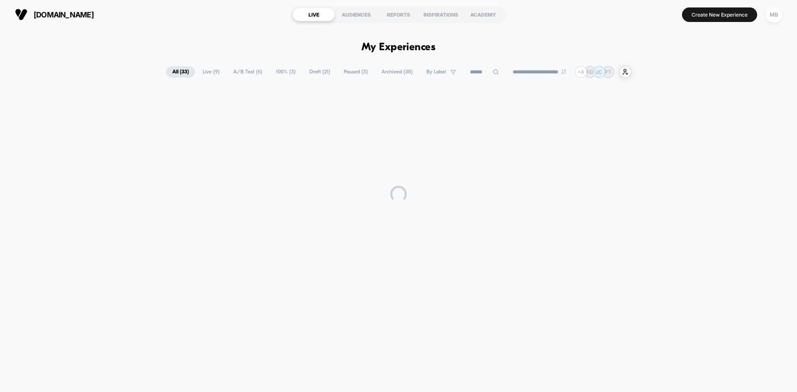
scroll to position [0, 0]
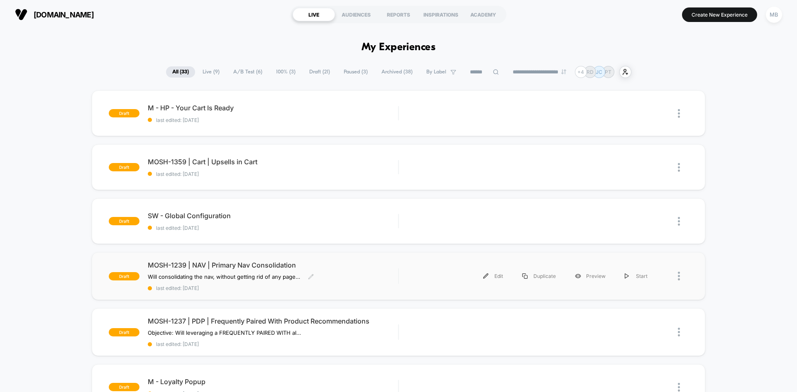
click at [352, 282] on div "MOSH-1239 | NAV | Primary Nav Consolidation Will consolidating the nav, without…" at bounding box center [273, 276] width 250 height 30
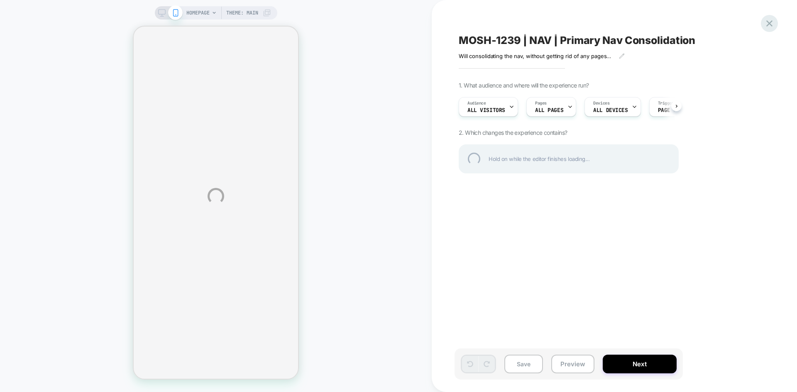
click at [767, 25] on div at bounding box center [769, 23] width 17 height 17
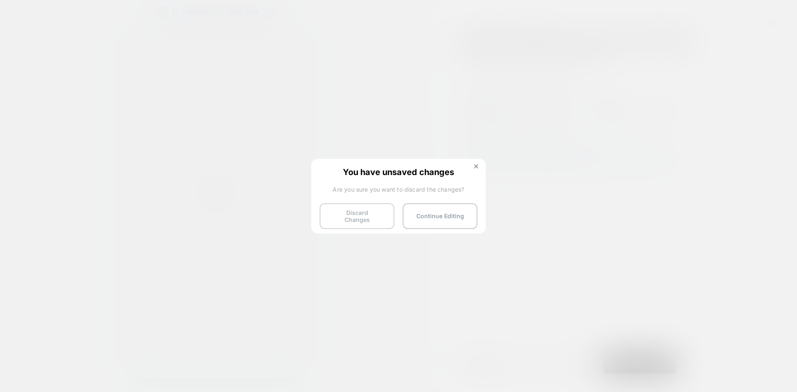
click at [351, 219] on button "Discard Changes" at bounding box center [357, 216] width 75 height 26
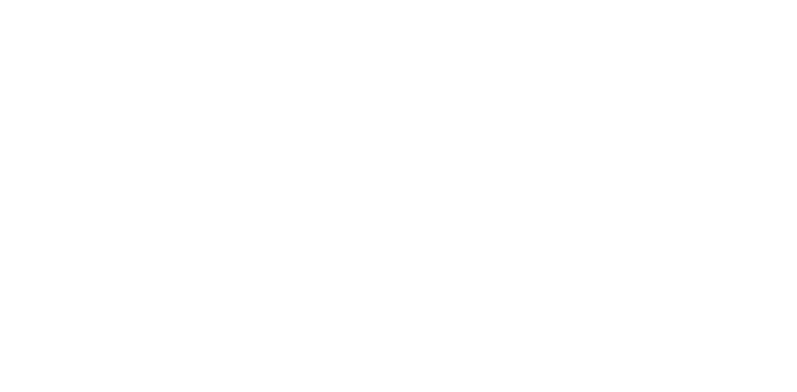
select select "*"
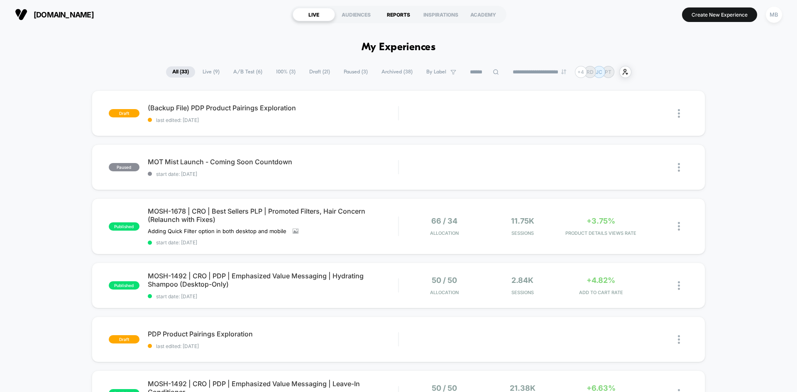
click at [396, 16] on div "REPORTS" at bounding box center [398, 14] width 42 height 13
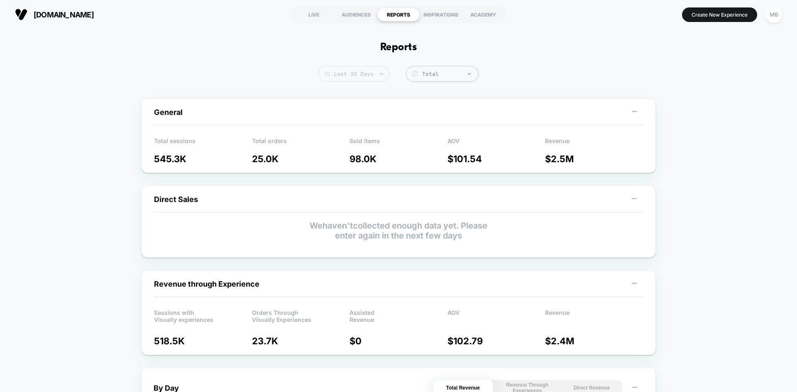
click at [355, 78] on span "Last 30 Days" at bounding box center [353, 74] width 71 height 16
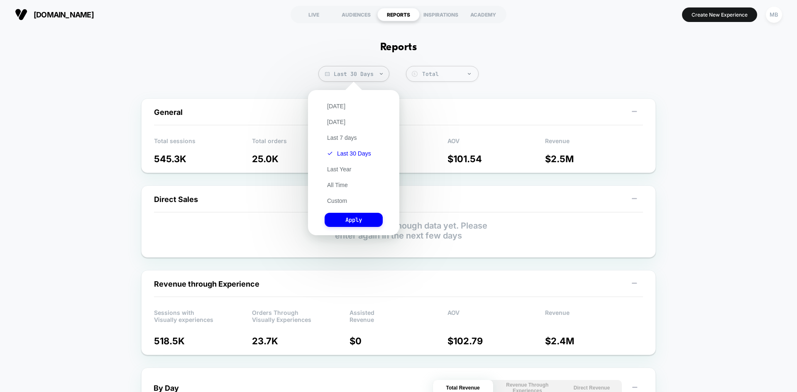
drag, startPoint x: 548, startPoint y: 52, endPoint x: 552, endPoint y: 54, distance: 4.7
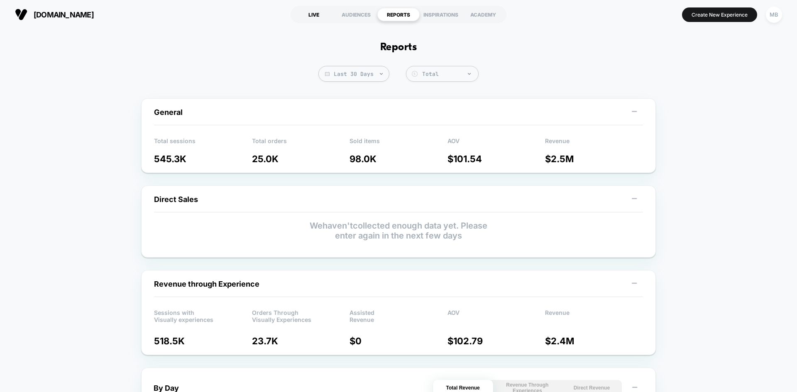
click at [320, 18] on div "LIVE" at bounding box center [314, 14] width 42 height 13
select select "*"
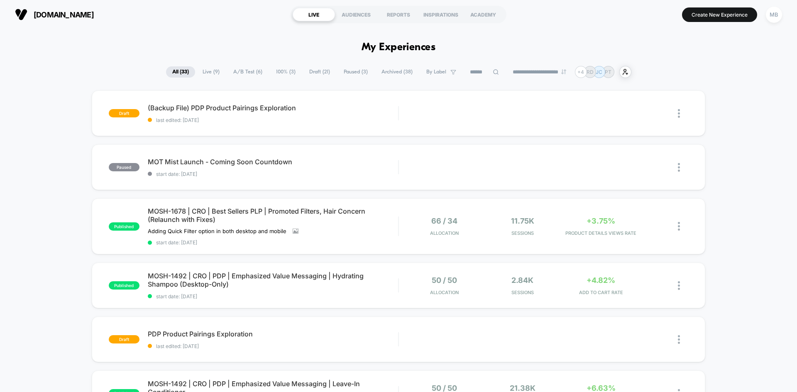
click at [543, 74] on select "**********" at bounding box center [539, 71] width 67 height 5
click at [506, 69] on select "**********" at bounding box center [539, 71] width 67 height 5
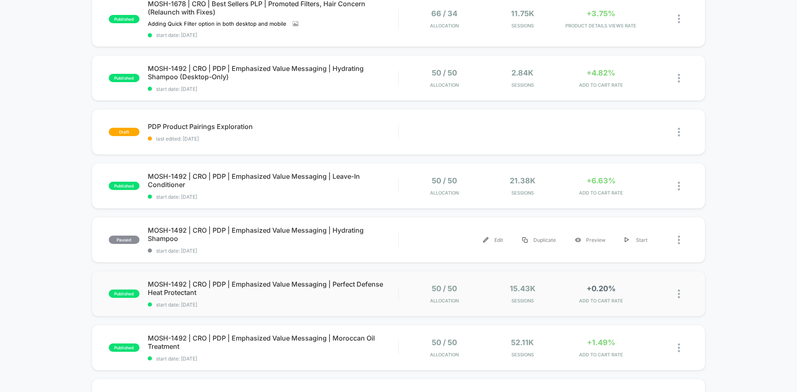
scroll to position [457, 0]
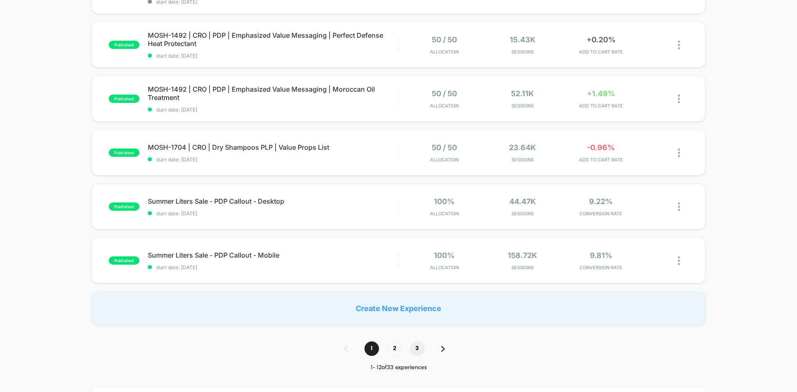
click at [422, 349] on span "3" at bounding box center [417, 349] width 15 height 15
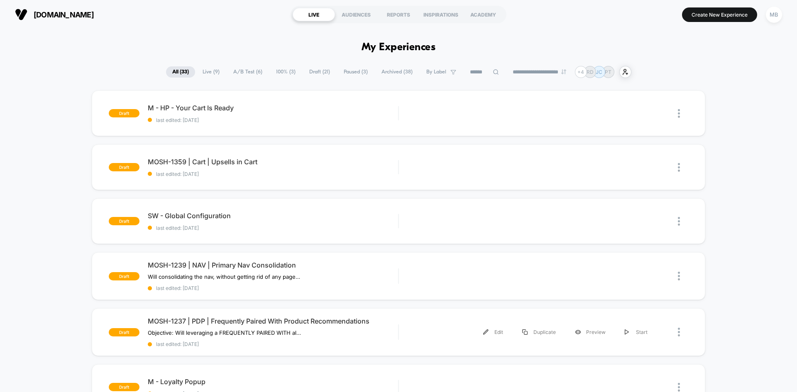
scroll to position [332, 0]
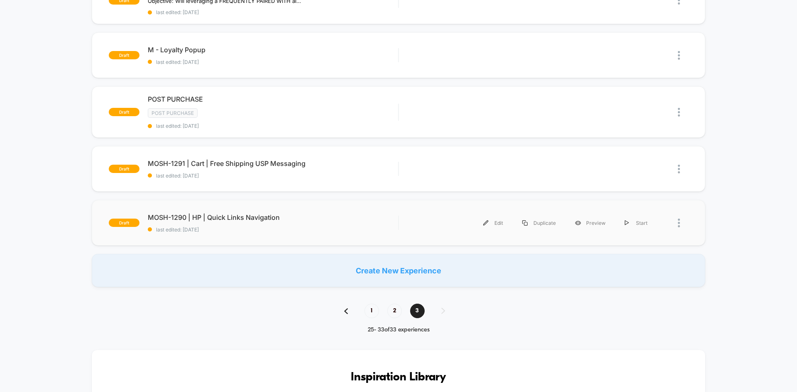
click at [289, 235] on div "draft MOSH-1290 | HP | Quick Links Navigation last edited: [DATE] Edit Duplicat…" at bounding box center [399, 223] width 614 height 46
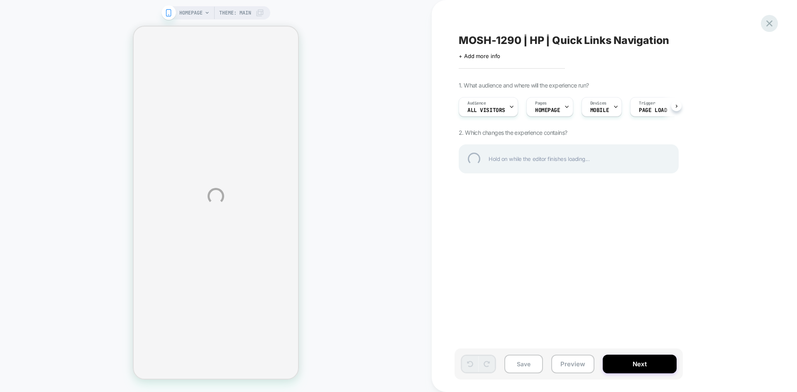
click at [770, 27] on div at bounding box center [769, 23] width 17 height 17
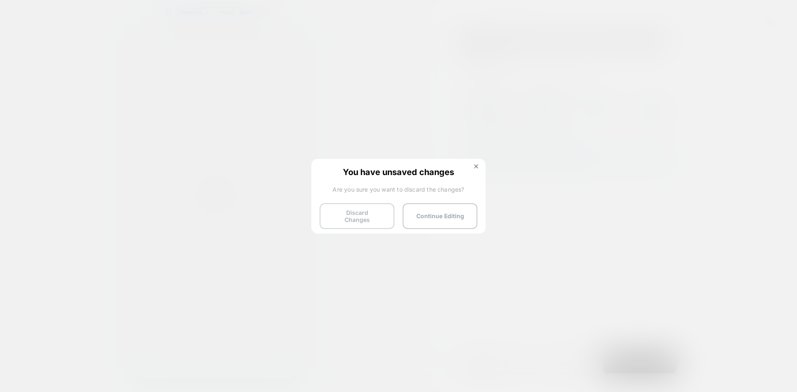
click at [335, 220] on button "Discard Changes" at bounding box center [357, 216] width 75 height 26
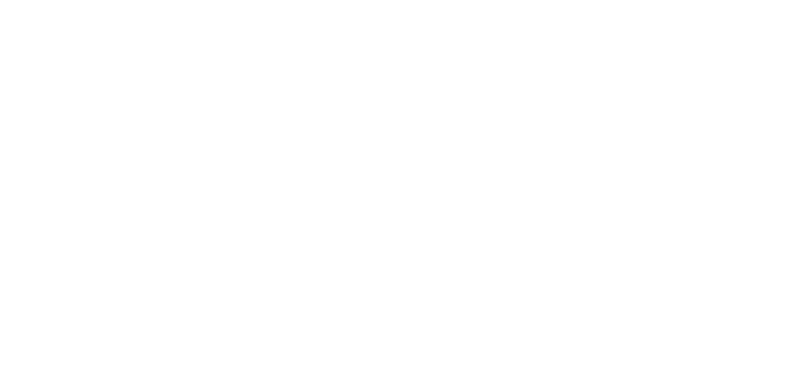
select select "*"
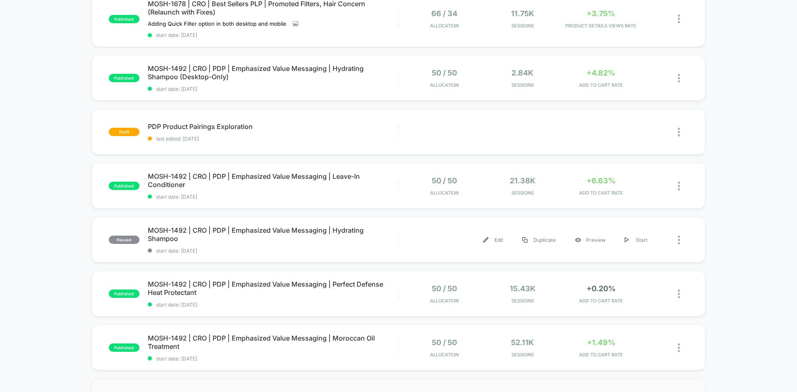
scroll to position [457, 0]
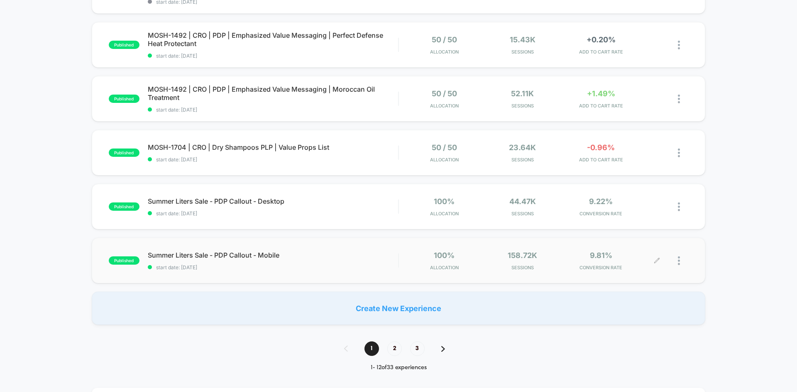
click at [488, 267] on span "Sessions" at bounding box center [523, 268] width 74 height 6
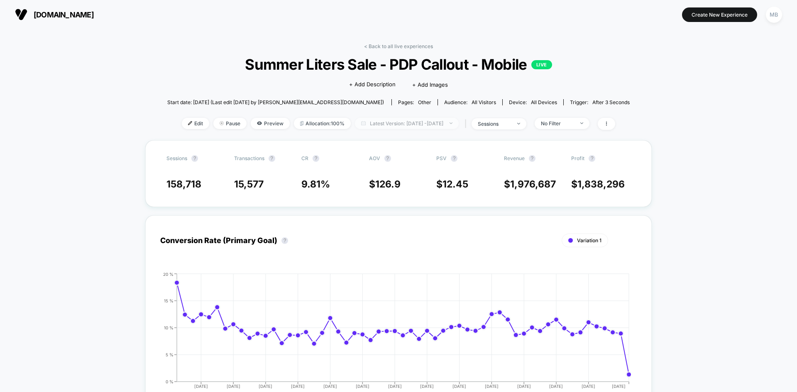
click at [373, 125] on span "Latest Version: [DATE] - [DATE]" at bounding box center [407, 123] width 104 height 11
select select "*"
select select "****"
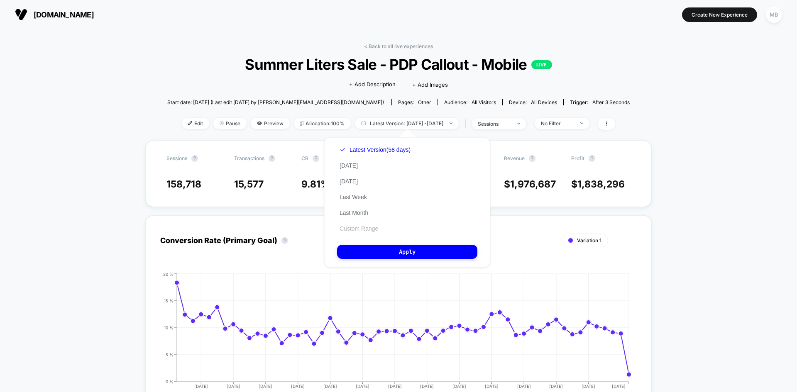
click at [372, 229] on button "Custom Range" at bounding box center [359, 228] width 44 height 7
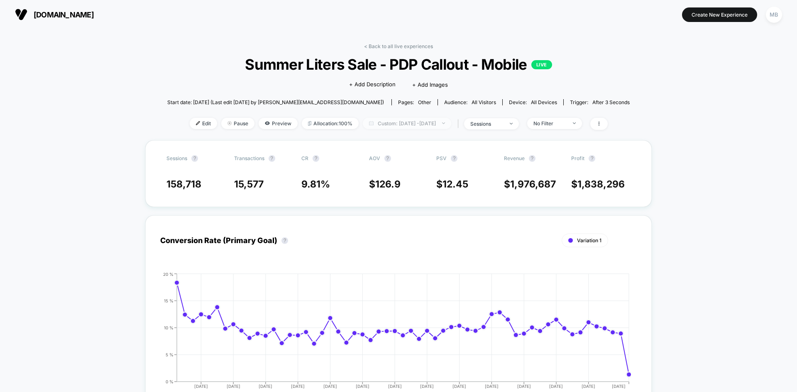
click at [377, 124] on span "Custom: [DATE] - [DATE]" at bounding box center [407, 123] width 88 height 11
select select "*"
select select "****"
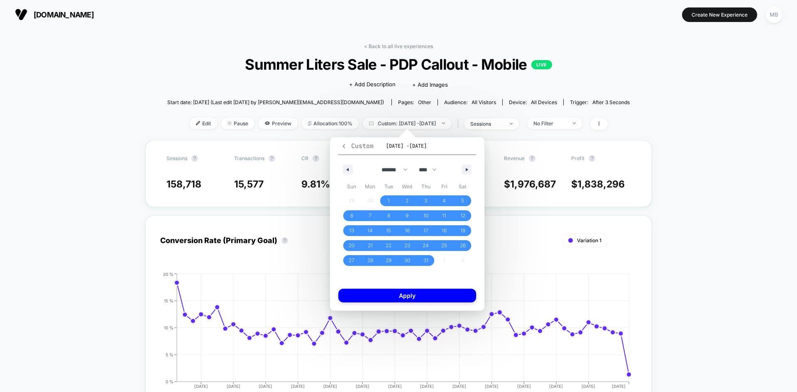
click at [351, 147] on span "Custom" at bounding box center [357, 146] width 33 height 8
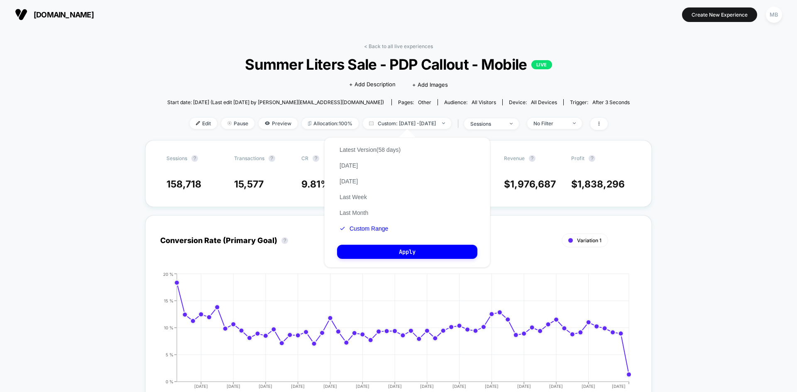
click at [379, 154] on div "Latest Version (58 days) [DATE] [DATE] Last Week Last Month Custom Range" at bounding box center [370, 189] width 66 height 95
click at [384, 149] on button "Latest Version (58 days)" at bounding box center [370, 149] width 66 height 7
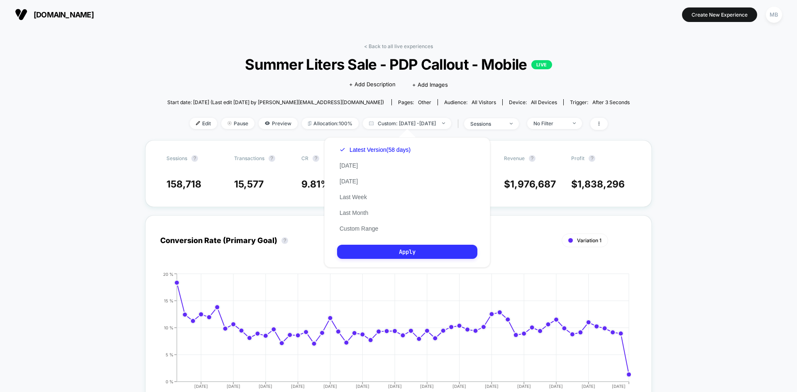
click at [404, 254] on button "Apply" at bounding box center [407, 252] width 140 height 14
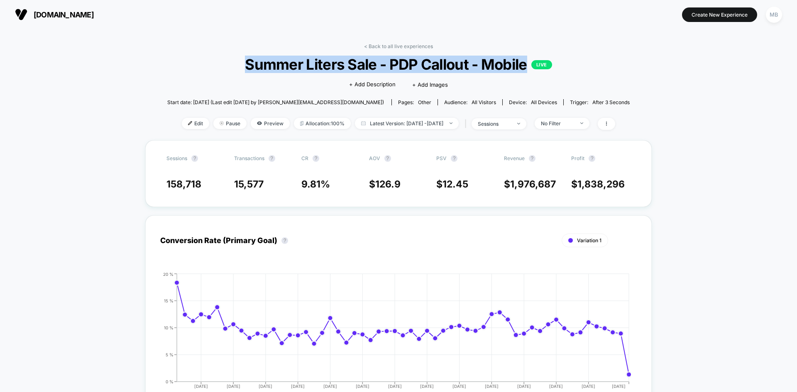
drag, startPoint x: 241, startPoint y: 65, endPoint x: 528, endPoint y: 65, distance: 286.4
click at [528, 65] on span "Summer Liters Sale - PDP Callout - Mobile LIVE" at bounding box center [399, 64] width 416 height 17
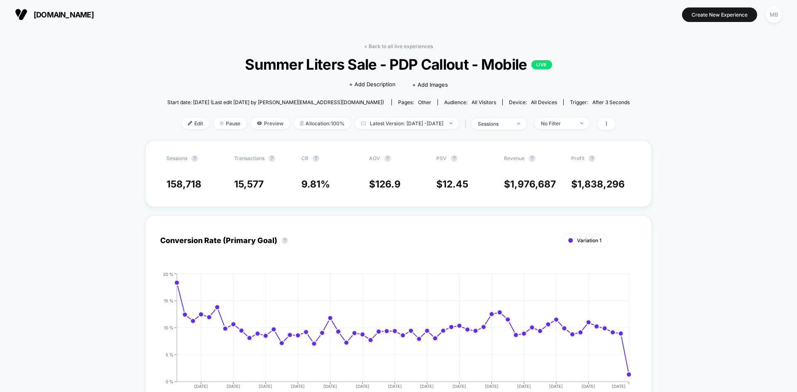
click at [386, 50] on div "< Back to all live experiences Summer Liters Sale - PDP Callout - Mobile LIVE C…" at bounding box center [398, 91] width 462 height 97
click at [399, 49] on link "< Back to all live experiences" at bounding box center [398, 46] width 69 height 6
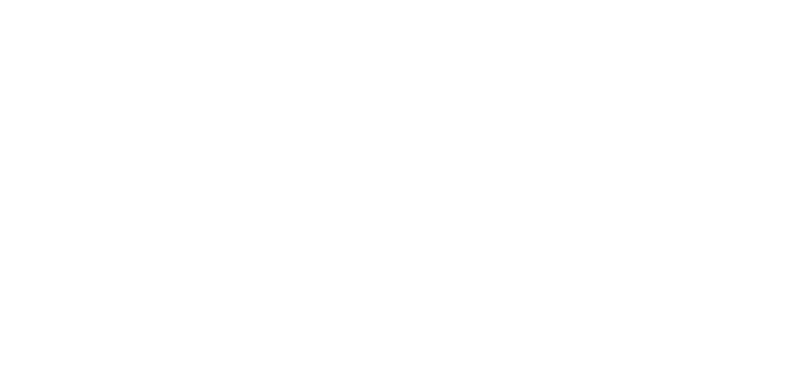
click at [399, 3] on html "Navigated to [DOMAIN_NAME] | No-code CRO for Shopify $30,000" at bounding box center [398, 1] width 797 height 3
select select "*"
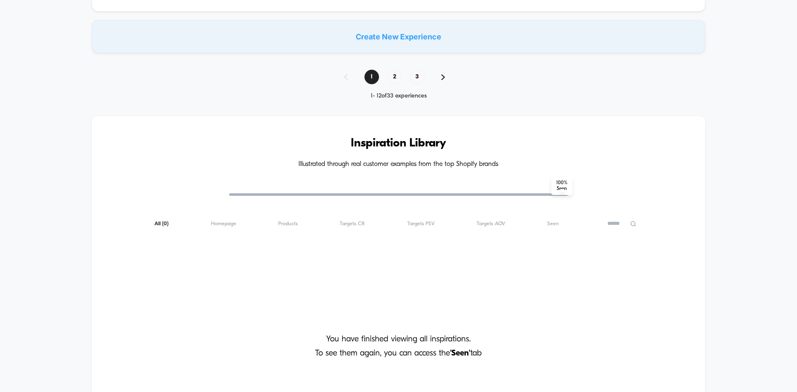
scroll to position [540, 0]
